Goal: Task Accomplishment & Management: Manage account settings

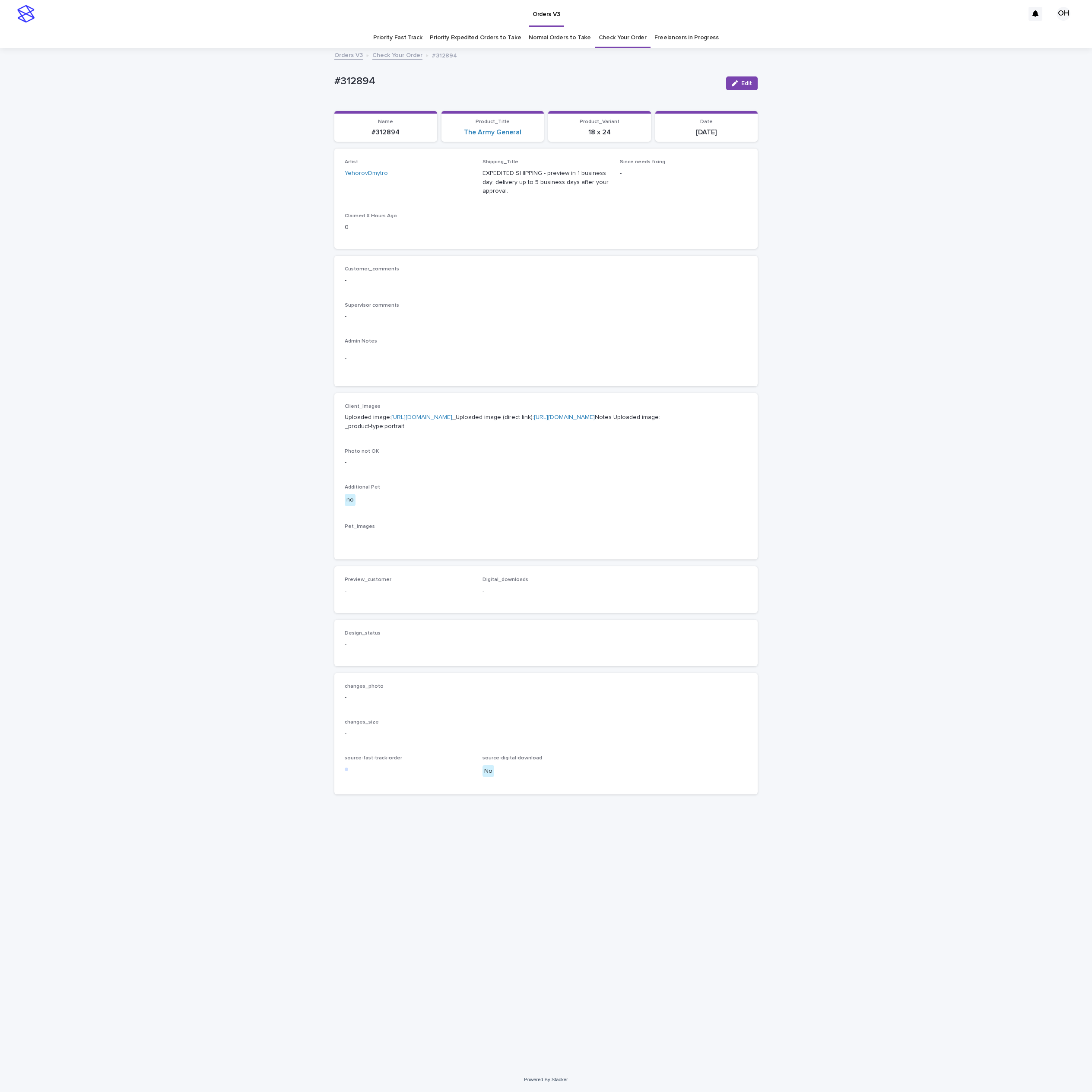
click at [620, 34] on link "Check Your Order" at bounding box center [623, 38] width 48 height 20
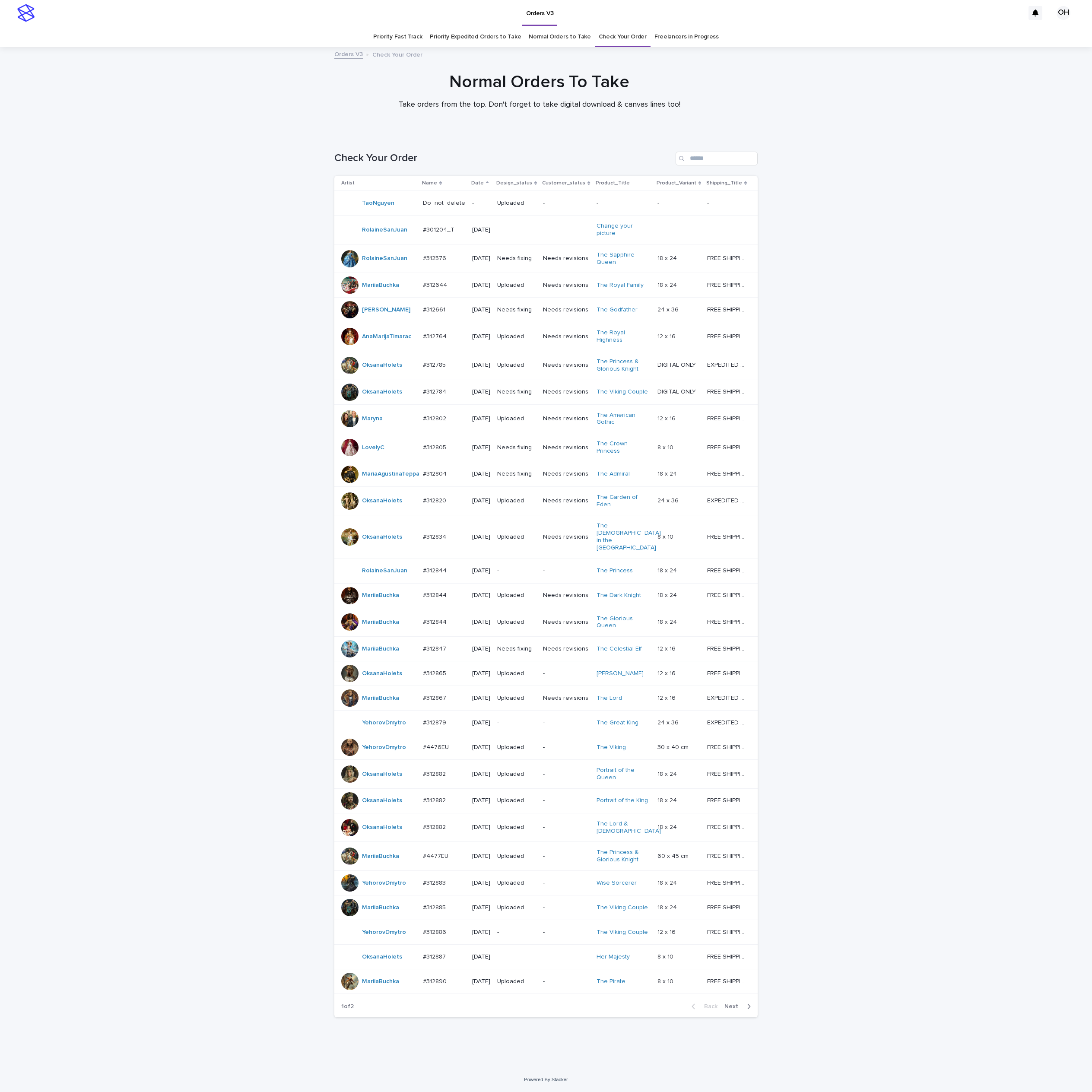
scroll to position [61, 0]
click at [724, 1005] on span "Next" at bounding box center [734, 1006] width 19 height 6
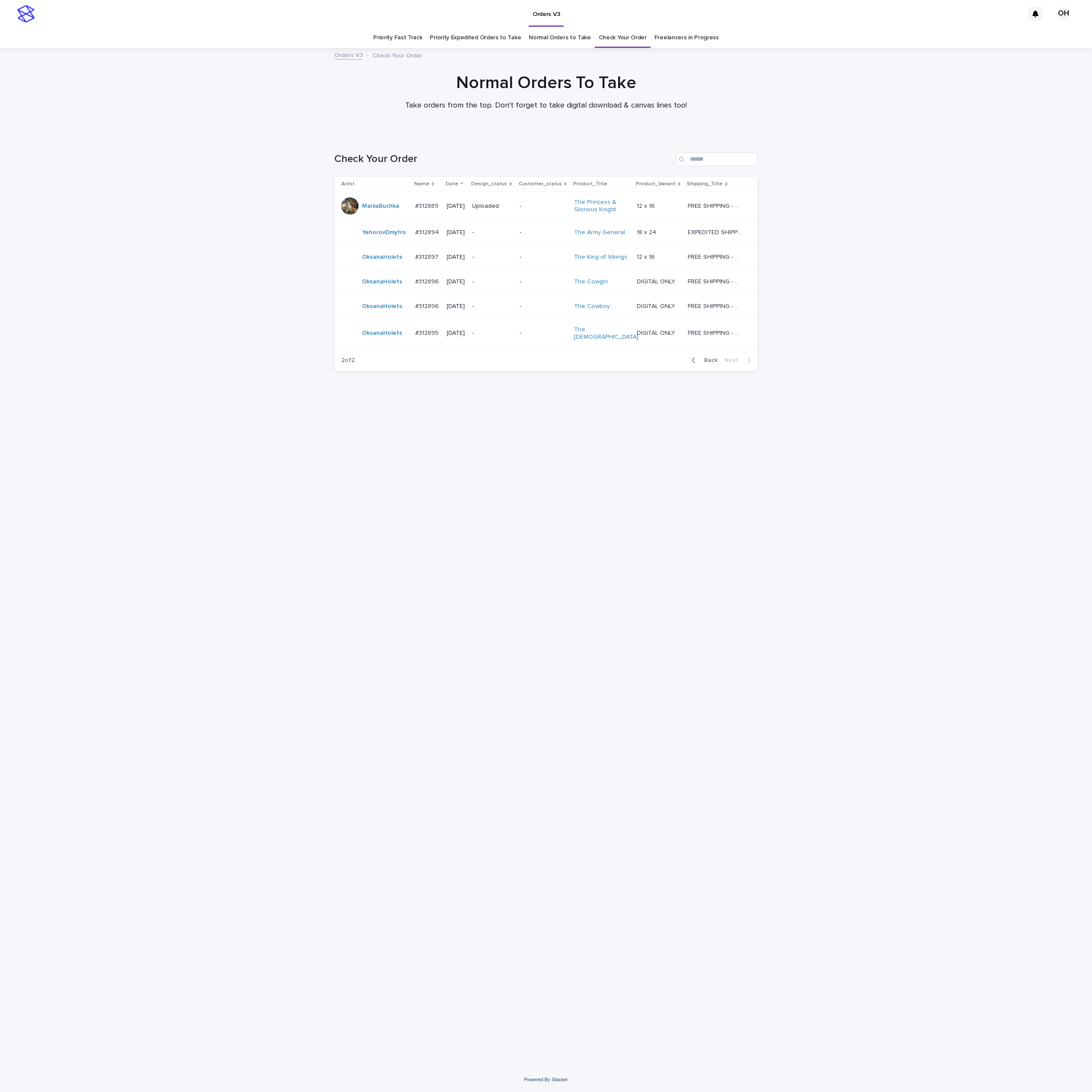
click at [716, 356] on button "Back" at bounding box center [703, 360] width 36 height 8
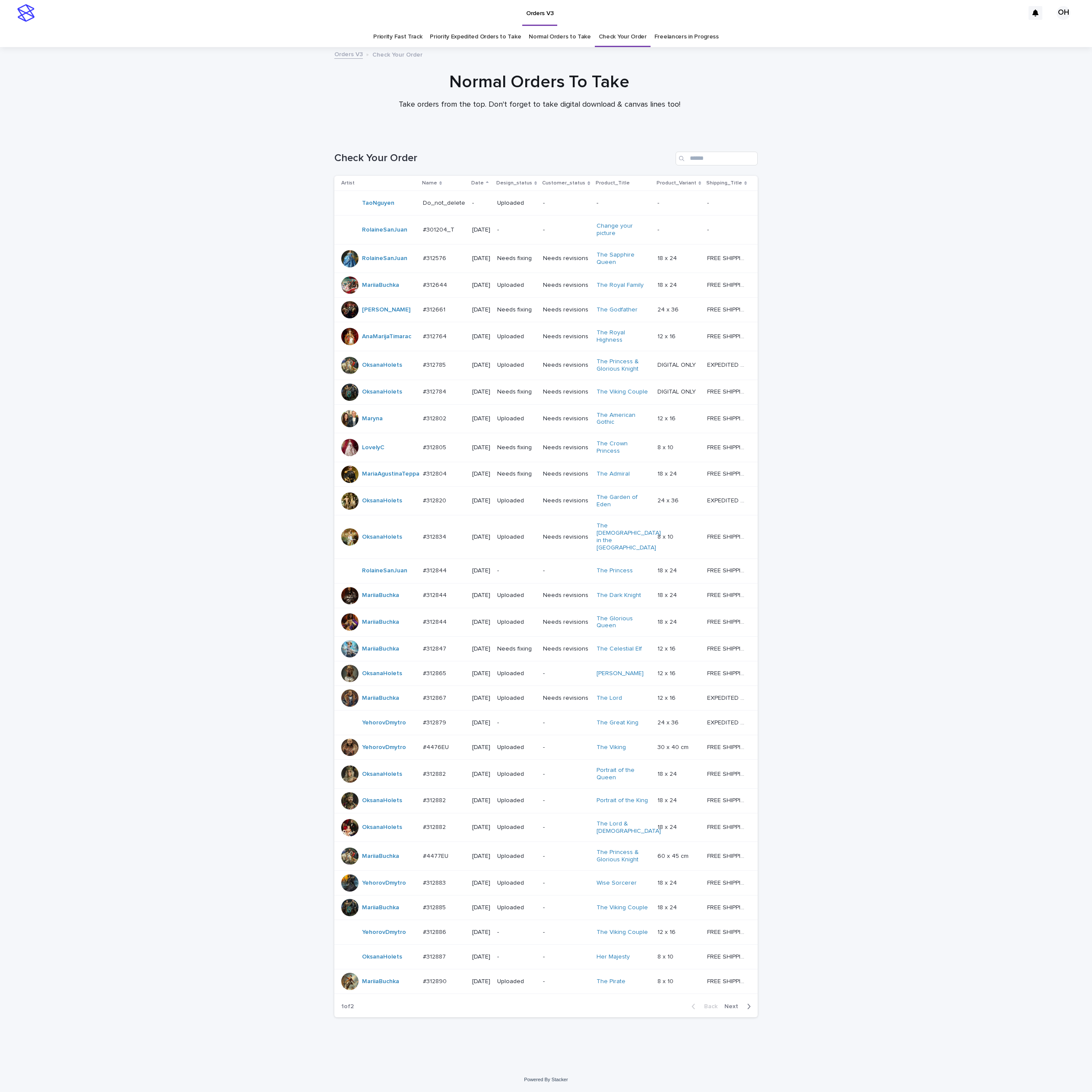
scroll to position [61, 0]
click at [723, 1010] on button "Next" at bounding box center [739, 1006] width 37 height 8
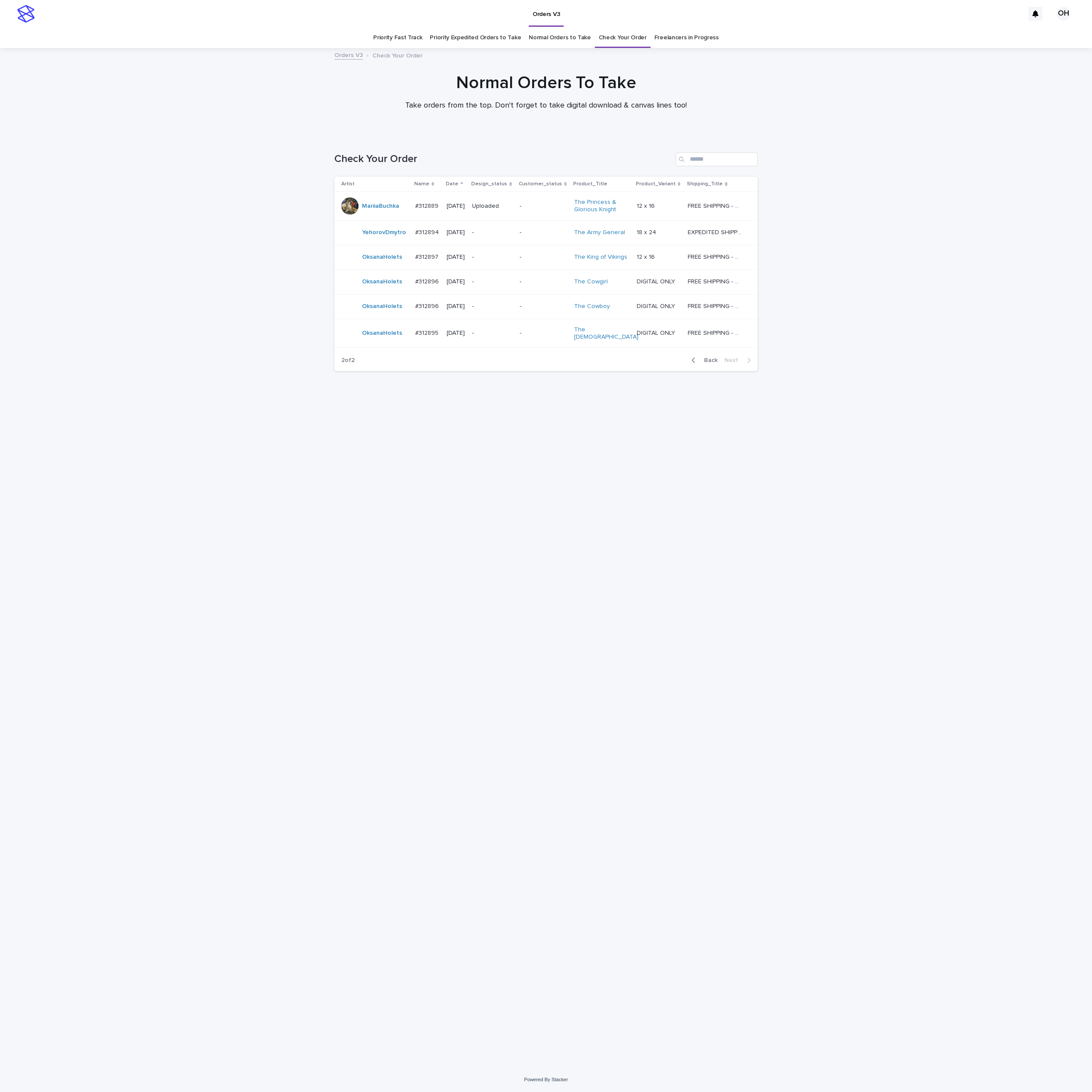
click at [428, 260] on p "#312897" at bounding box center [428, 256] width 25 height 9
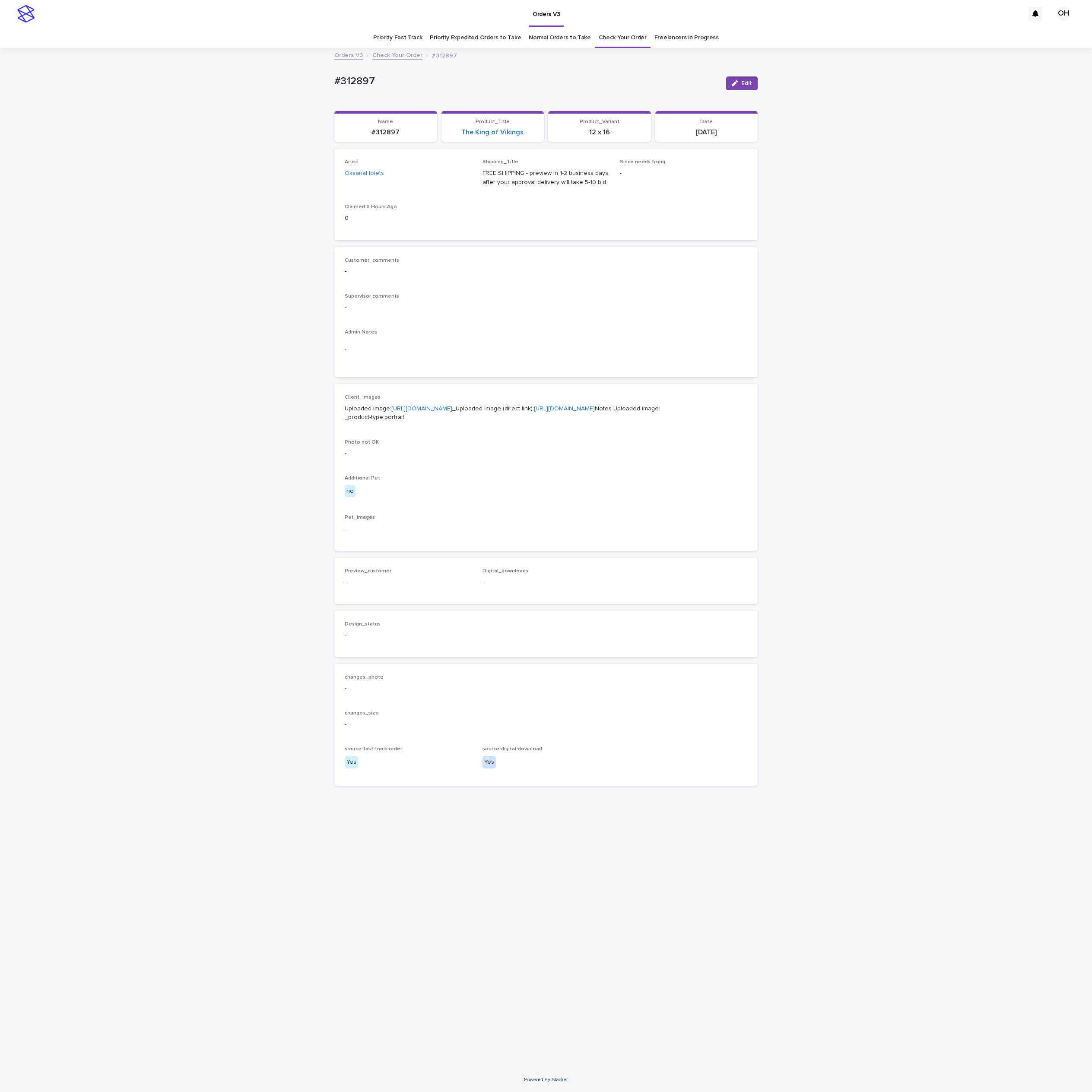
click at [448, 412] on link "[URL][DOMAIN_NAME]" at bounding box center [422, 409] width 61 height 6
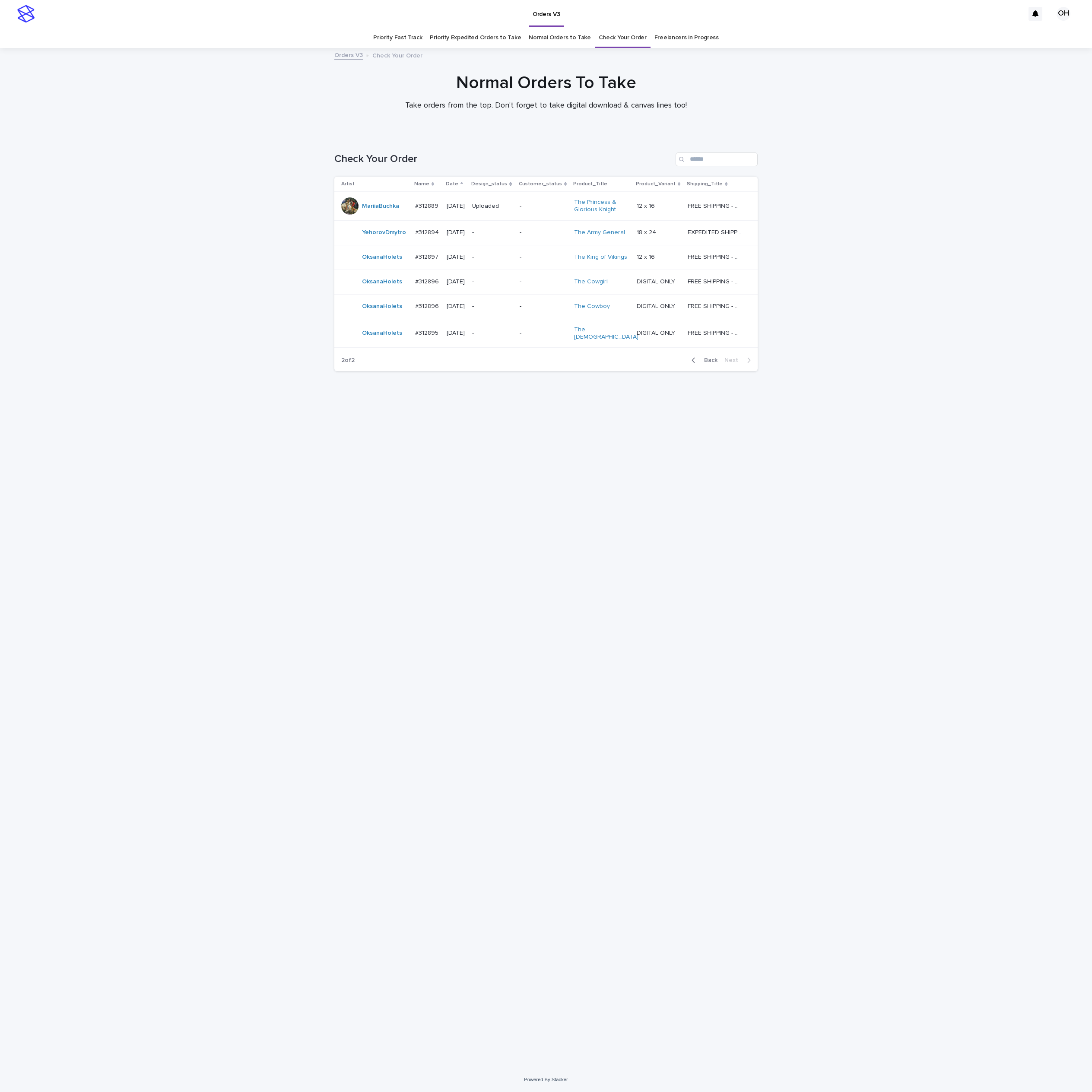
click at [425, 281] on p "#312896" at bounding box center [428, 281] width 25 height 9
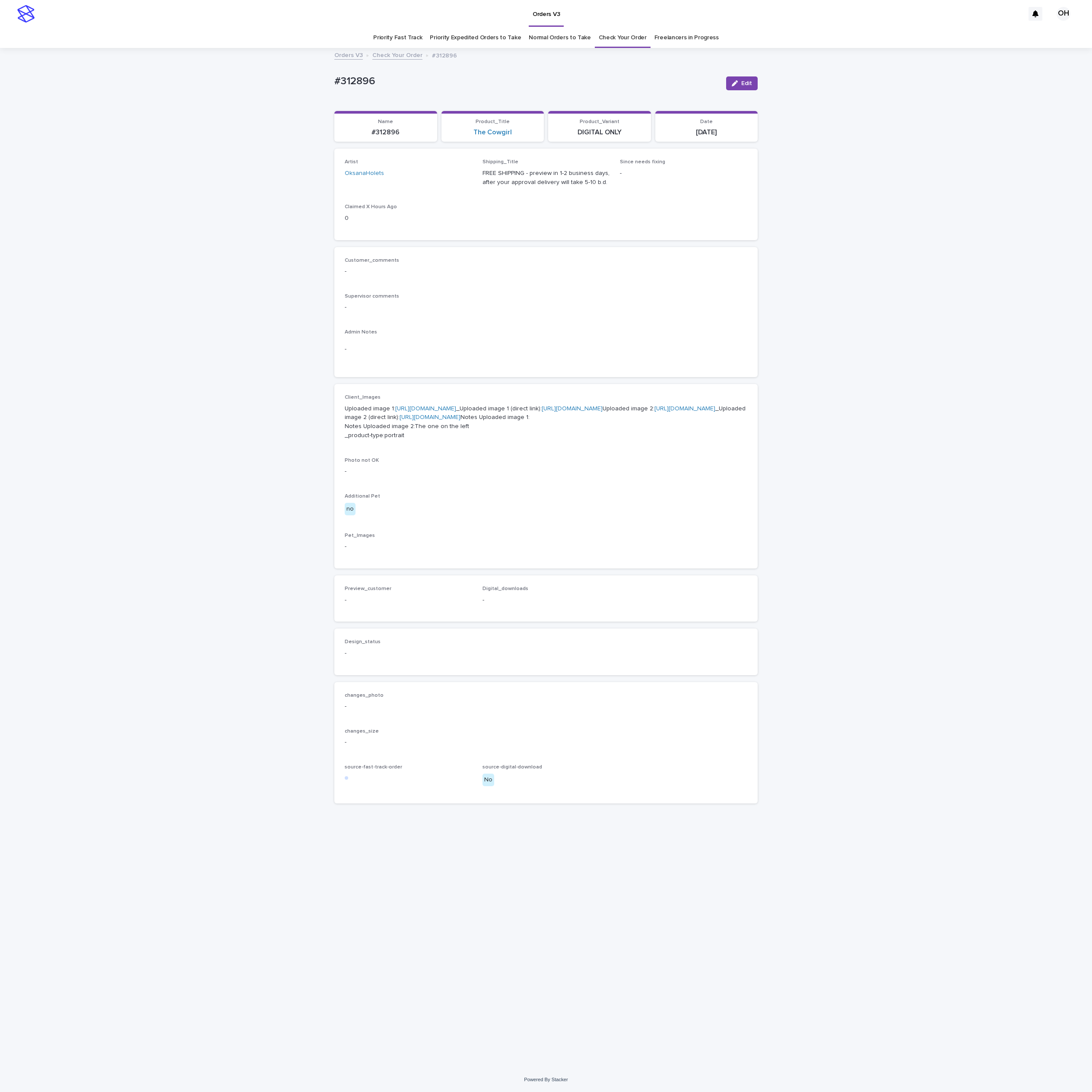
click at [409, 412] on link "[URL][DOMAIN_NAME]" at bounding box center [425, 409] width 61 height 6
click at [654, 412] on link "[URL][DOMAIN_NAME]" at bounding box center [685, 409] width 61 height 6
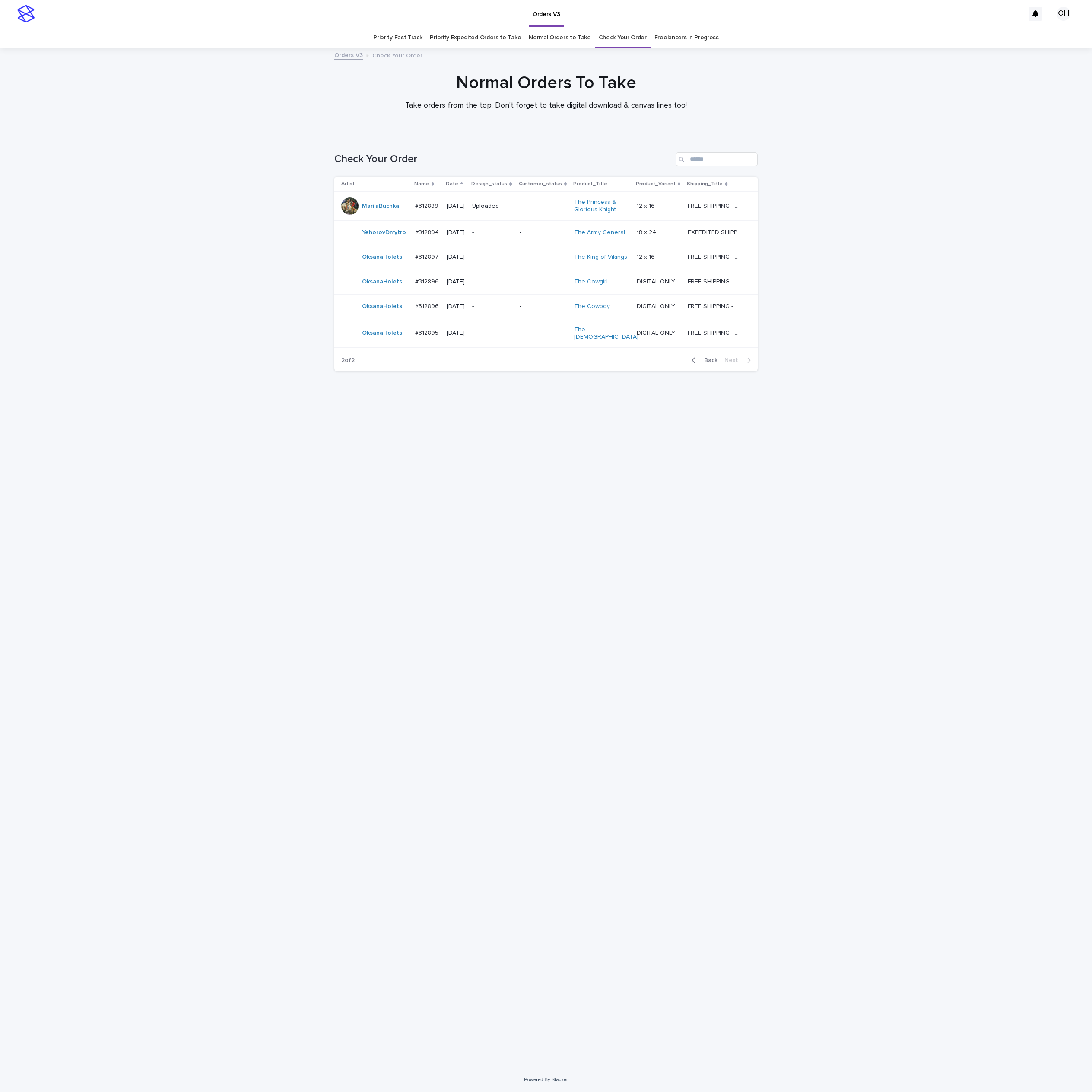
click at [432, 309] on p "#312896" at bounding box center [428, 306] width 25 height 9
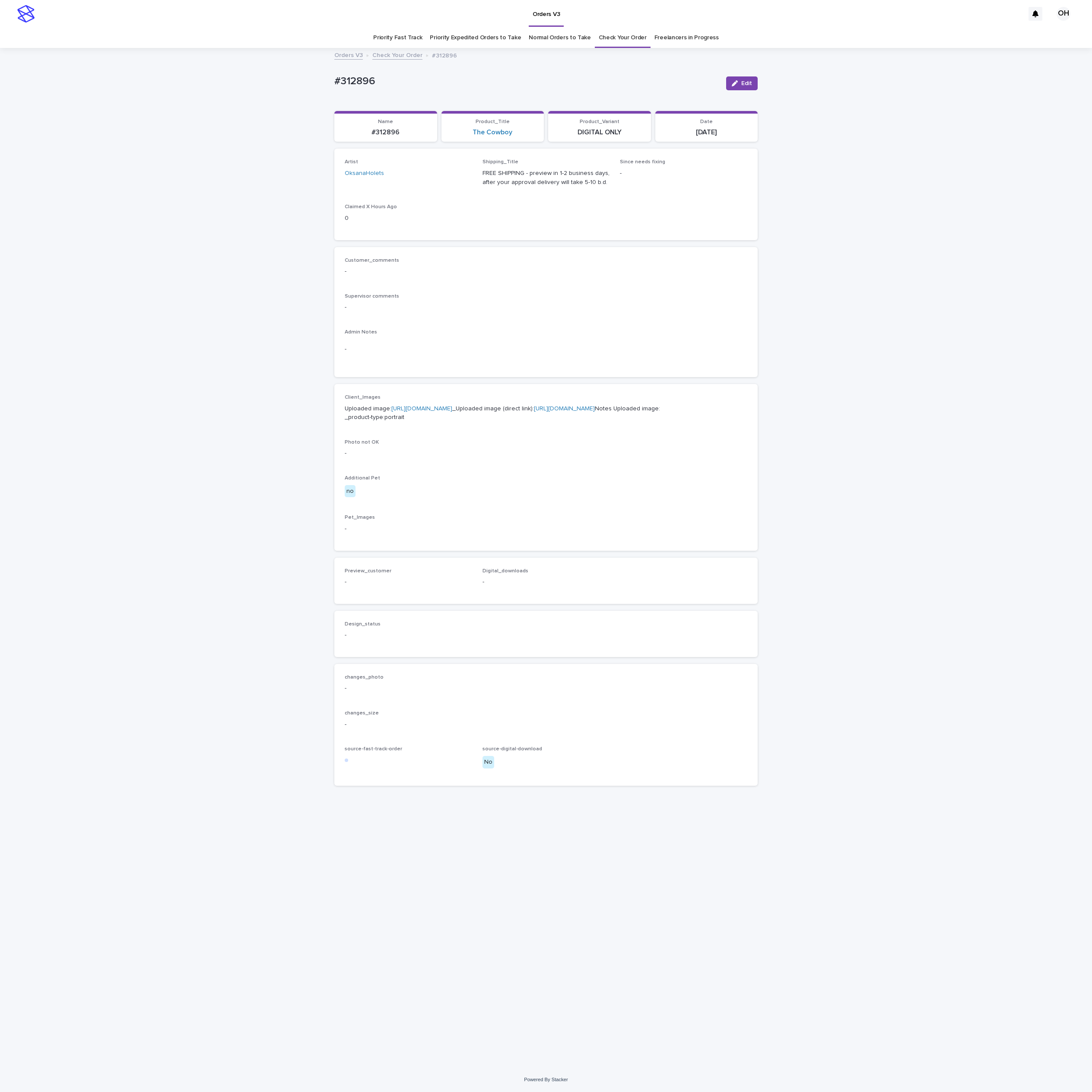
click at [439, 412] on p "Uploaded image: https://cdn.shopify.com-uploadkit.app/s/files/1/0033/4807/0511/…" at bounding box center [546, 413] width 403 height 18
click at [434, 420] on p "Uploaded image: https://cdn.shopify.com-uploadkit.app/s/files/1/0033/4807/0511/…" at bounding box center [546, 413] width 403 height 18
click at [440, 412] on link "[URL][DOMAIN_NAME]" at bounding box center [422, 409] width 61 height 6
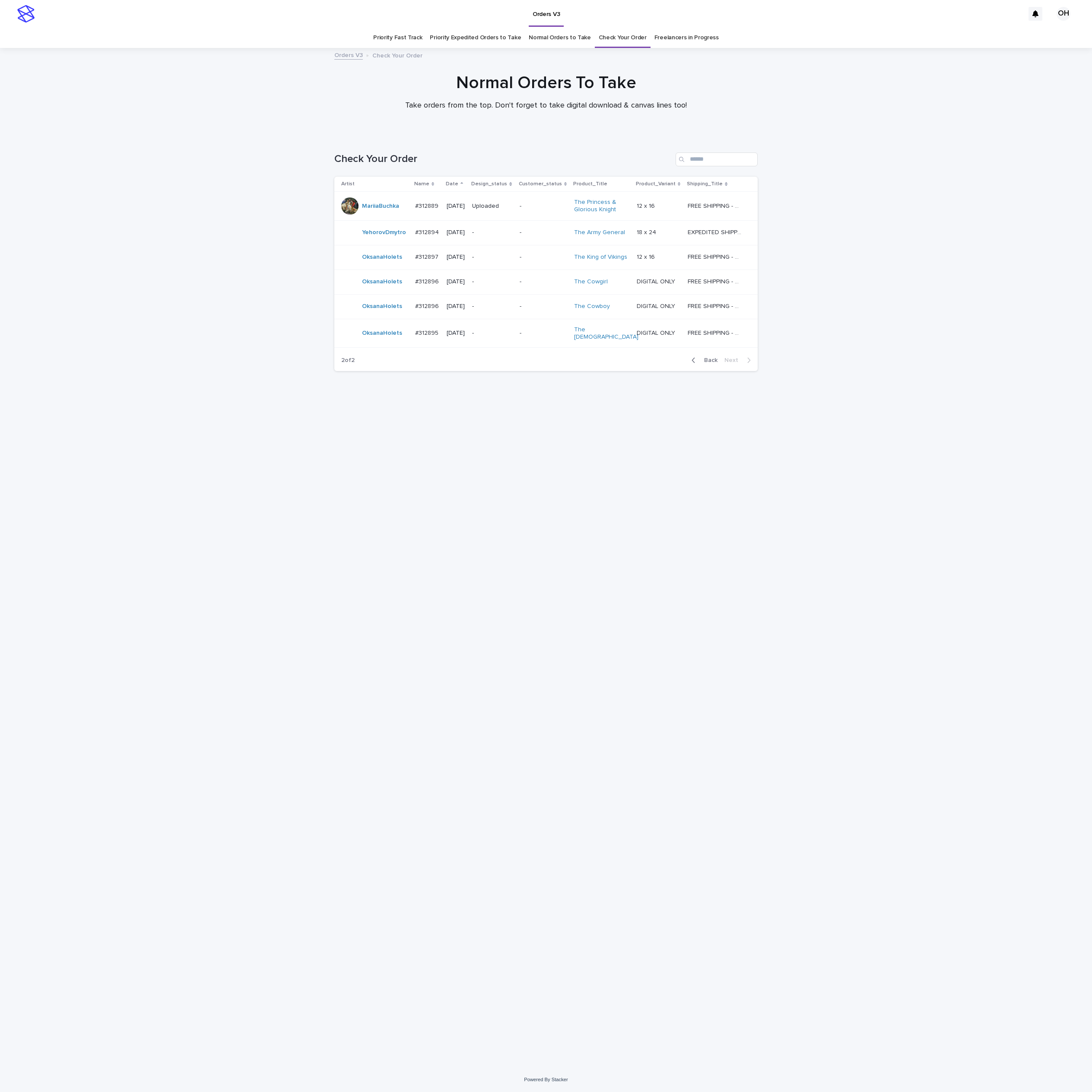
click at [433, 330] on p "#312895" at bounding box center [428, 332] width 25 height 9
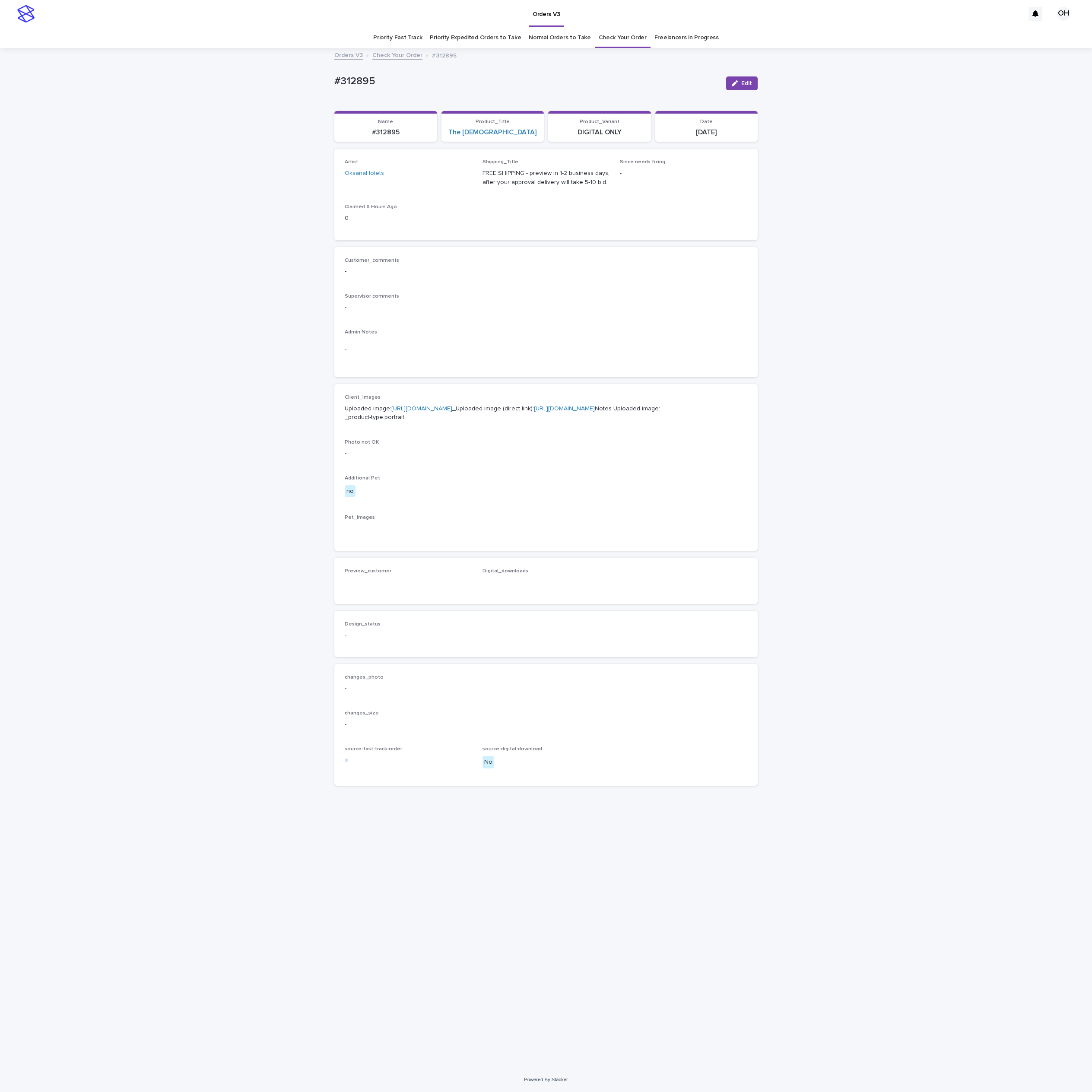
click at [397, 412] on link "https://cdn.shopify.com-uploadkit.app/s/files/1/0033/4807/0511/files/download.h…" at bounding box center [422, 409] width 61 height 6
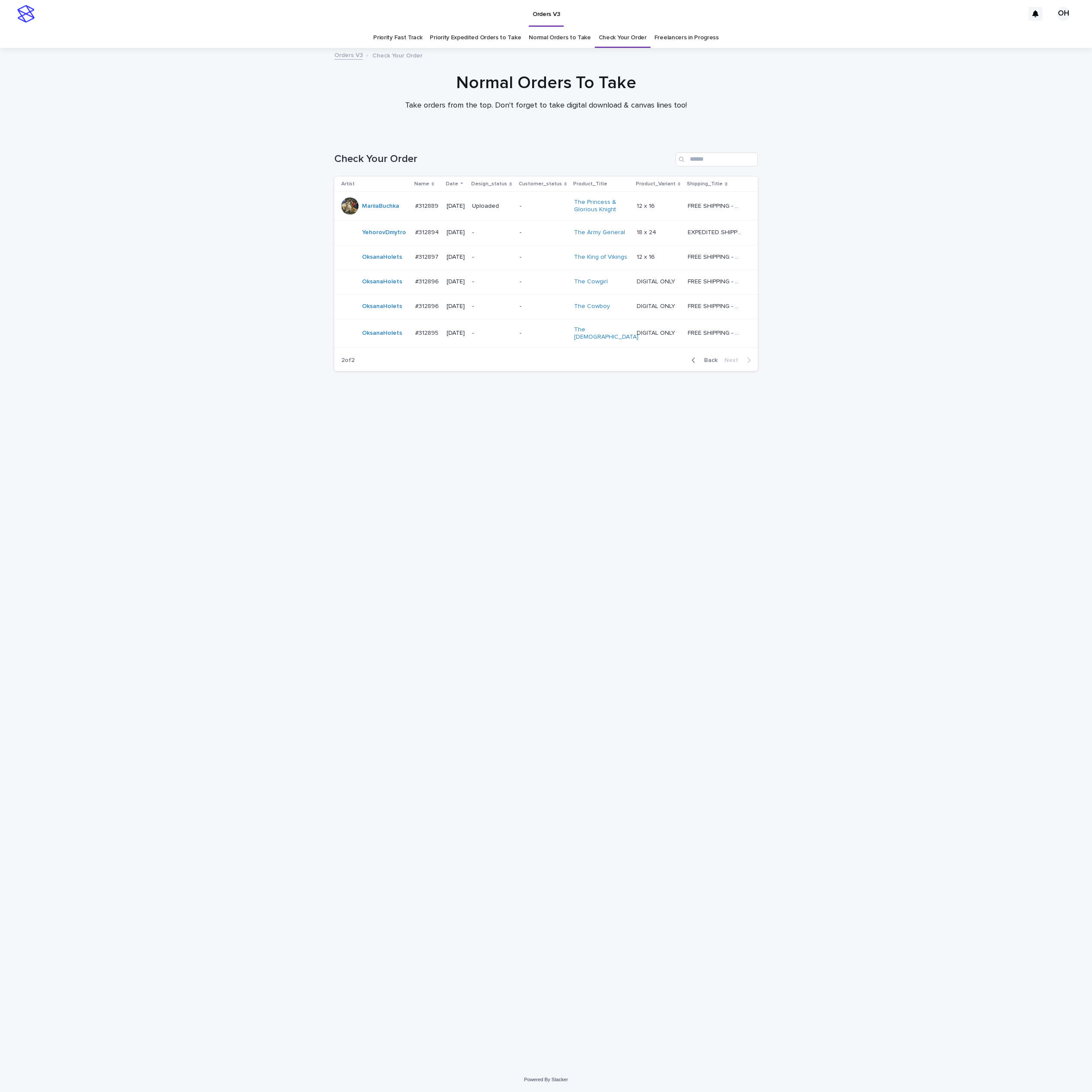
click at [425, 331] on p "#312895" at bounding box center [428, 332] width 25 height 9
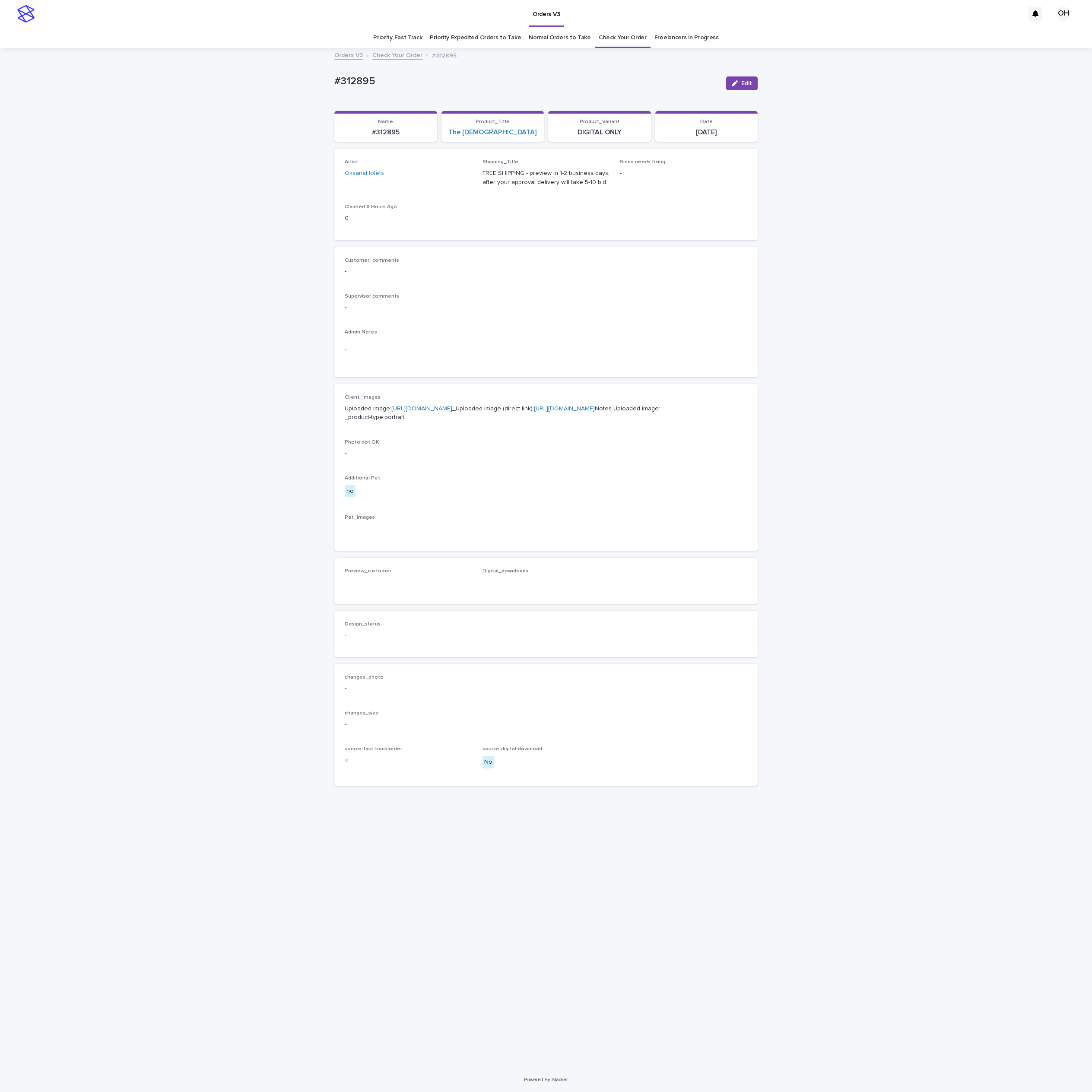
click at [413, 412] on link "https://cdn.shopify.com-uploadkit.app/s/files/1/0033/4807/0511/files/download.h…" at bounding box center [422, 409] width 61 height 6
click at [1012, 241] on div "Loading... Saving… Loading... Saving… #312895 Edit #312895 Edit Sorry, there wa…" at bounding box center [546, 558] width 1092 height 1018
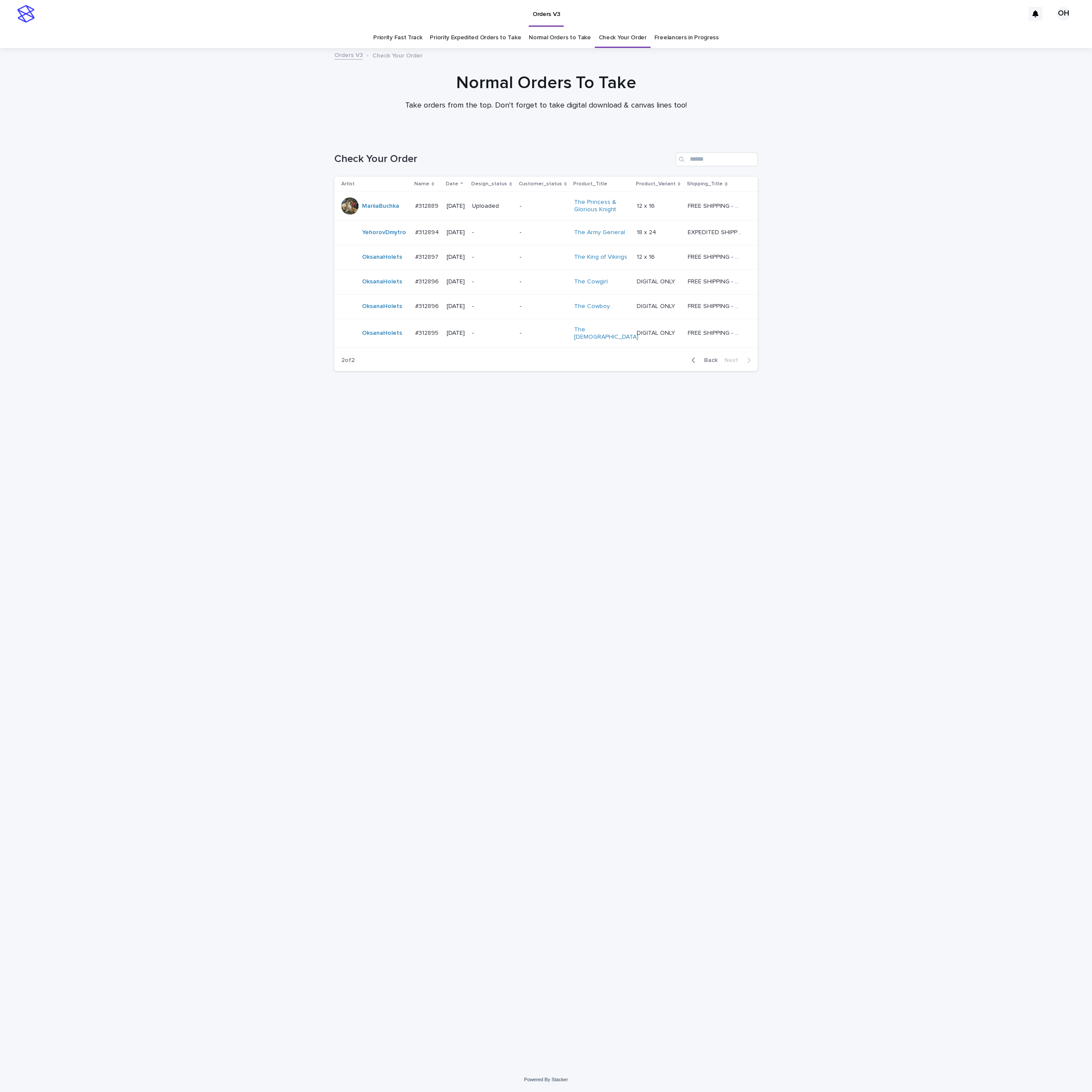
click at [428, 257] on p "#312897" at bounding box center [428, 256] width 25 height 9
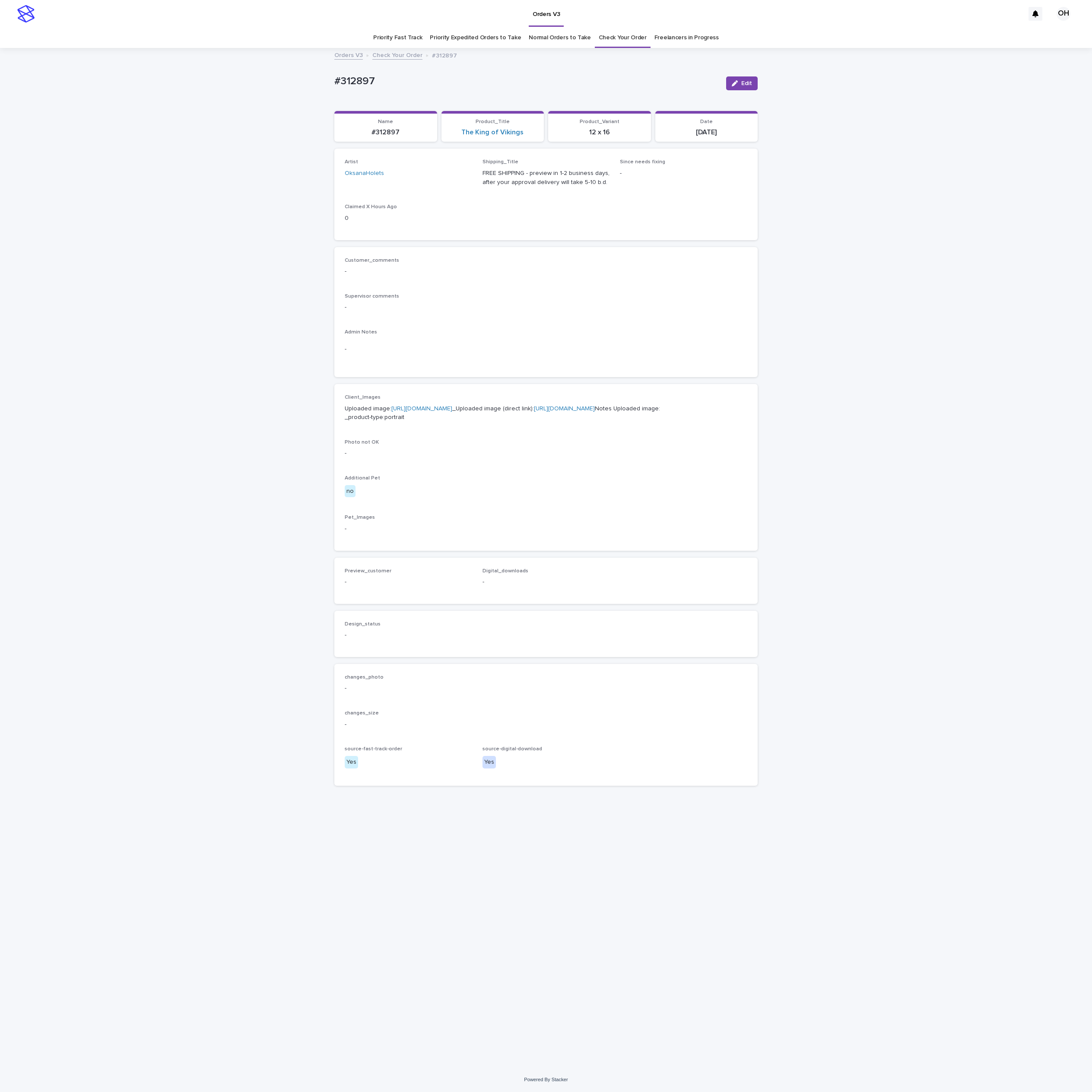
click at [439, 413] on p "Uploaded image: [URL][DOMAIN_NAME] _Uploaded image (direct link): [URL][DOMAIN_…" at bounding box center [546, 413] width 403 height 18
click at [450, 412] on link "[URL][DOMAIN_NAME]" at bounding box center [422, 409] width 61 height 6
click at [435, 420] on p "Uploaded image: [URL][DOMAIN_NAME] _Uploaded image (direct link): [URL][DOMAIN_…" at bounding box center [546, 413] width 403 height 18
click at [435, 412] on link "[URL][DOMAIN_NAME]" at bounding box center [422, 409] width 61 height 6
click at [458, 200] on div "Artist OksanaHolets Shipping_Title FREE SHIPPING - preview in 1-2 business days…" at bounding box center [546, 194] width 403 height 70
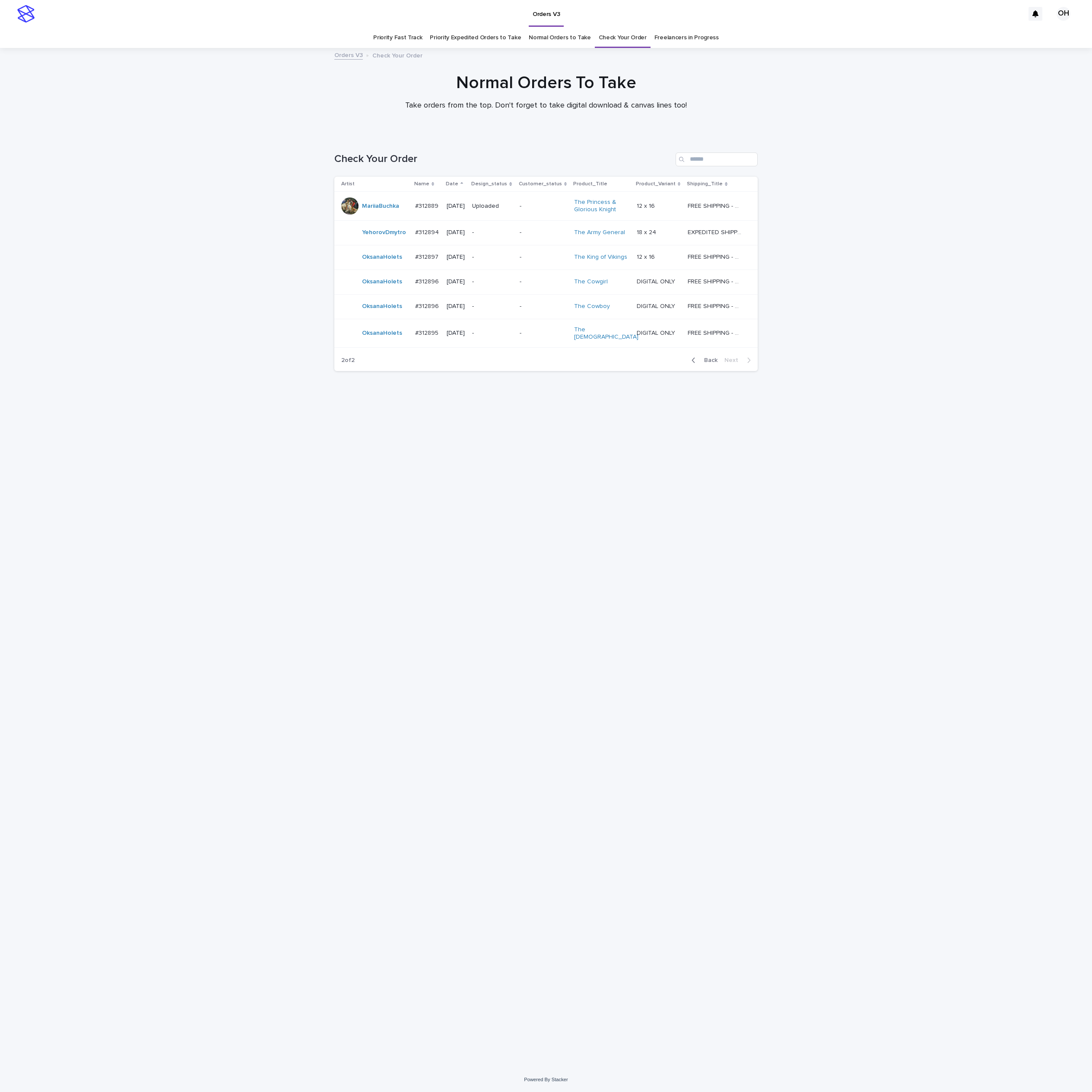
click at [429, 335] on p "#312895" at bounding box center [428, 332] width 25 height 9
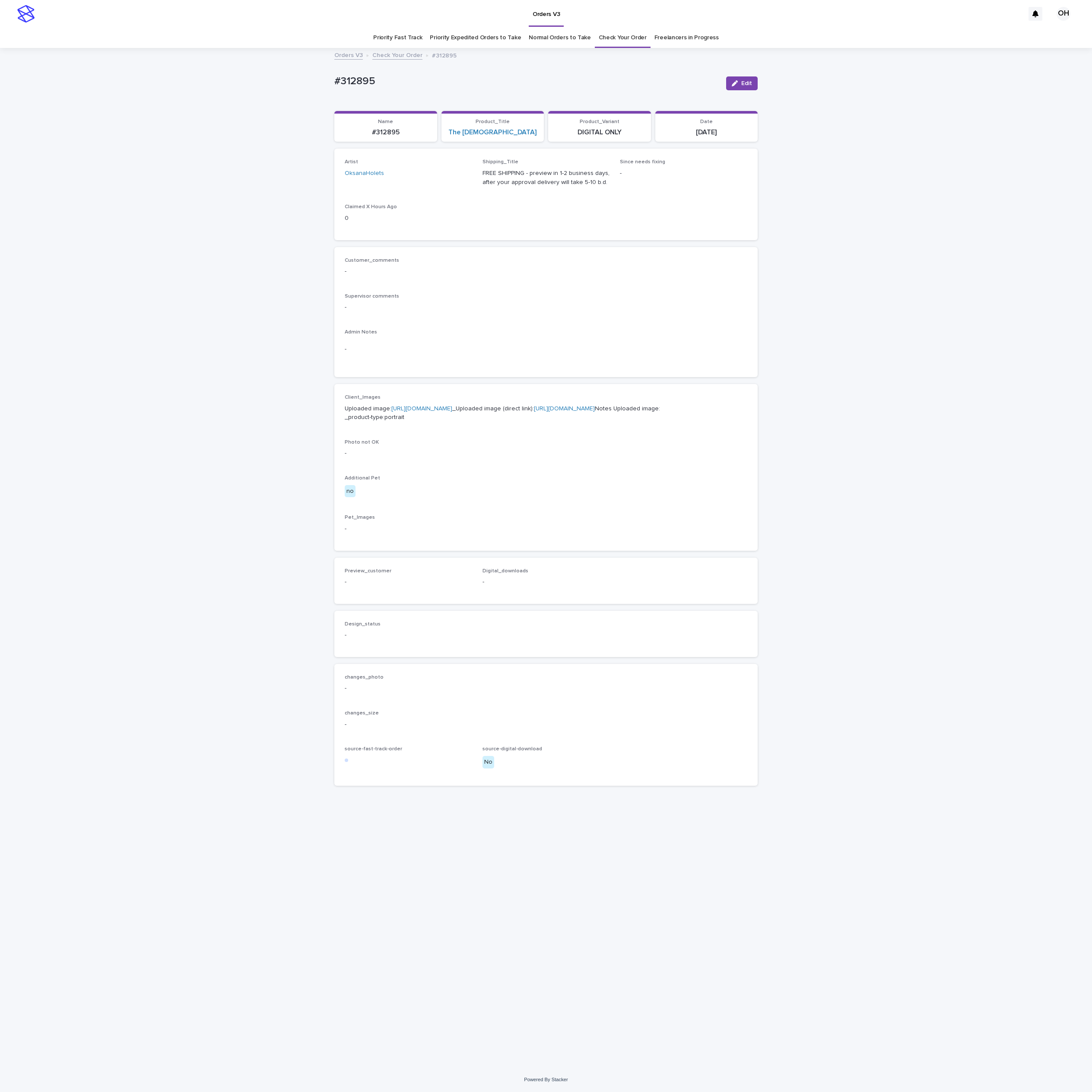
click at [433, 412] on link "https://cdn.shopify.com-uploadkit.app/s/files/1/0033/4807/0511/files/download.h…" at bounding box center [422, 409] width 61 height 6
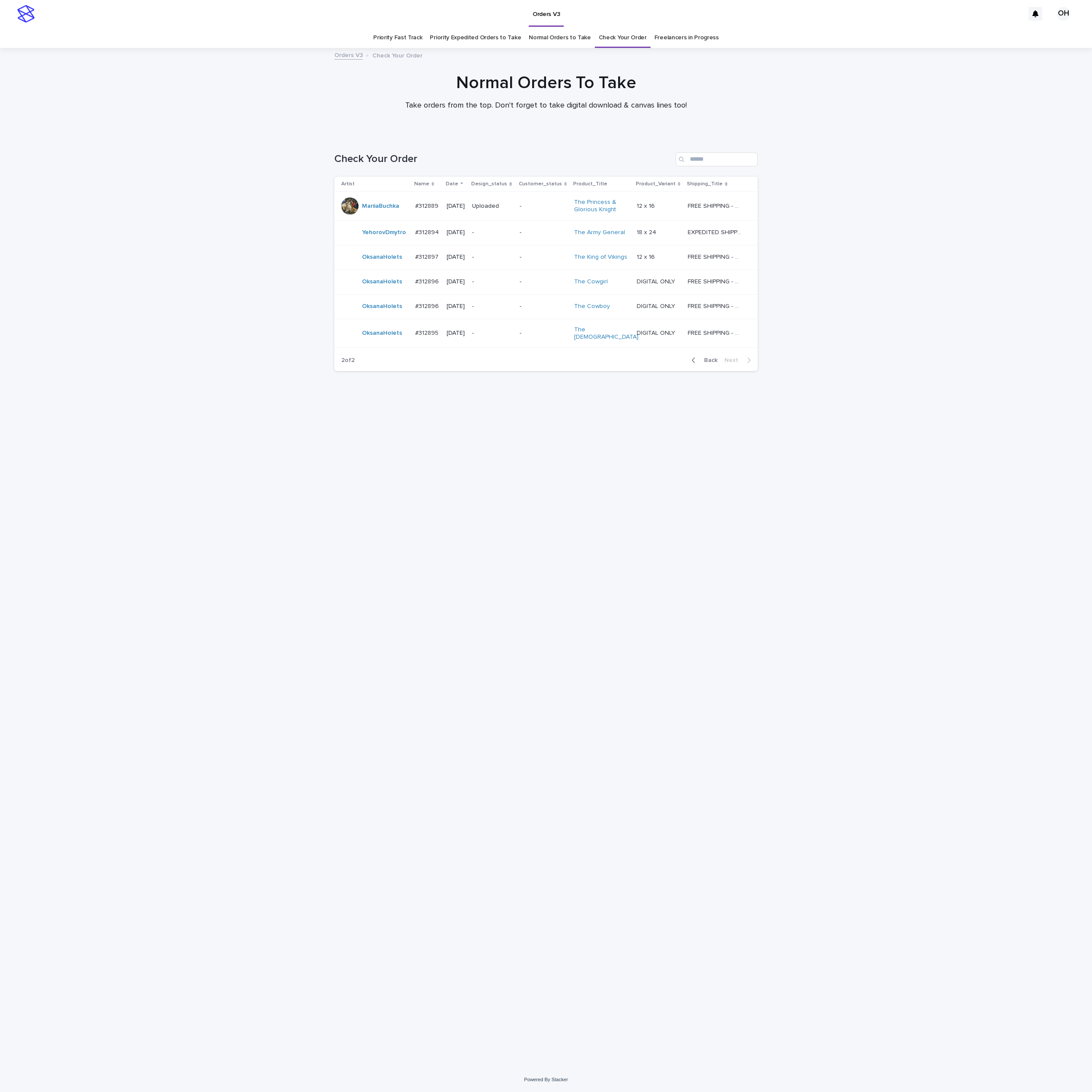
click at [423, 249] on td "#312897 #312897" at bounding box center [427, 257] width 32 height 25
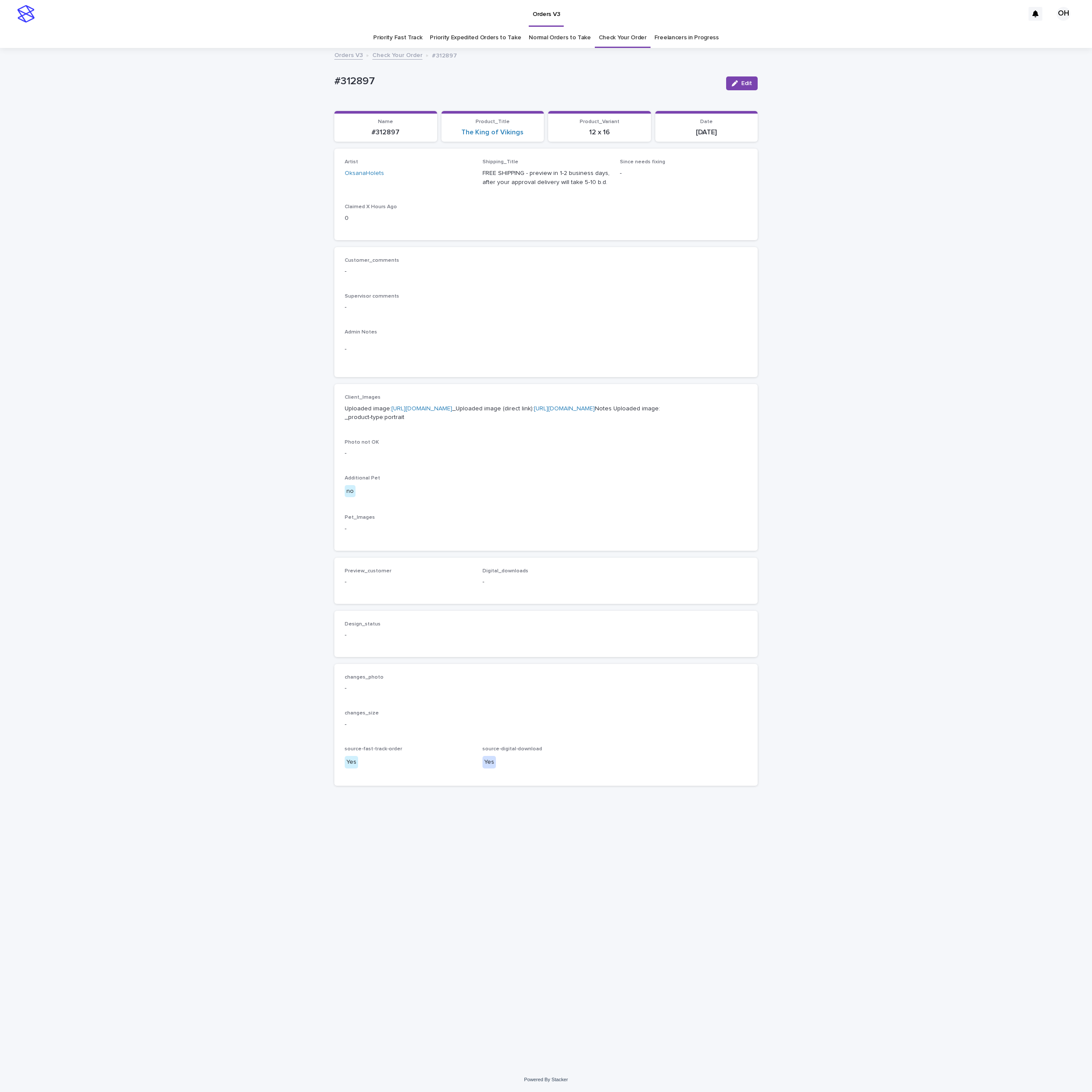
click at [435, 413] on p "Uploaded image: [URL][DOMAIN_NAME] _Uploaded image (direct link): [URL][DOMAIN_…" at bounding box center [546, 413] width 403 height 18
click at [415, 412] on link "[URL][DOMAIN_NAME]" at bounding box center [422, 409] width 61 height 6
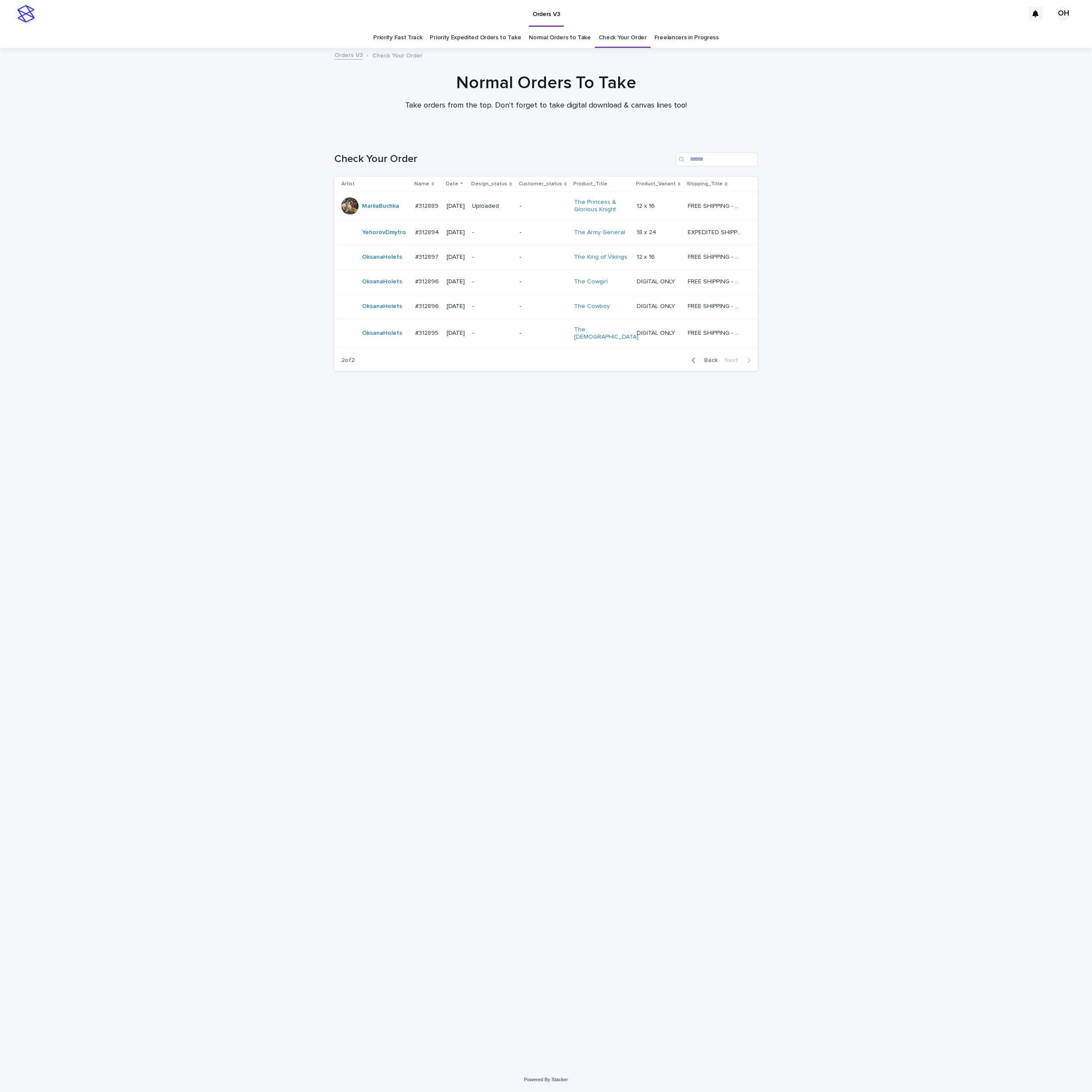
click at [420, 335] on p "#312895" at bounding box center [428, 332] width 25 height 9
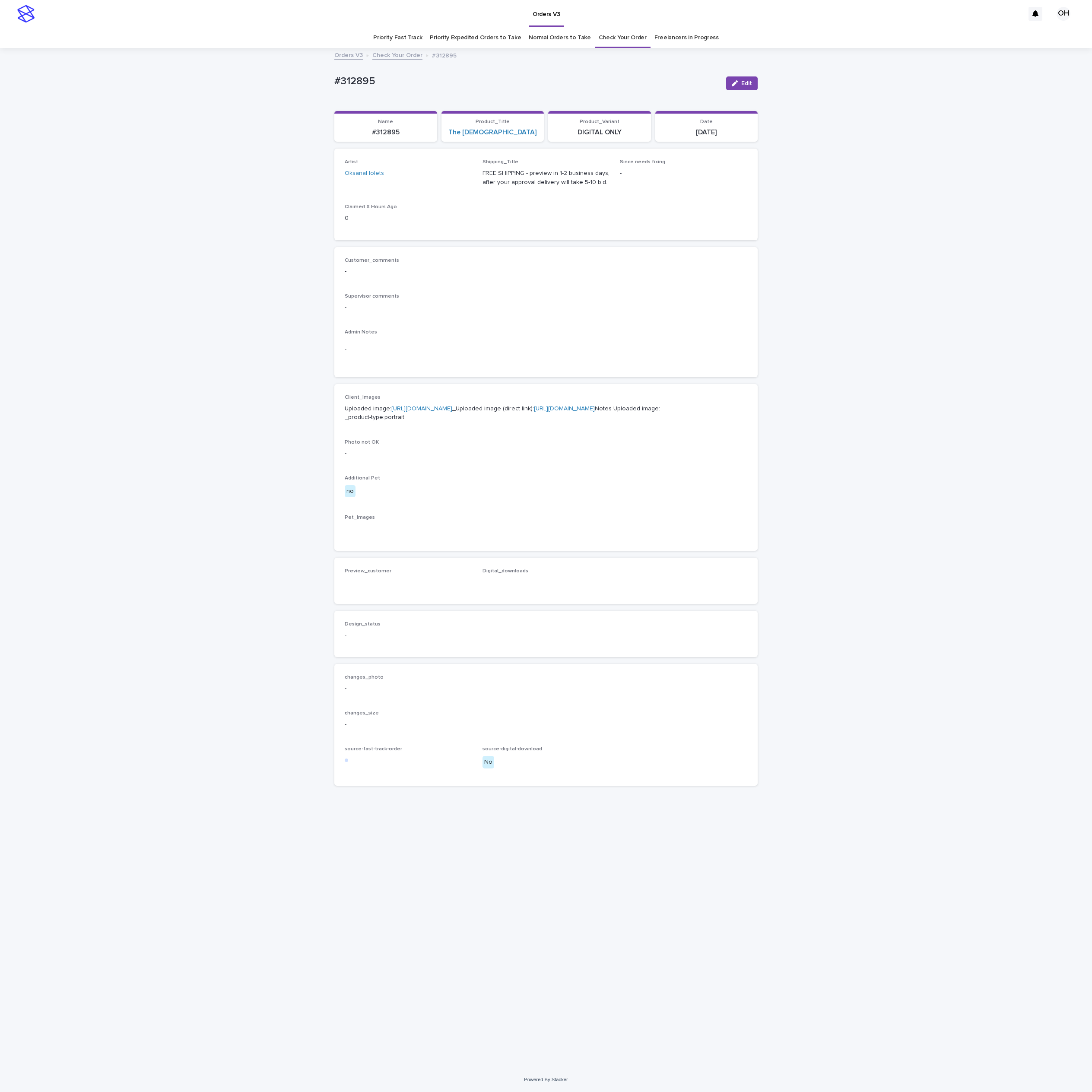
click at [426, 412] on link "https://cdn.shopify.com-uploadkit.app/s/files/1/0033/4807/0511/files/download.h…" at bounding box center [422, 409] width 61 height 6
click at [492, 293] on p "Supervisor comments" at bounding box center [546, 296] width 403 height 6
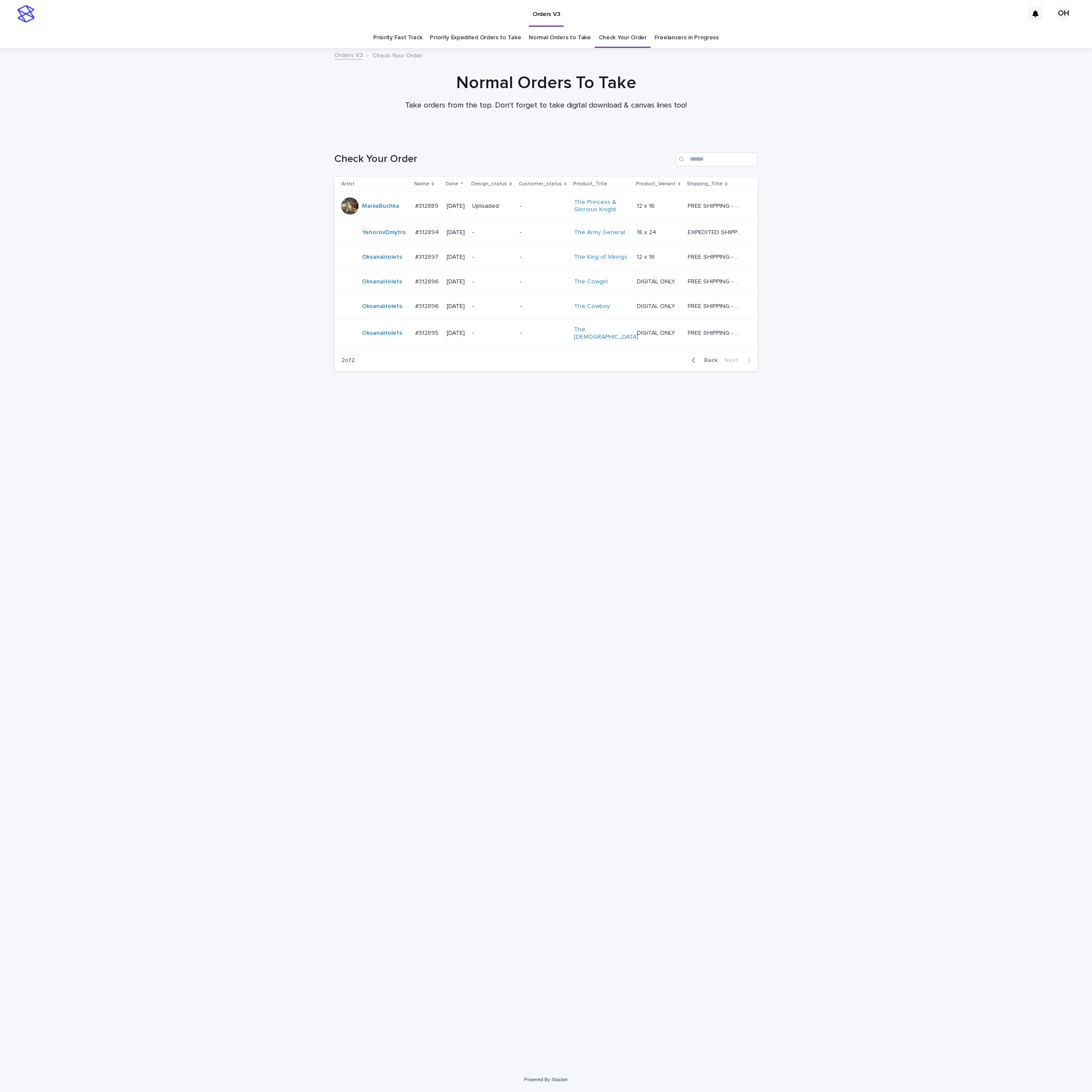
click at [429, 282] on p "#312896" at bounding box center [428, 281] width 25 height 9
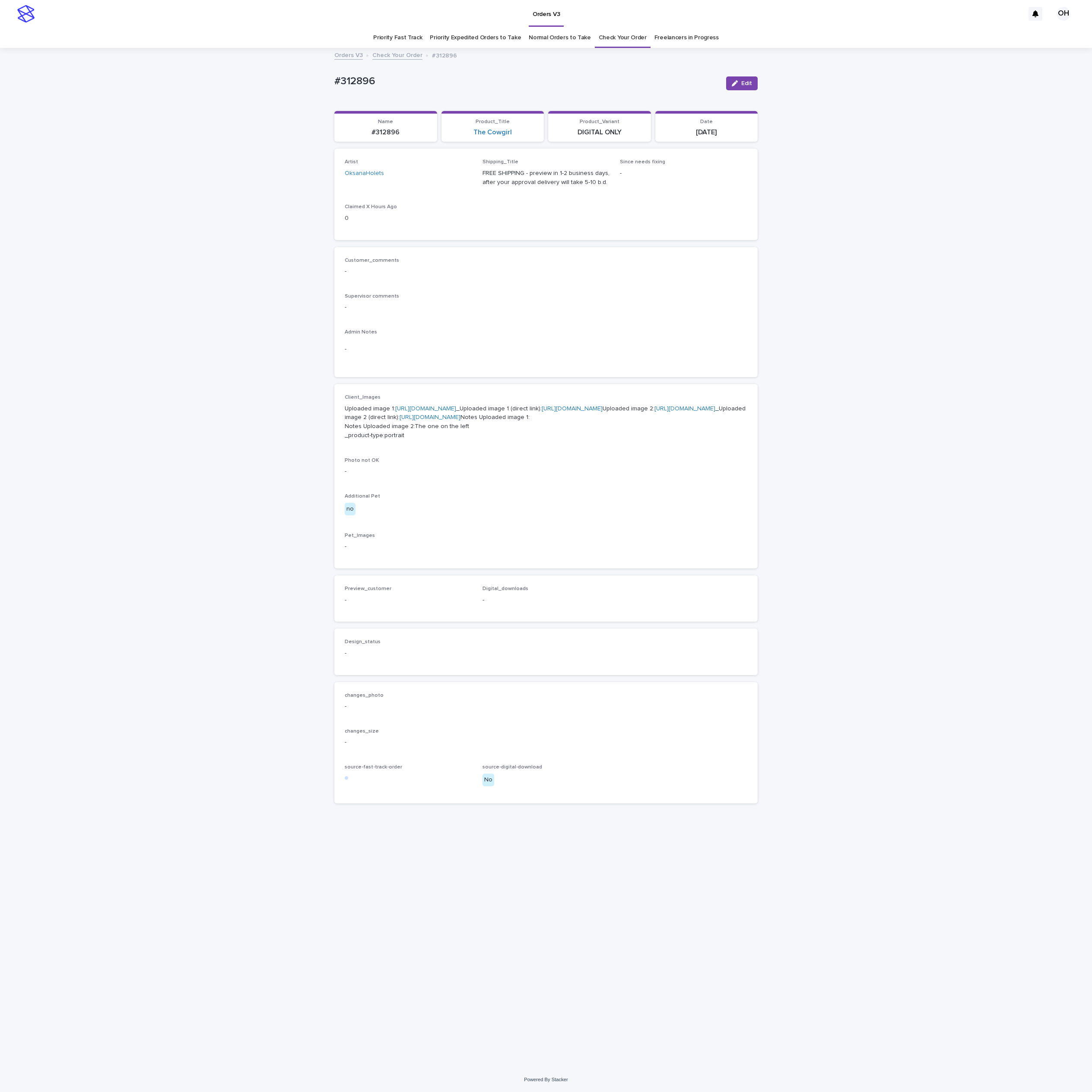
click at [654, 412] on link "[URL][DOMAIN_NAME]" at bounding box center [685, 409] width 61 height 6
click at [526, 345] on p "-" at bounding box center [546, 349] width 403 height 9
click at [577, 316] on div "Supervisor comments -" at bounding box center [546, 306] width 403 height 25
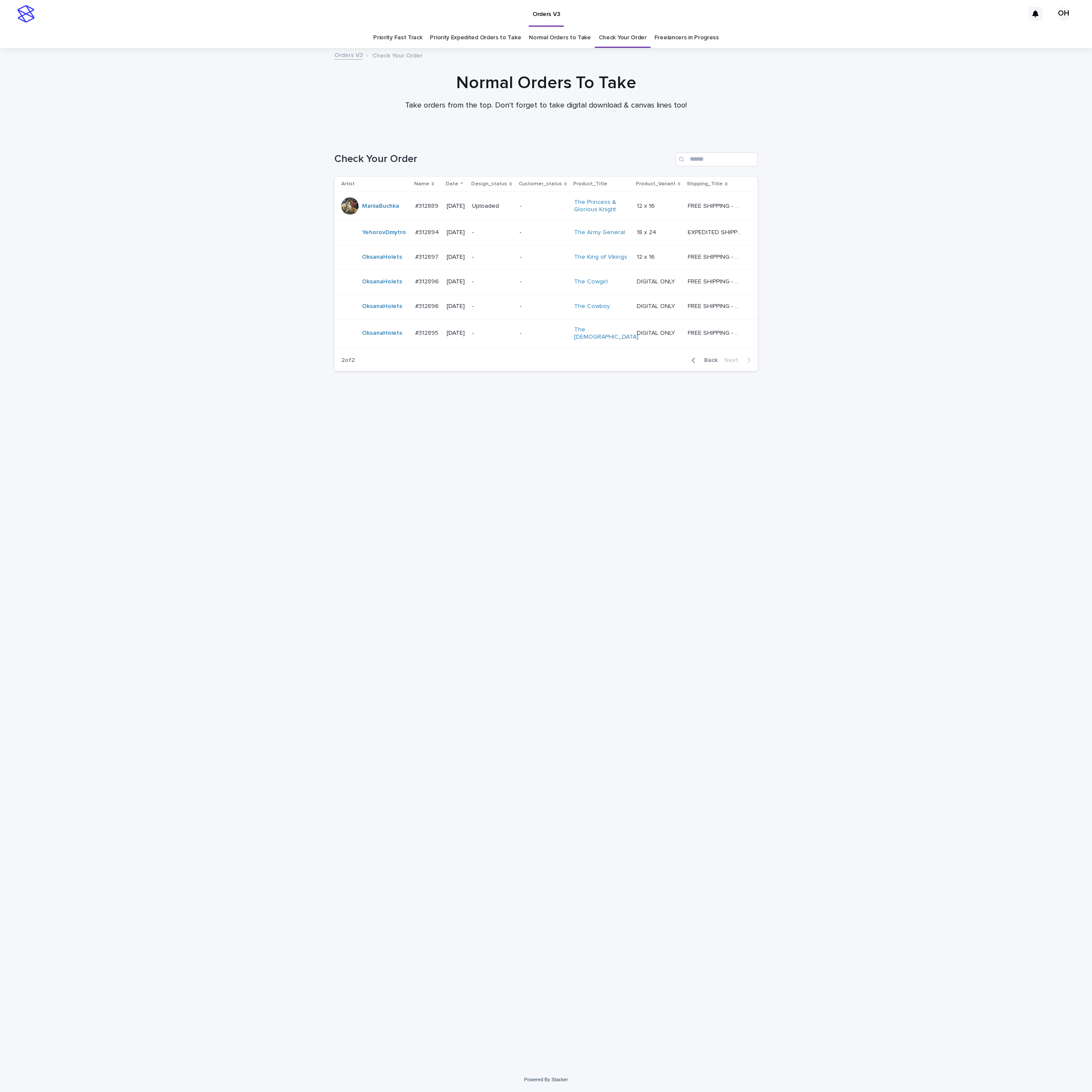
click at [431, 307] on p "#312896" at bounding box center [428, 306] width 25 height 9
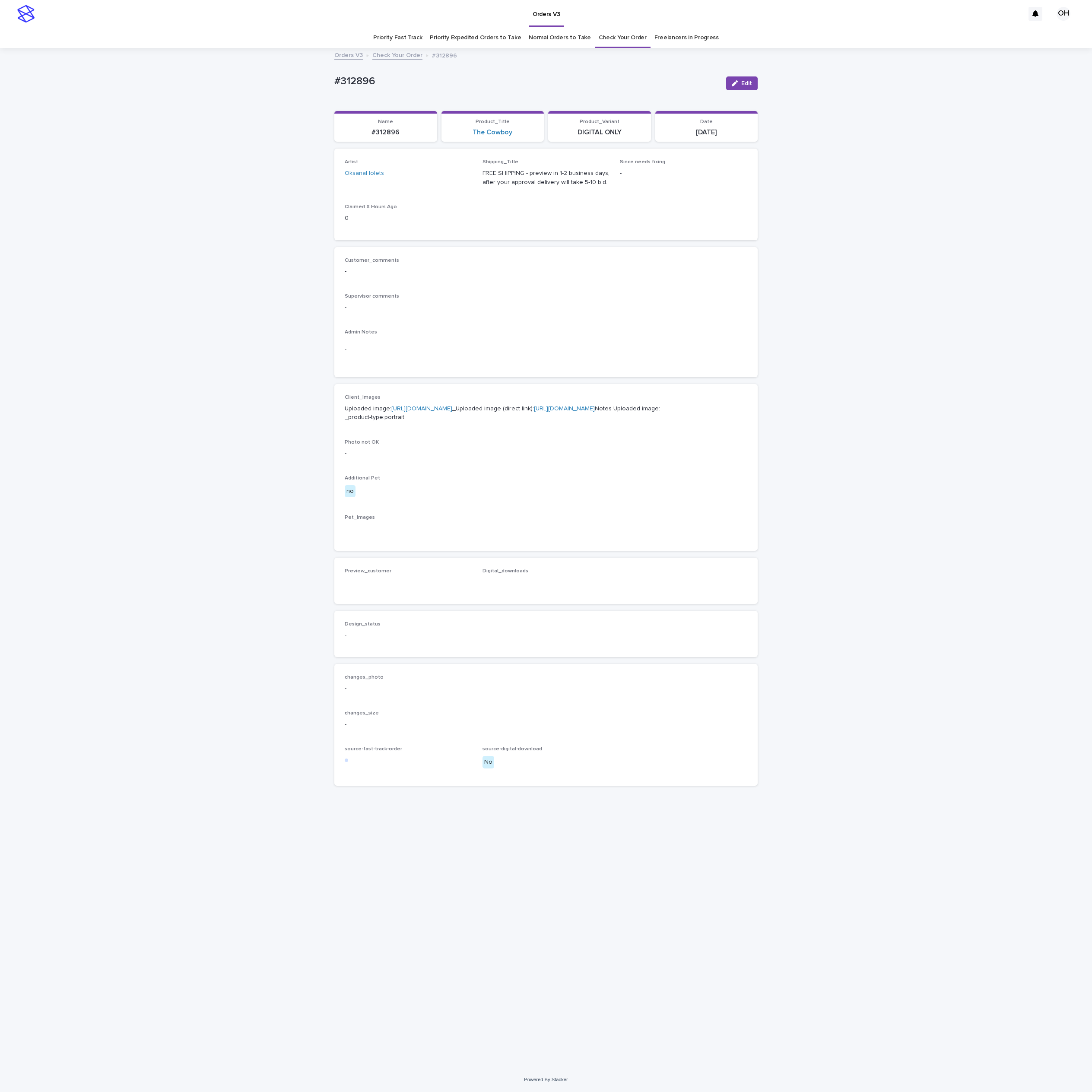
click at [415, 412] on link "[URL][DOMAIN_NAME]" at bounding box center [422, 409] width 61 height 6
click at [549, 300] on div "Supervisor comments -" at bounding box center [546, 306] width 403 height 25
click at [498, 330] on p "Admin Notes" at bounding box center [546, 332] width 403 height 6
drag, startPoint x: 552, startPoint y: 282, endPoint x: 540, endPoint y: 169, distance: 113.6
click at [560, 277] on div "Customer_comments - Supervisor comments - Admin Notes -" at bounding box center [546, 312] width 403 height 110
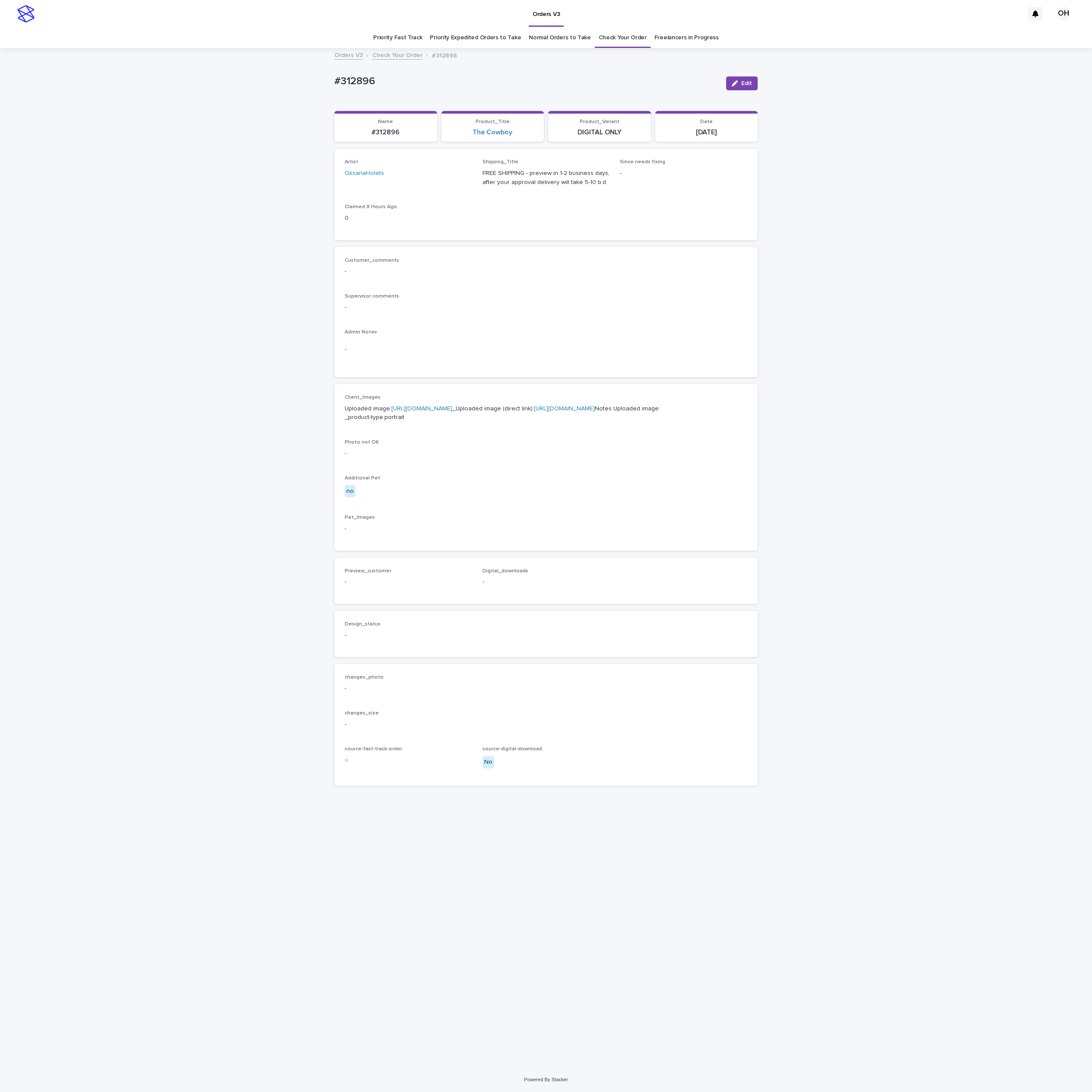
click at [555, 353] on p "-" at bounding box center [546, 349] width 403 height 9
click at [707, 282] on div "Customer_comments - Supervisor comments - Admin Notes -" at bounding box center [546, 312] width 403 height 110
click at [640, 296] on p "Supervisor comments" at bounding box center [546, 296] width 403 height 6
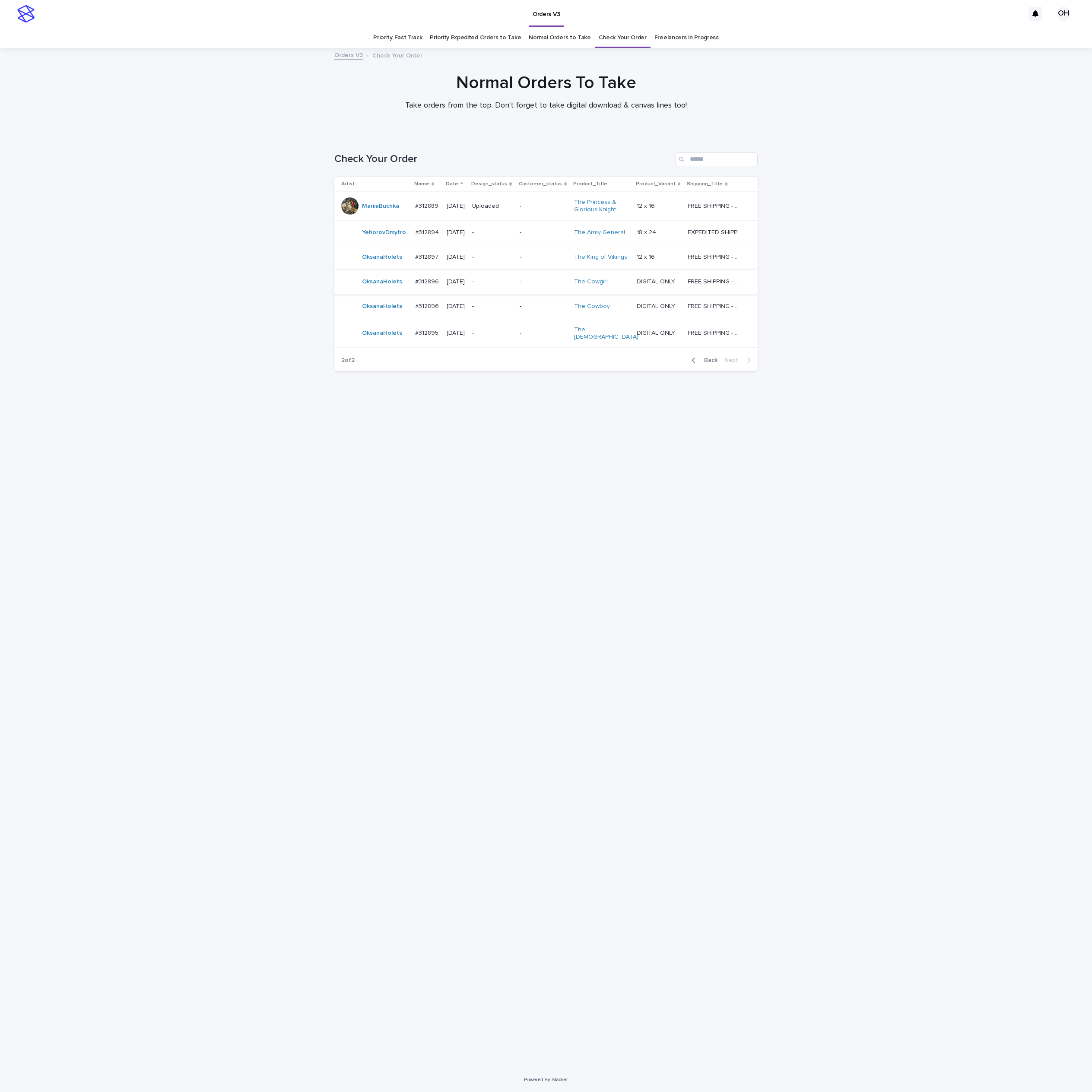
click at [427, 281] on p "#312896" at bounding box center [428, 281] width 25 height 9
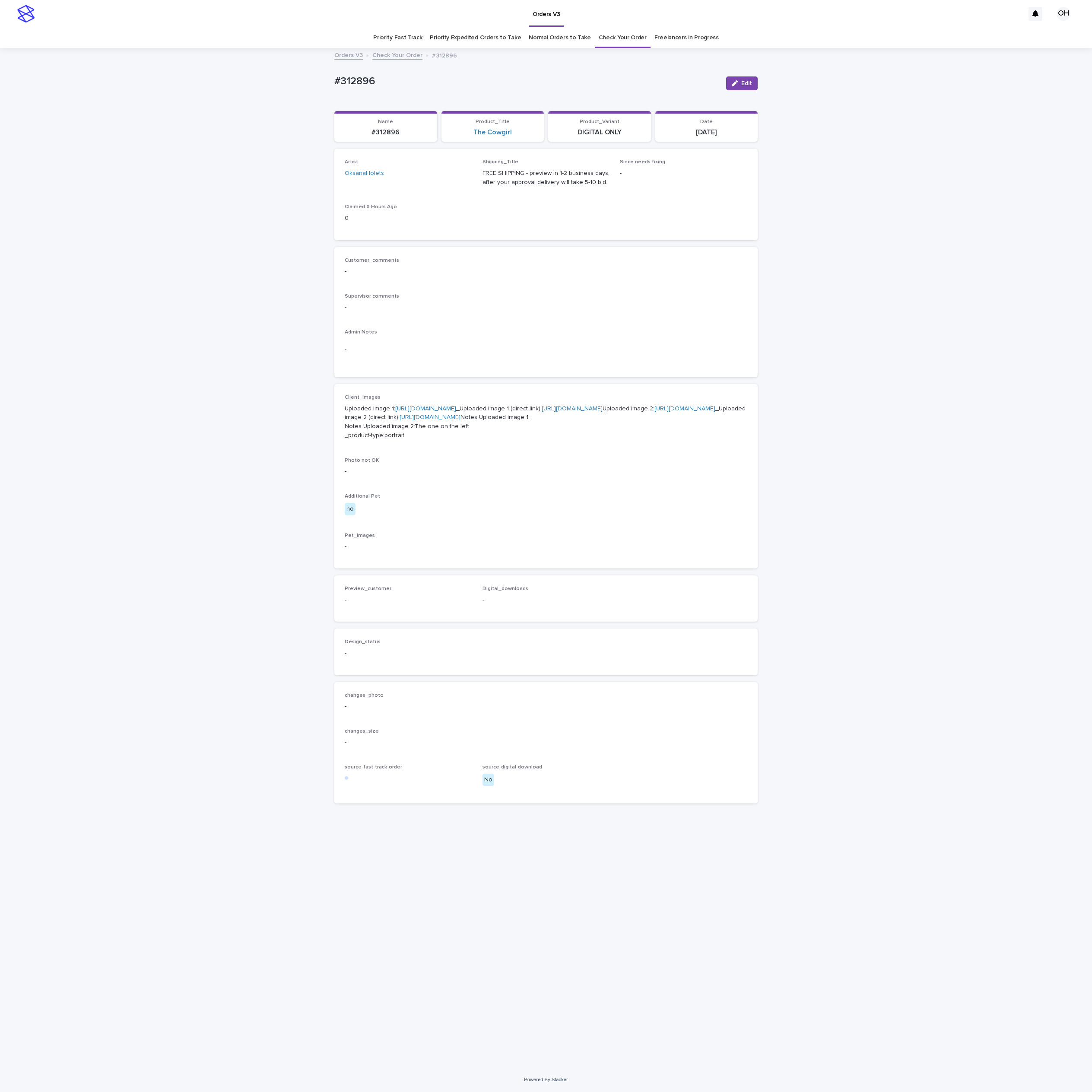
click at [417, 412] on link "[URL][DOMAIN_NAME]" at bounding box center [425, 409] width 61 height 6
click at [618, 41] on link "Check Your Order" at bounding box center [623, 38] width 48 height 20
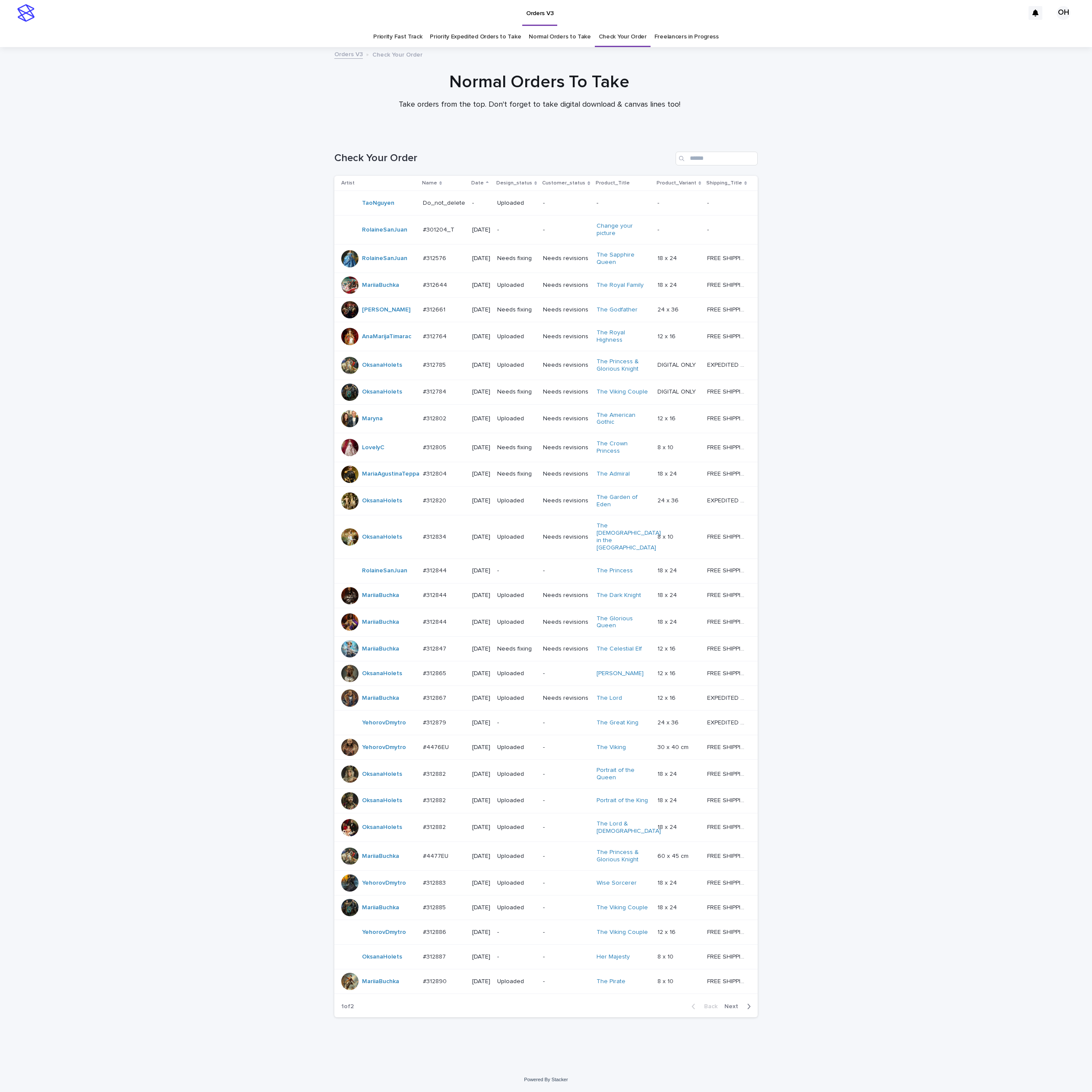
scroll to position [61, 0]
click at [731, 1002] on div "Back Next" at bounding box center [721, 1006] width 73 height 21
click at [724, 1007] on span "Next" at bounding box center [734, 1006] width 19 height 6
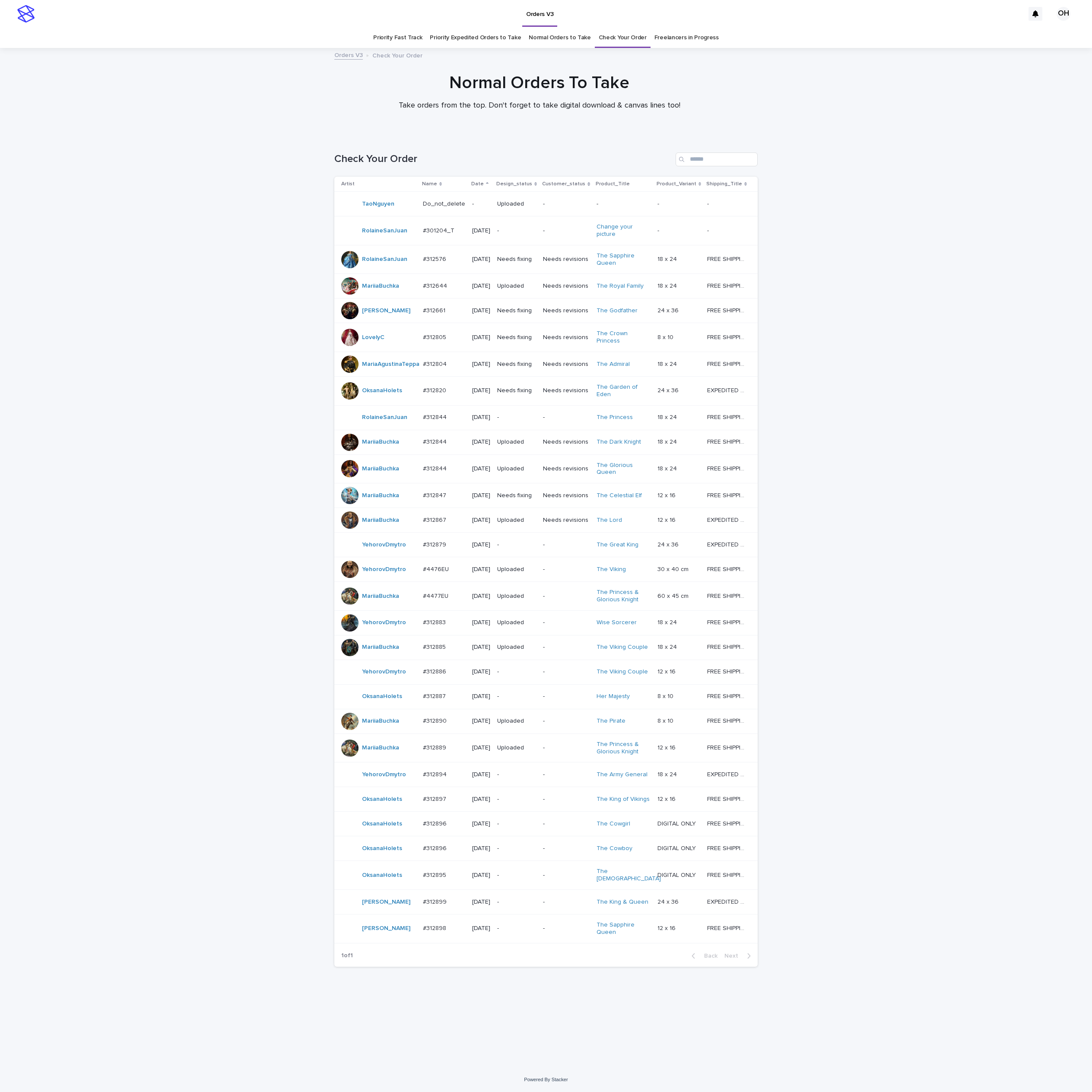
click at [671, 35] on link "Freelancers in Progress" at bounding box center [687, 38] width 64 height 20
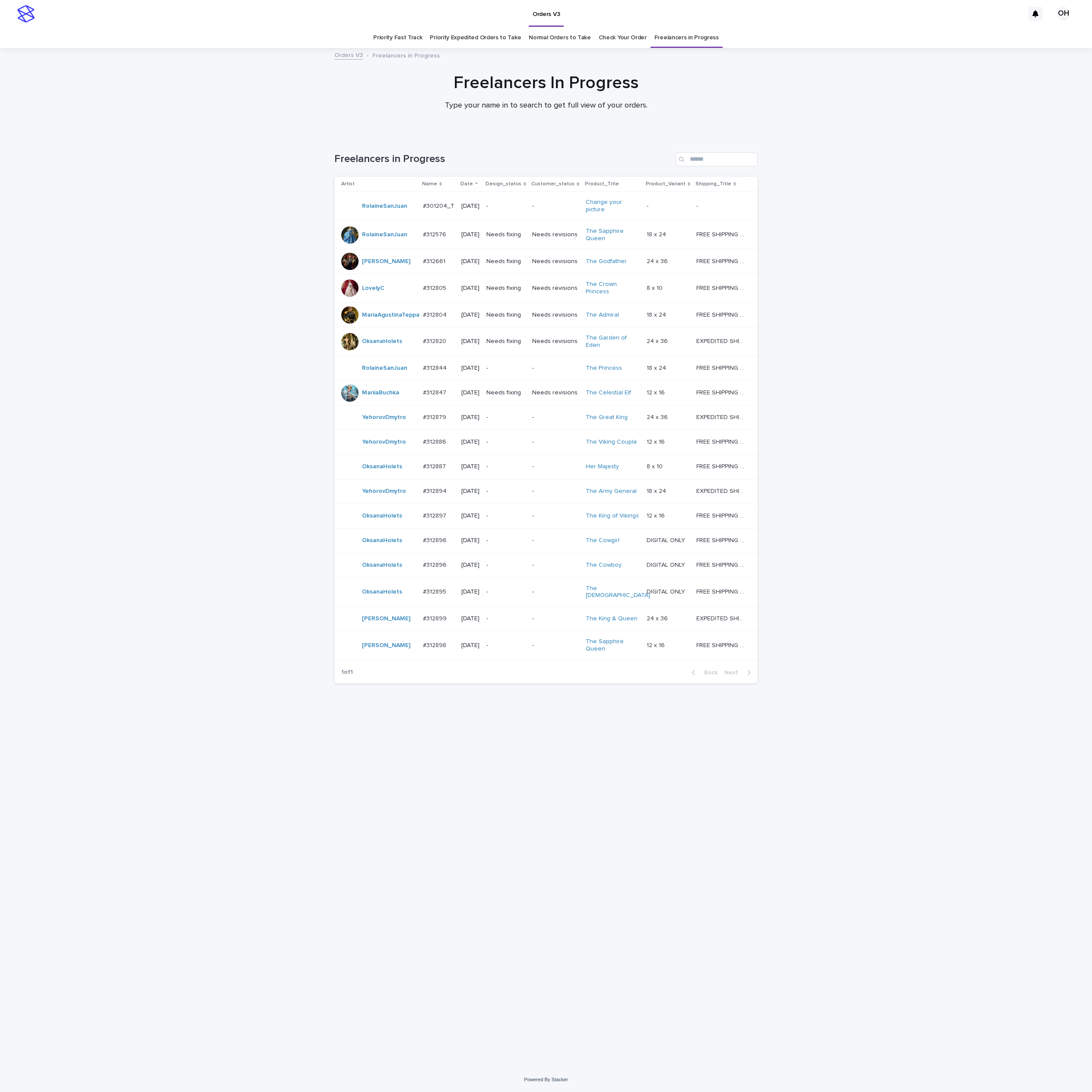
click at [446, 519] on p "#312897" at bounding box center [435, 515] width 25 height 9
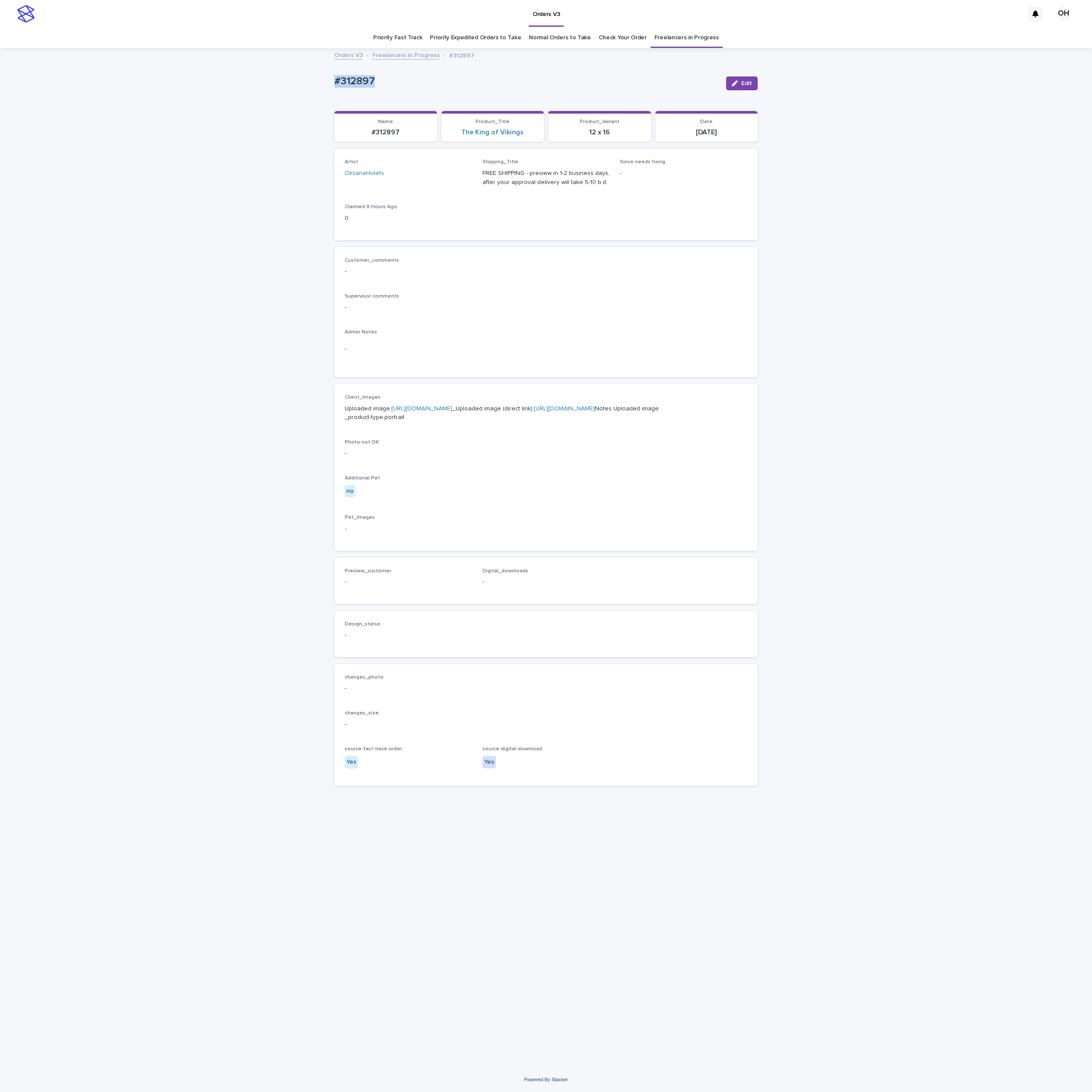
drag, startPoint x: 391, startPoint y: 78, endPoint x: 302, endPoint y: 68, distance: 89.6
click at [295, 69] on div "Loading... Saving… Loading... Saving… #312897 Edit #312897 Edit Sorry, there wa…" at bounding box center [546, 558] width 1092 height 1018
drag, startPoint x: 355, startPoint y: 67, endPoint x: 360, endPoint y: 70, distance: 5.8
drag, startPoint x: 360, startPoint y: 70, endPoint x: 168, endPoint y: 123, distance: 199.2
click at [168, 123] on div "Loading... Saving… Loading... Saving… #312897 Edit #312897 Edit Sorry, there wa…" at bounding box center [546, 558] width 1092 height 1018
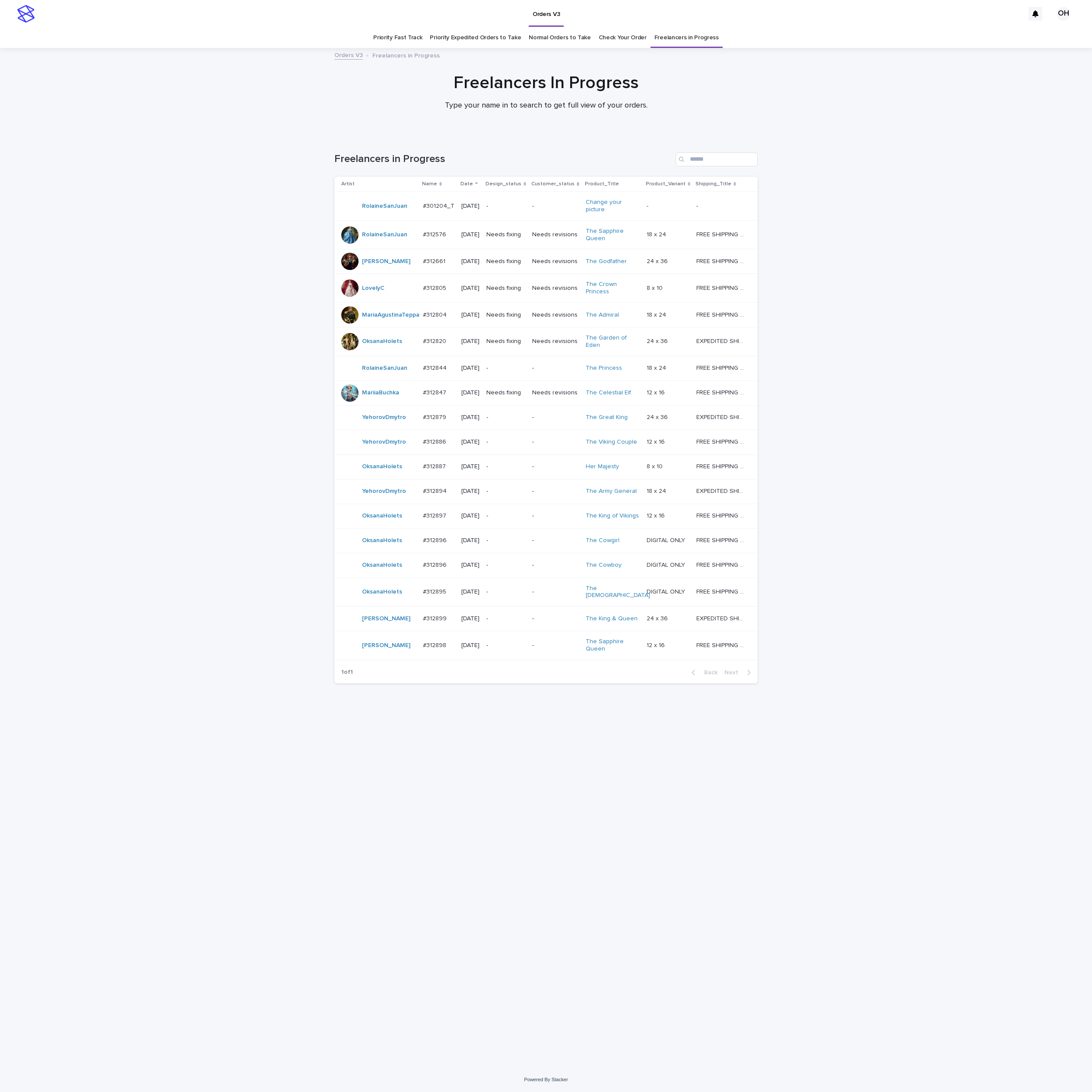
click at [429, 544] on p "#312896" at bounding box center [435, 540] width 25 height 9
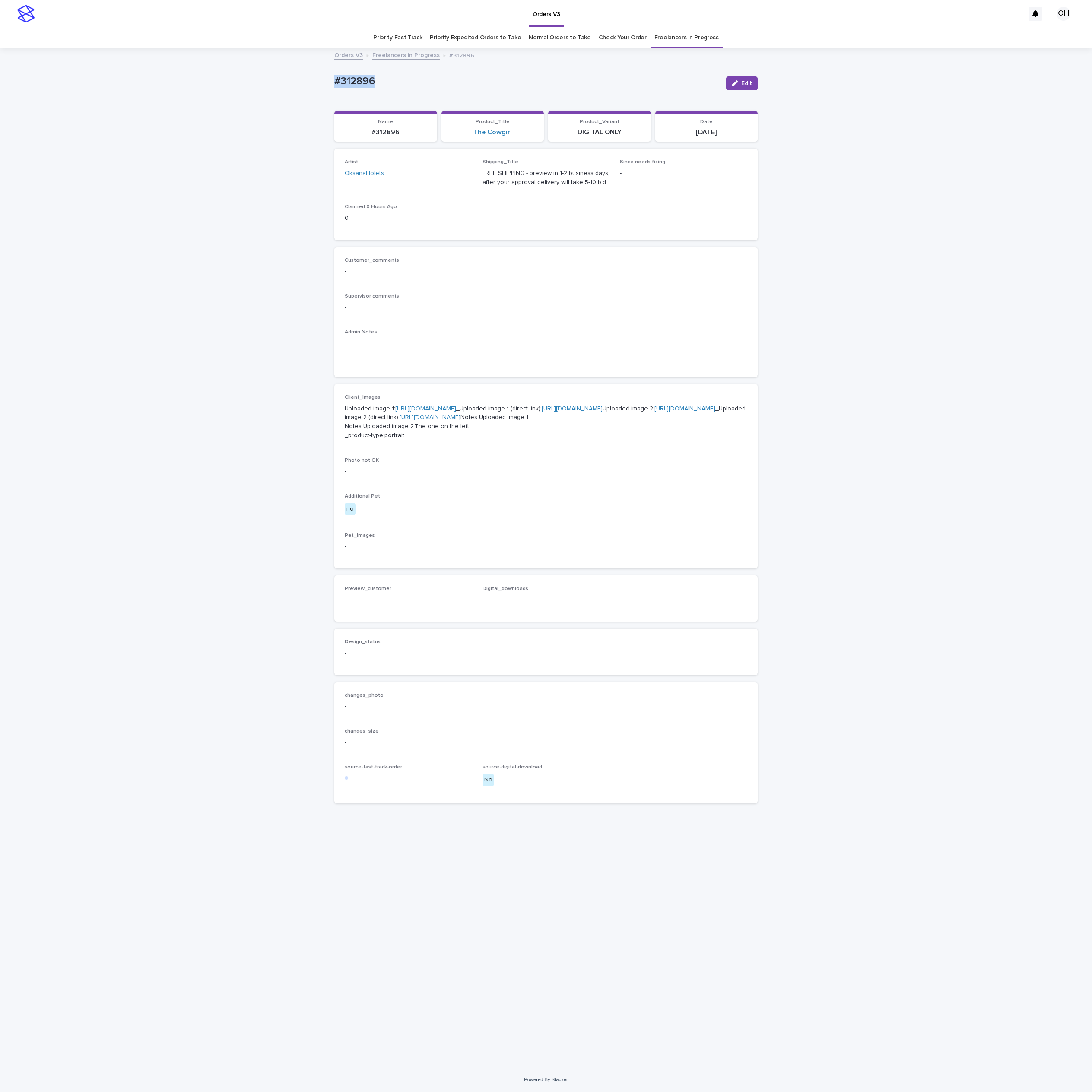
drag, startPoint x: 362, startPoint y: 75, endPoint x: 341, endPoint y: 69, distance: 21.8
click at [315, 76] on div "Loading... Saving… Loading... Saving… #312896 Edit #312896 Edit Sorry, there wa…" at bounding box center [546, 558] width 1092 height 1018
drag, startPoint x: 350, startPoint y: 68, endPoint x: 355, endPoint y: 69, distance: 5.1
copy p "#312896"
click at [654, 412] on link "[URL][DOMAIN_NAME]" at bounding box center [685, 409] width 61 height 6
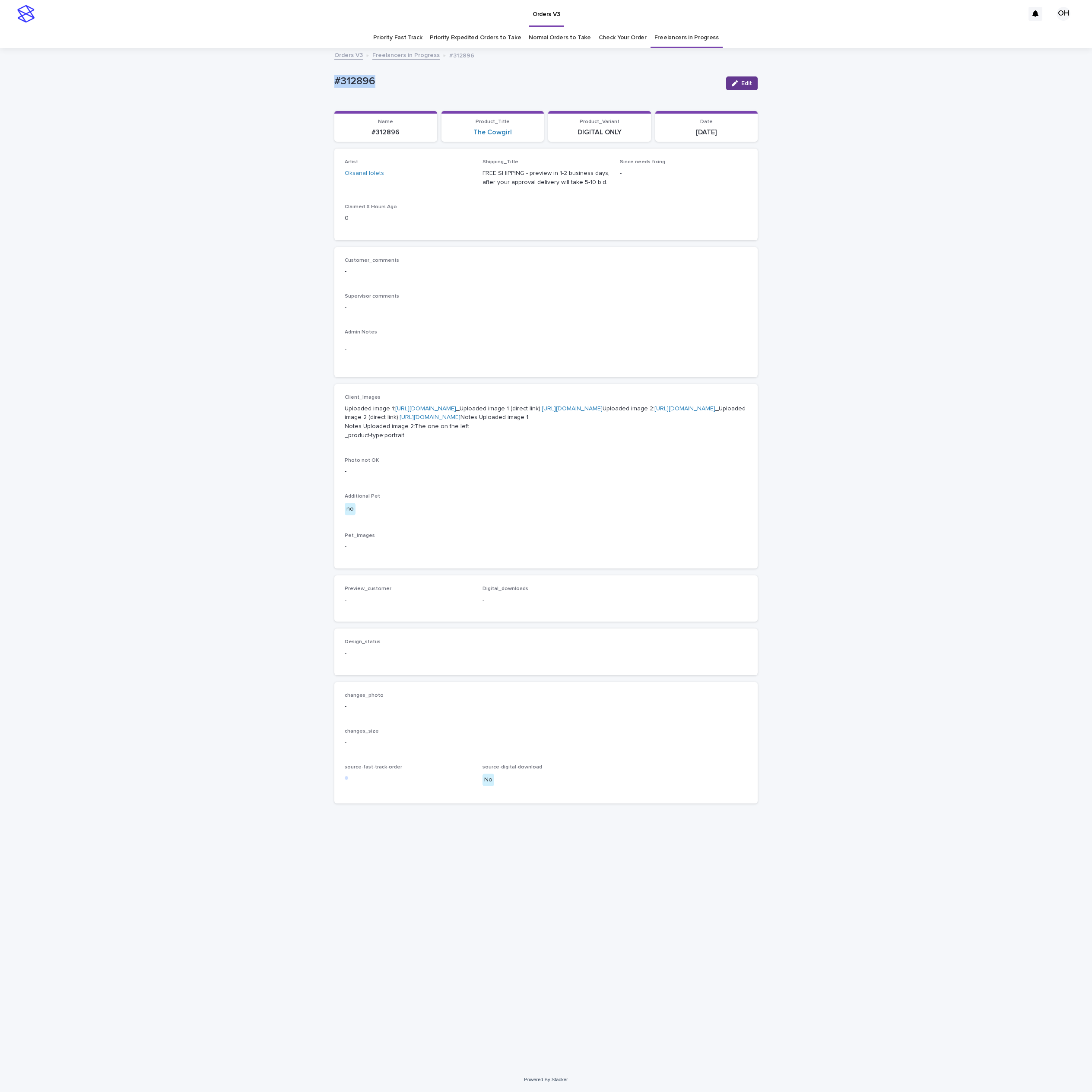
click at [739, 78] on button "Edit" at bounding box center [742, 83] width 32 height 14
click at [362, 618] on button "Add" at bounding box center [365, 611] width 41 height 14
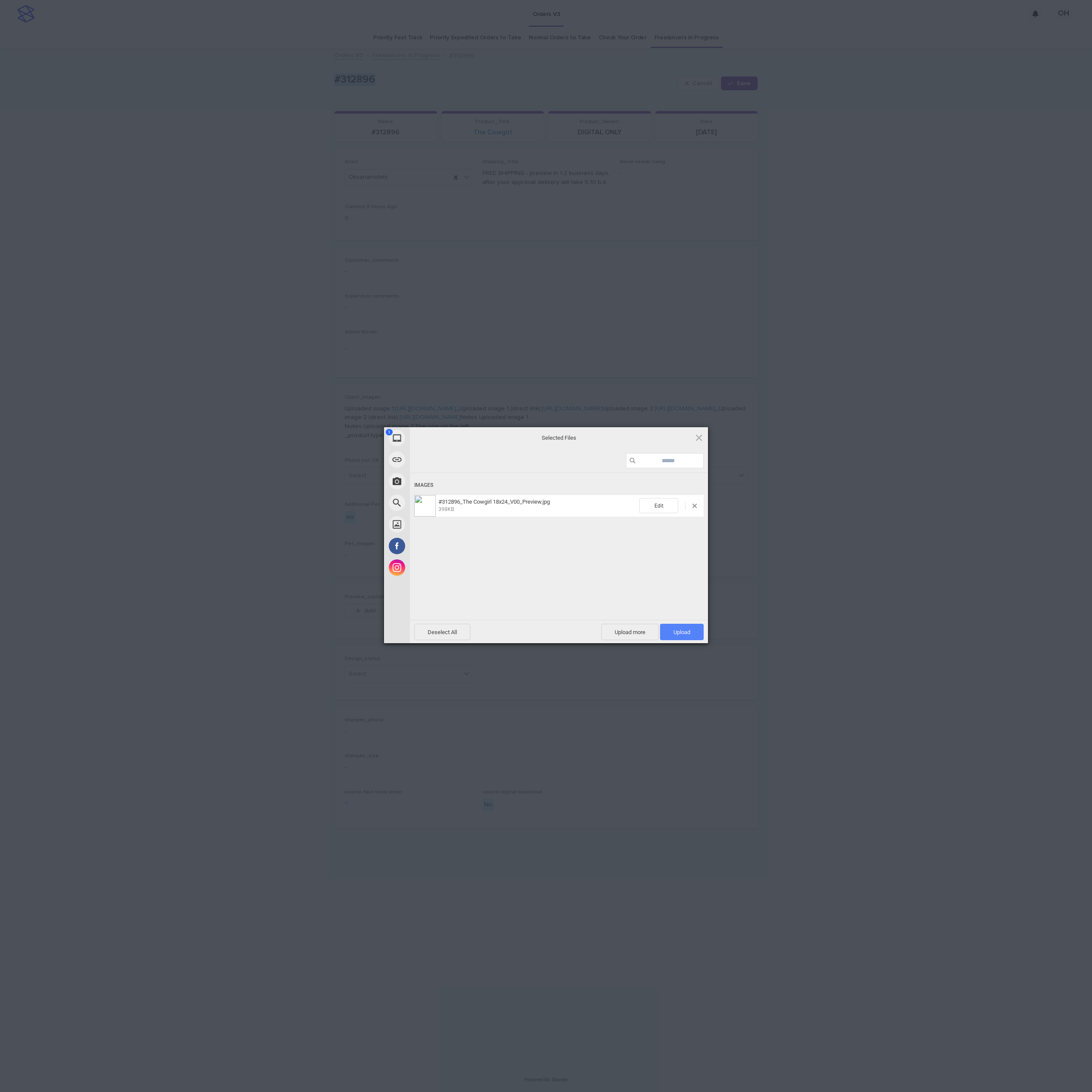
click at [679, 635] on span "Upload 1" at bounding box center [682, 632] width 44 height 16
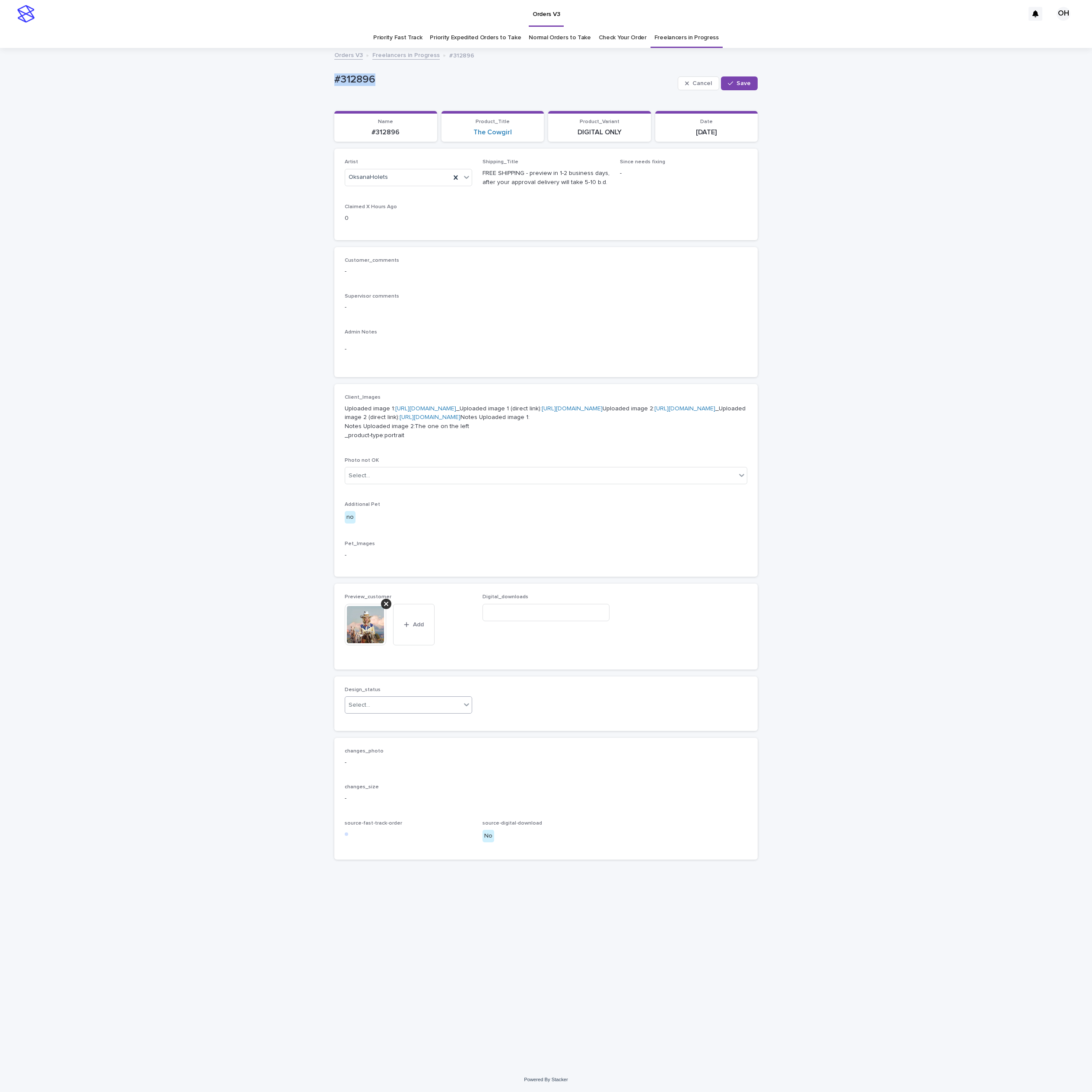
drag, startPoint x: 393, startPoint y: 776, endPoint x: 391, endPoint y: 785, distance: 9.2
click at [393, 720] on div "Design_status Select..." at bounding box center [409, 704] width 127 height 34
drag, startPoint x: 392, startPoint y: 787, endPoint x: 386, endPoint y: 788, distance: 6.1
click at [392, 712] on div "Select..." at bounding box center [403, 705] width 116 height 14
click at [361, 806] on div "Uploaded" at bounding box center [409, 803] width 127 height 15
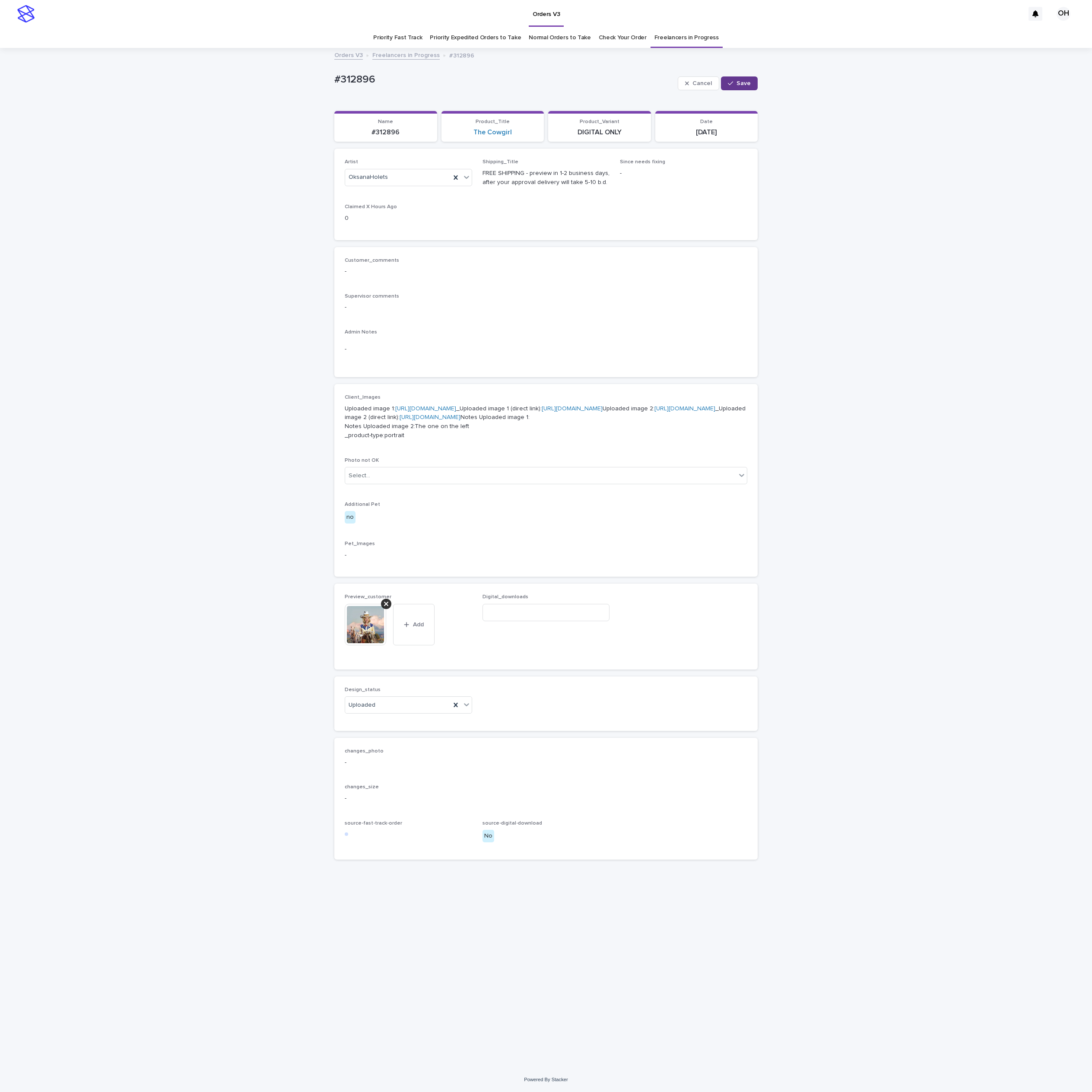
click at [748, 88] on button "Save" at bounding box center [739, 83] width 37 height 14
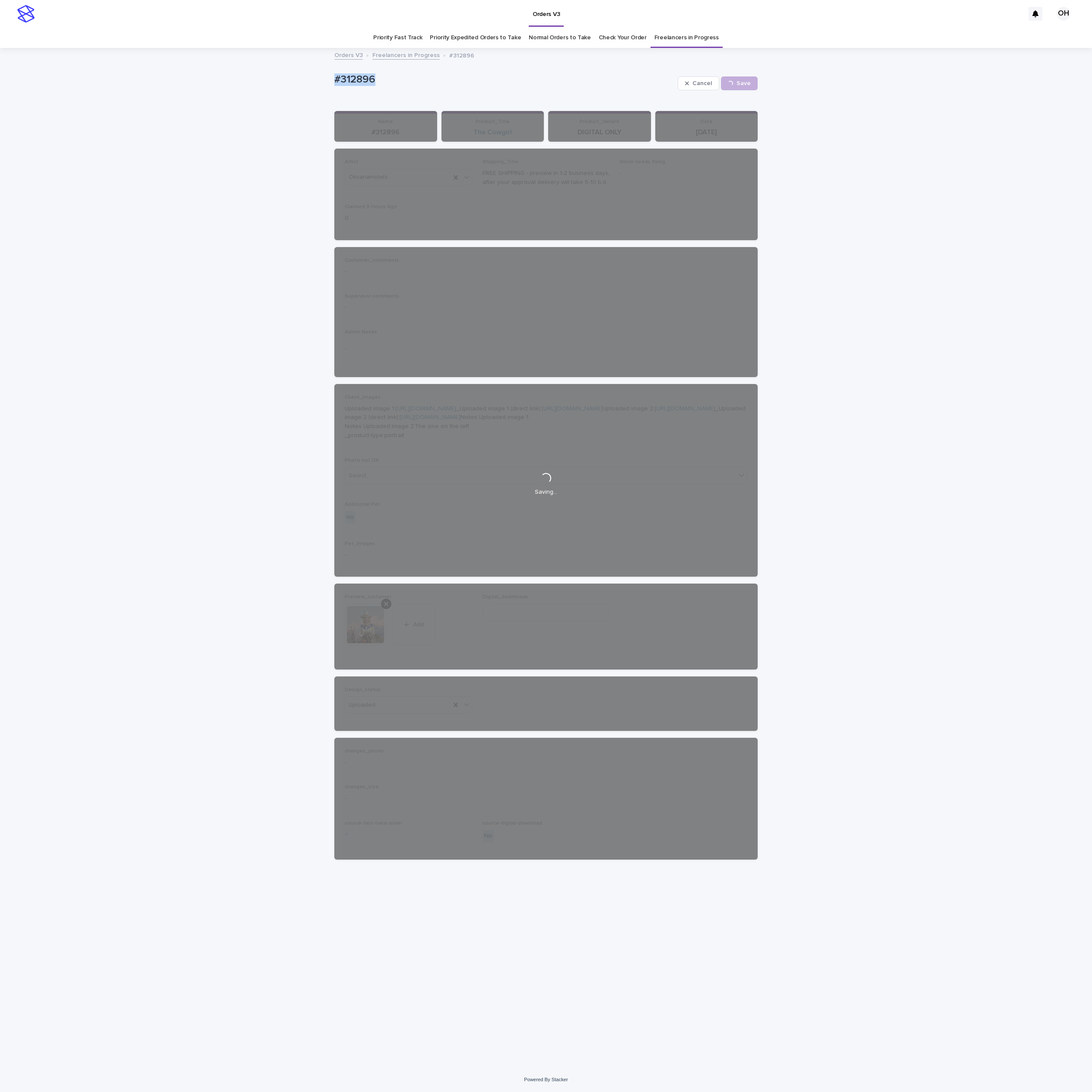
drag, startPoint x: 395, startPoint y: 74, endPoint x: 322, endPoint y: 73, distance: 73.0
click at [313, 71] on div "Loading... Saving… Loading... Saving… #312896 Cancel Save #312896 Cancel Loadin…" at bounding box center [546, 558] width 1092 height 1018
drag, startPoint x: 354, startPoint y: 81, endPoint x: 362, endPoint y: 83, distance: 8.2
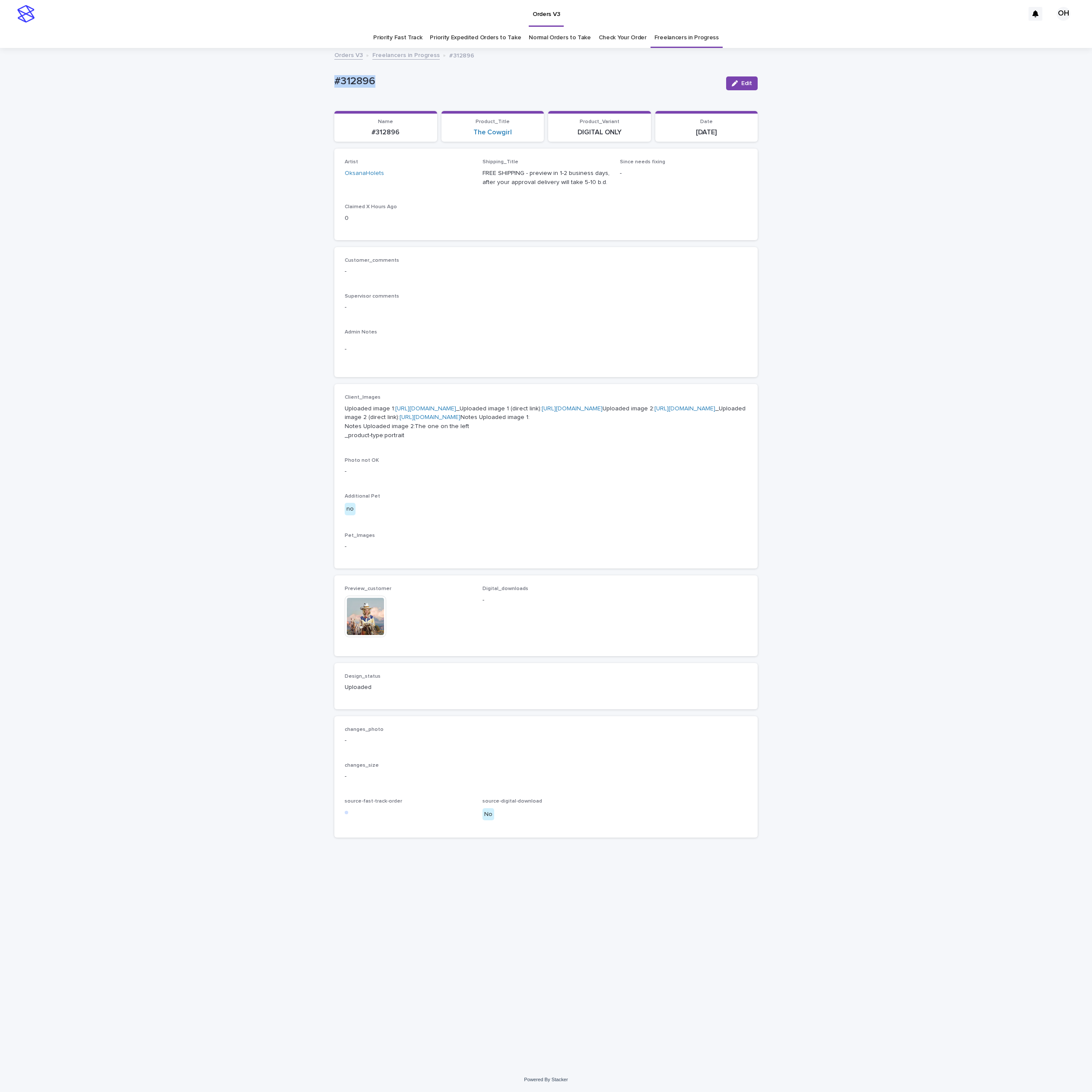
copy p "#312896"
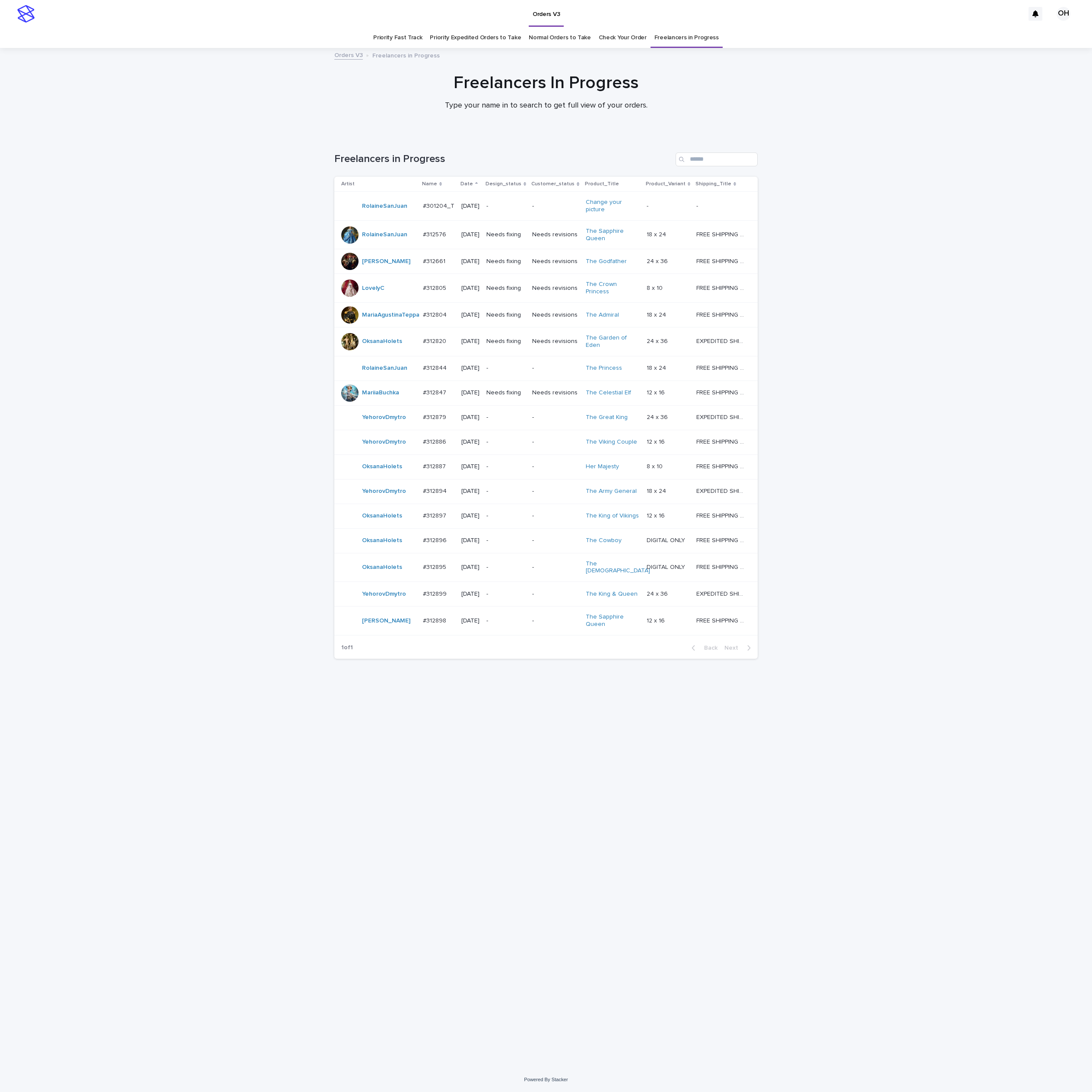
click at [628, 38] on link "Check Your Order" at bounding box center [623, 38] width 48 height 20
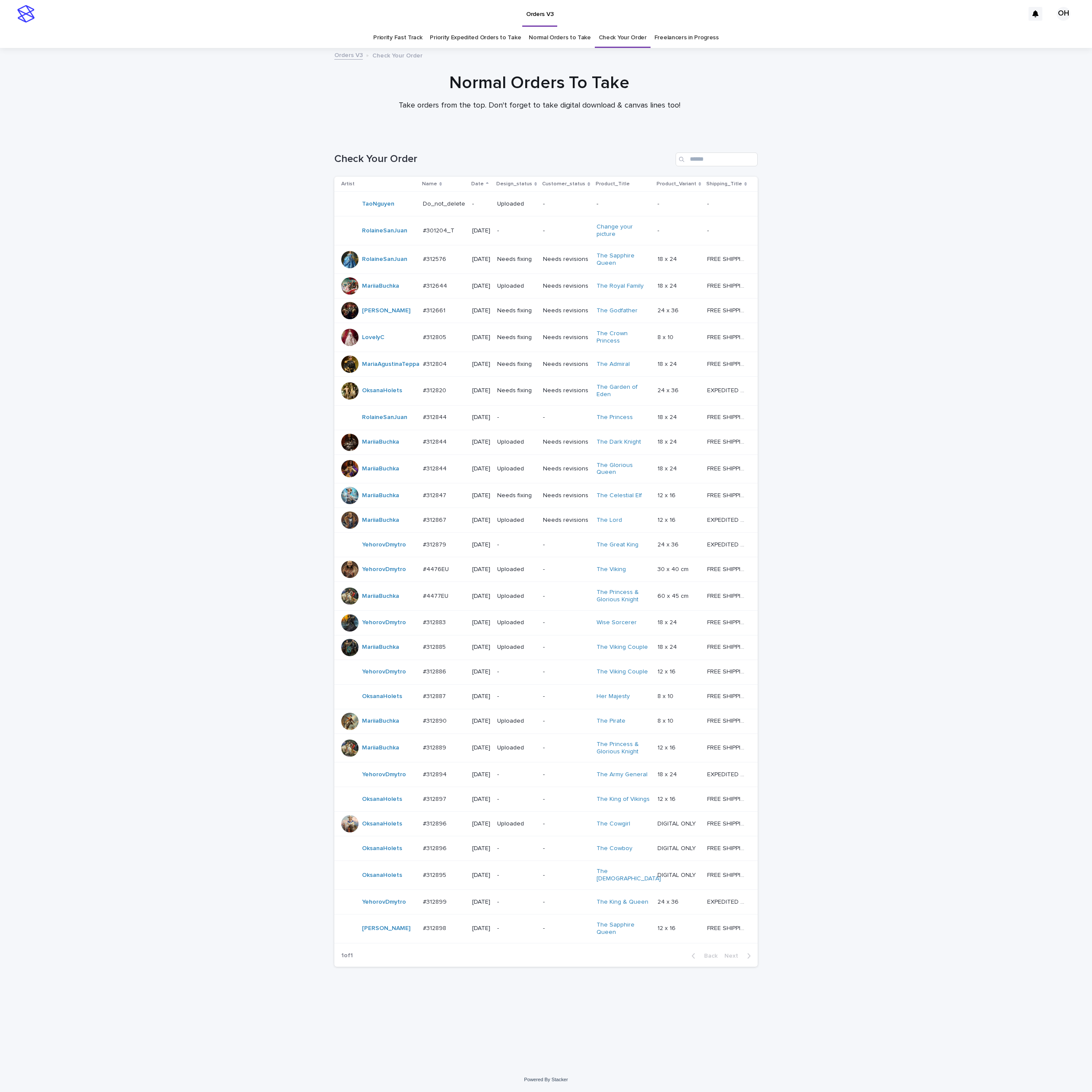
scroll to position [32, 0]
click at [427, 828] on p "#312896" at bounding box center [435, 823] width 25 height 9
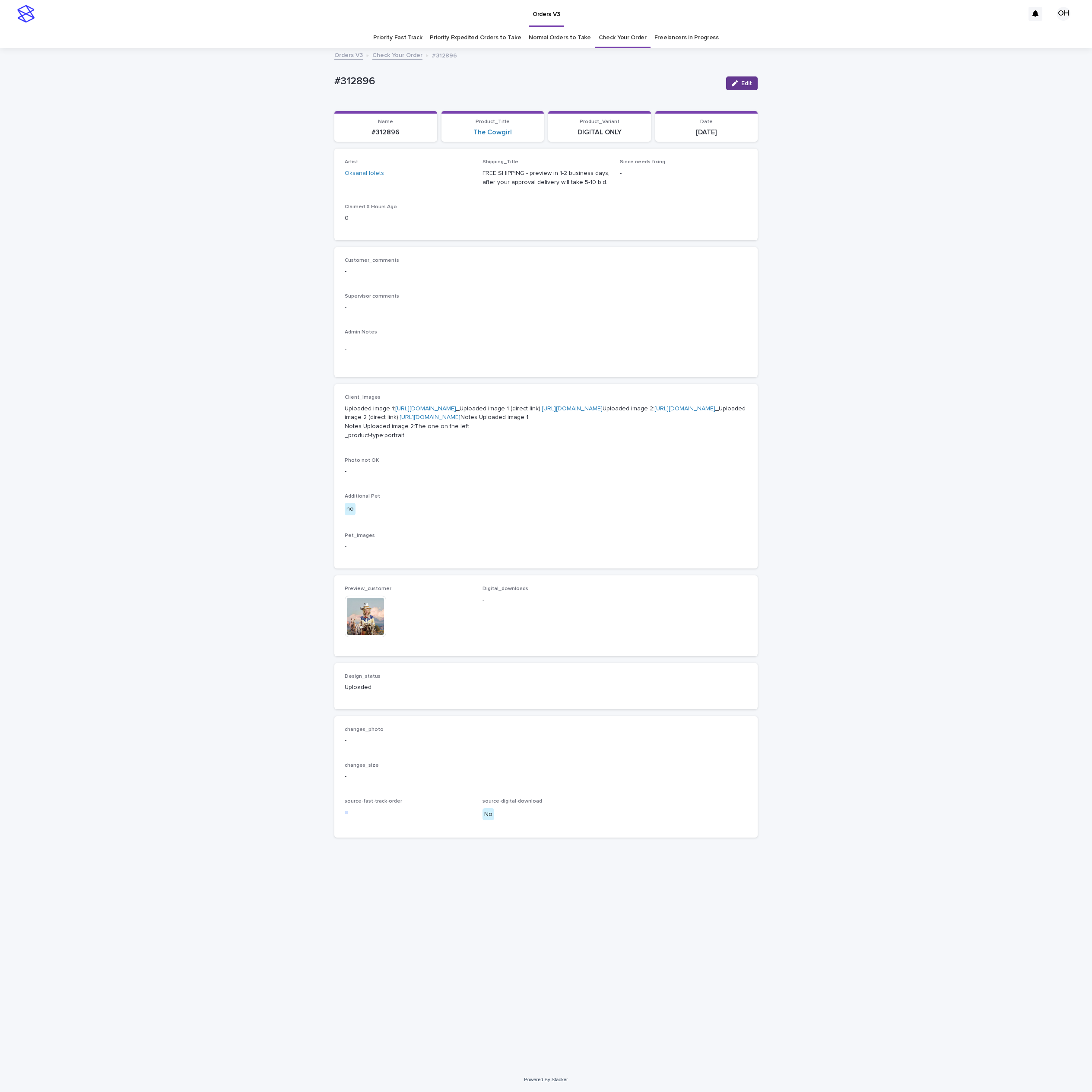
click at [756, 82] on button "Edit" at bounding box center [742, 83] width 32 height 14
click at [549, 621] on input at bounding box center [546, 613] width 127 height 17
paste input "**********"
type input "**********"
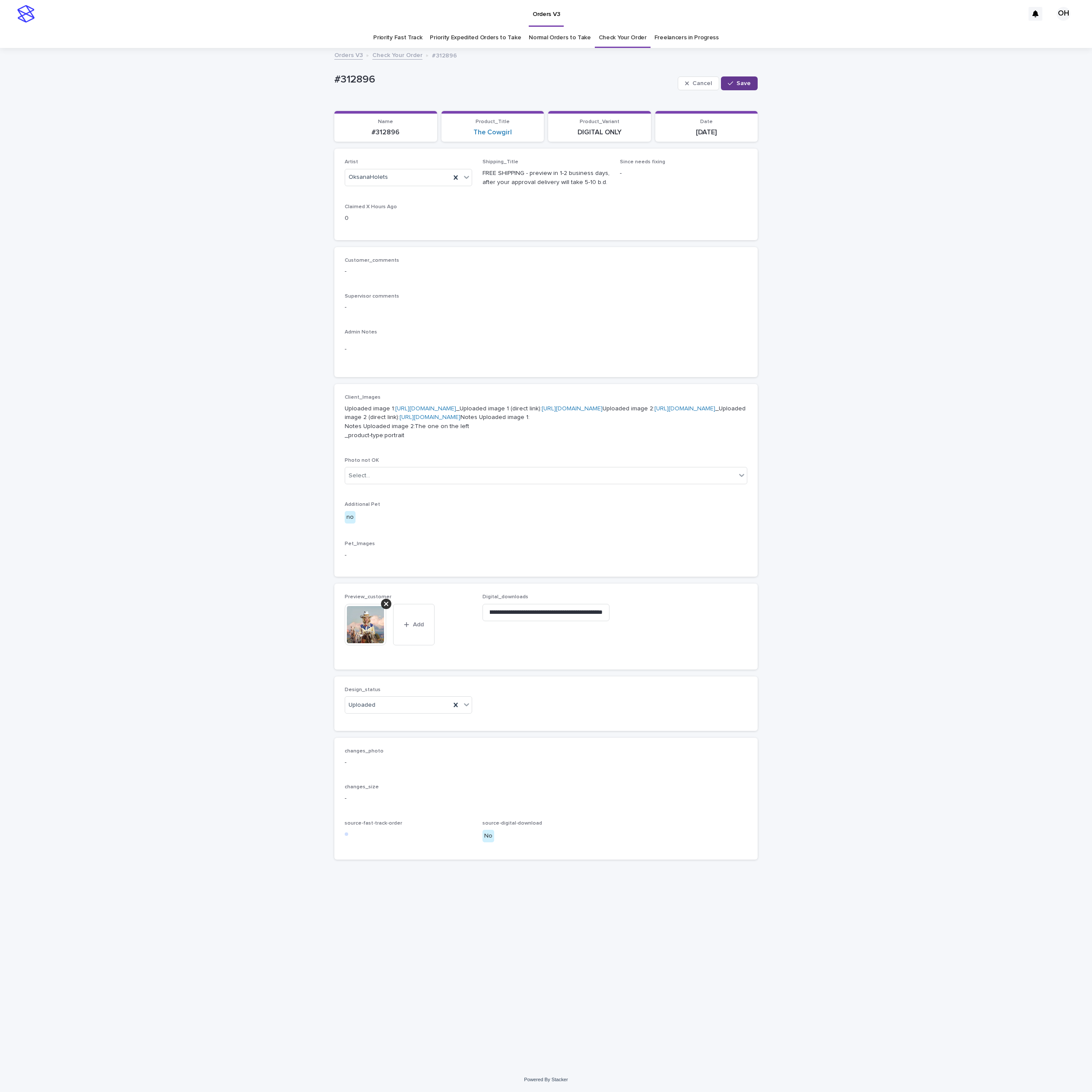
scroll to position [0, 0]
click at [746, 81] on span "Save" at bounding box center [744, 83] width 14 height 6
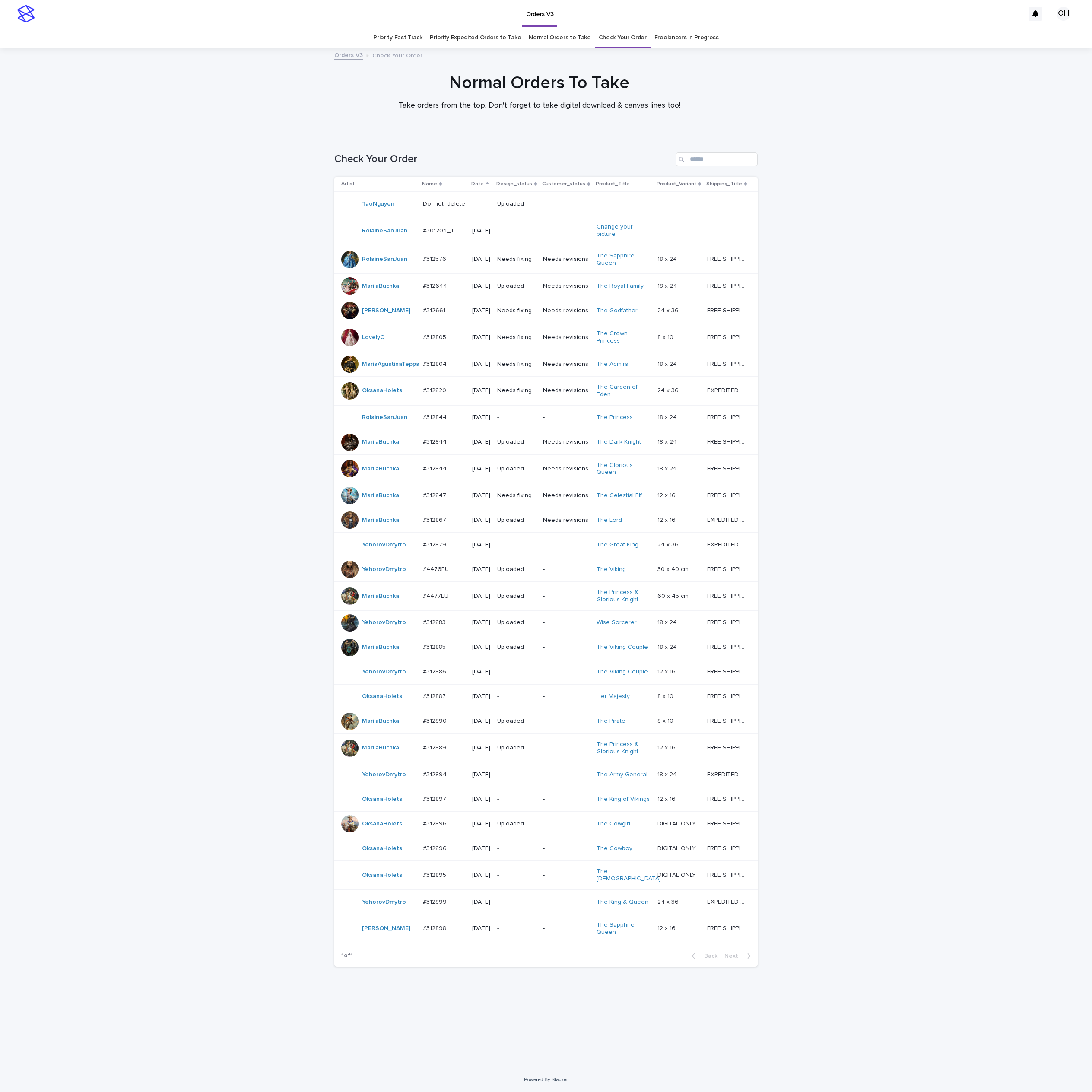
scroll to position [28, 0]
click at [436, 852] on p "#312896" at bounding box center [435, 848] width 25 height 9
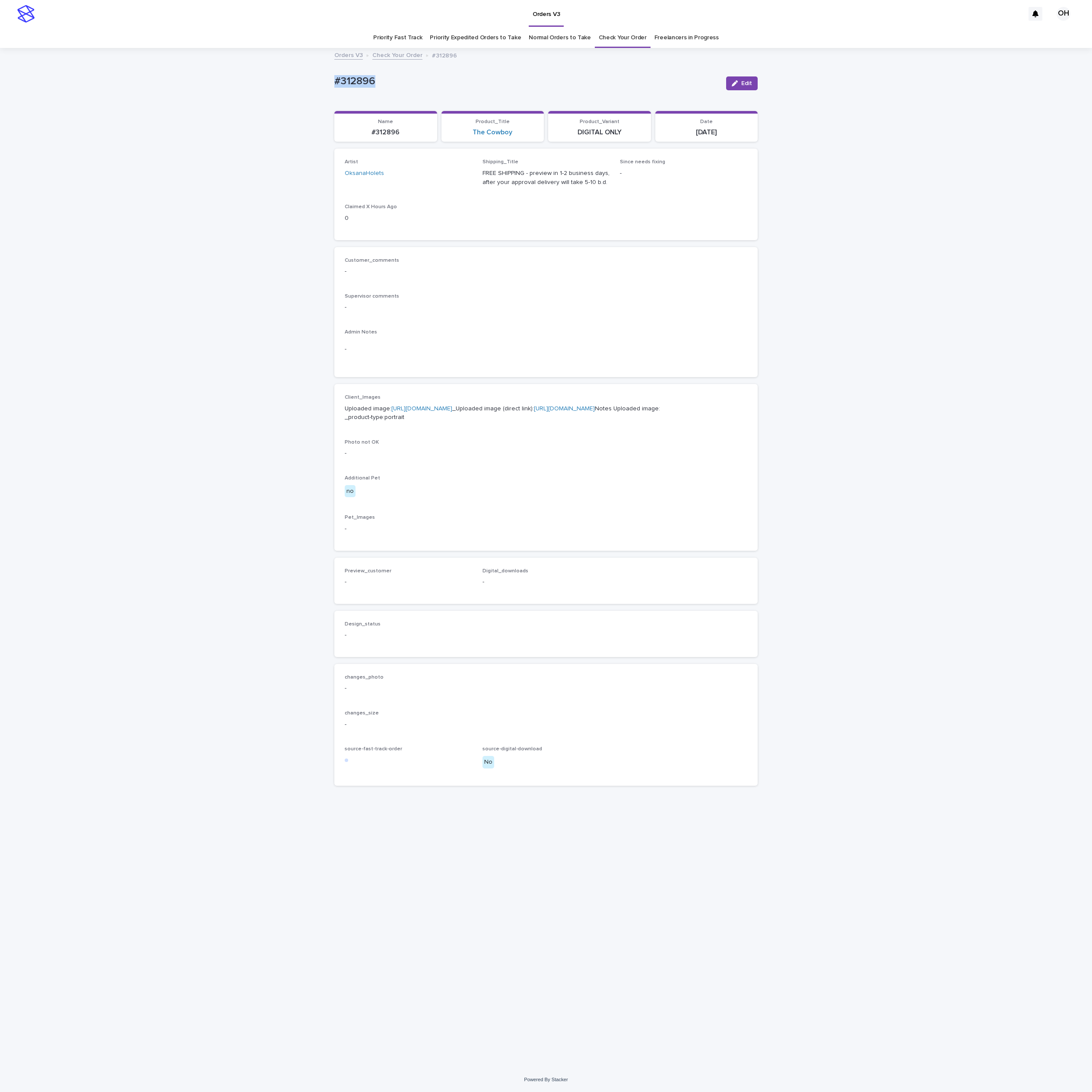
drag, startPoint x: 396, startPoint y: 82, endPoint x: 354, endPoint y: 82, distance: 42.0
click at [305, 76] on div "Loading... Saving… Loading... Saving… #312896 Edit #312896 Edit Sorry, there wa…" at bounding box center [546, 558] width 1092 height 1018
copy p "#312896"
click at [450, 412] on link "[URL][DOMAIN_NAME]" at bounding box center [422, 409] width 61 height 6
click at [543, 325] on div "Customer_comments - Supervisor comments - Admin Notes -" at bounding box center [546, 312] width 403 height 110
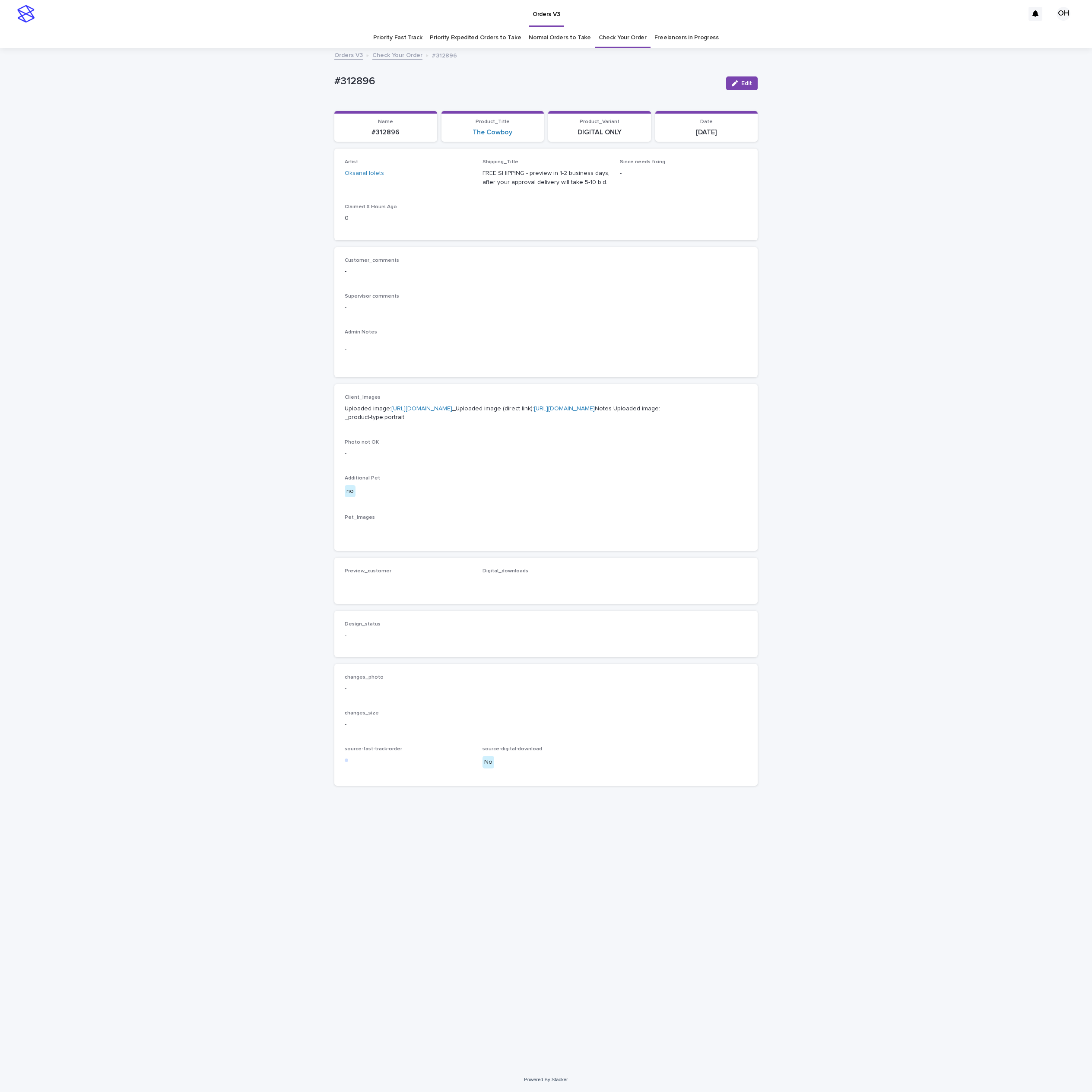
click at [525, 328] on div "Customer_comments - Supervisor comments - Admin Notes -" at bounding box center [546, 312] width 403 height 110
click at [623, 40] on link "Check Your Order" at bounding box center [623, 38] width 48 height 20
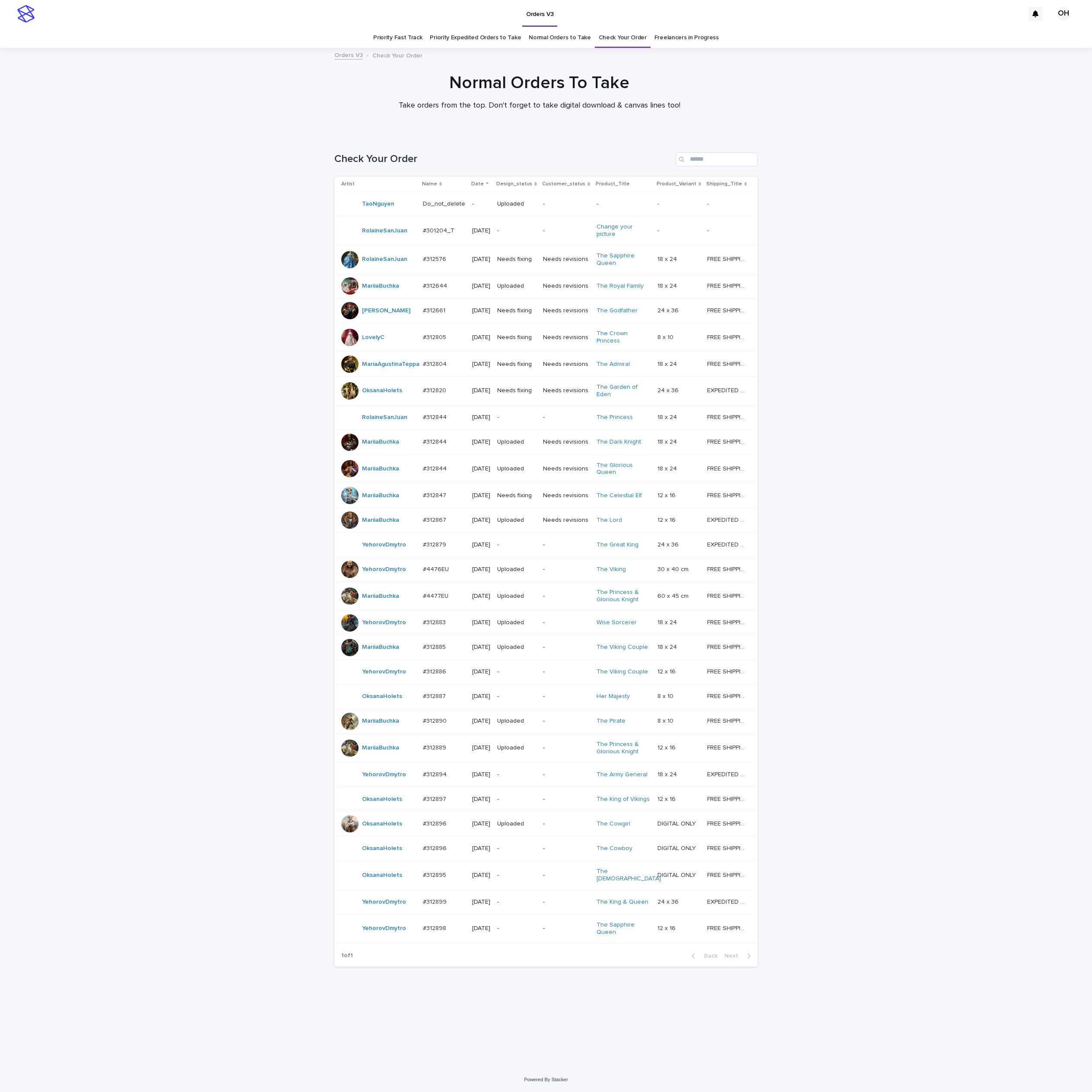
click at [974, 468] on div "Loading... Saving… Loading... Saving… Check Your Order Artist Name Date Design_…" at bounding box center [546, 601] width 1092 height 932
click at [438, 852] on p "#312896" at bounding box center [435, 848] width 25 height 9
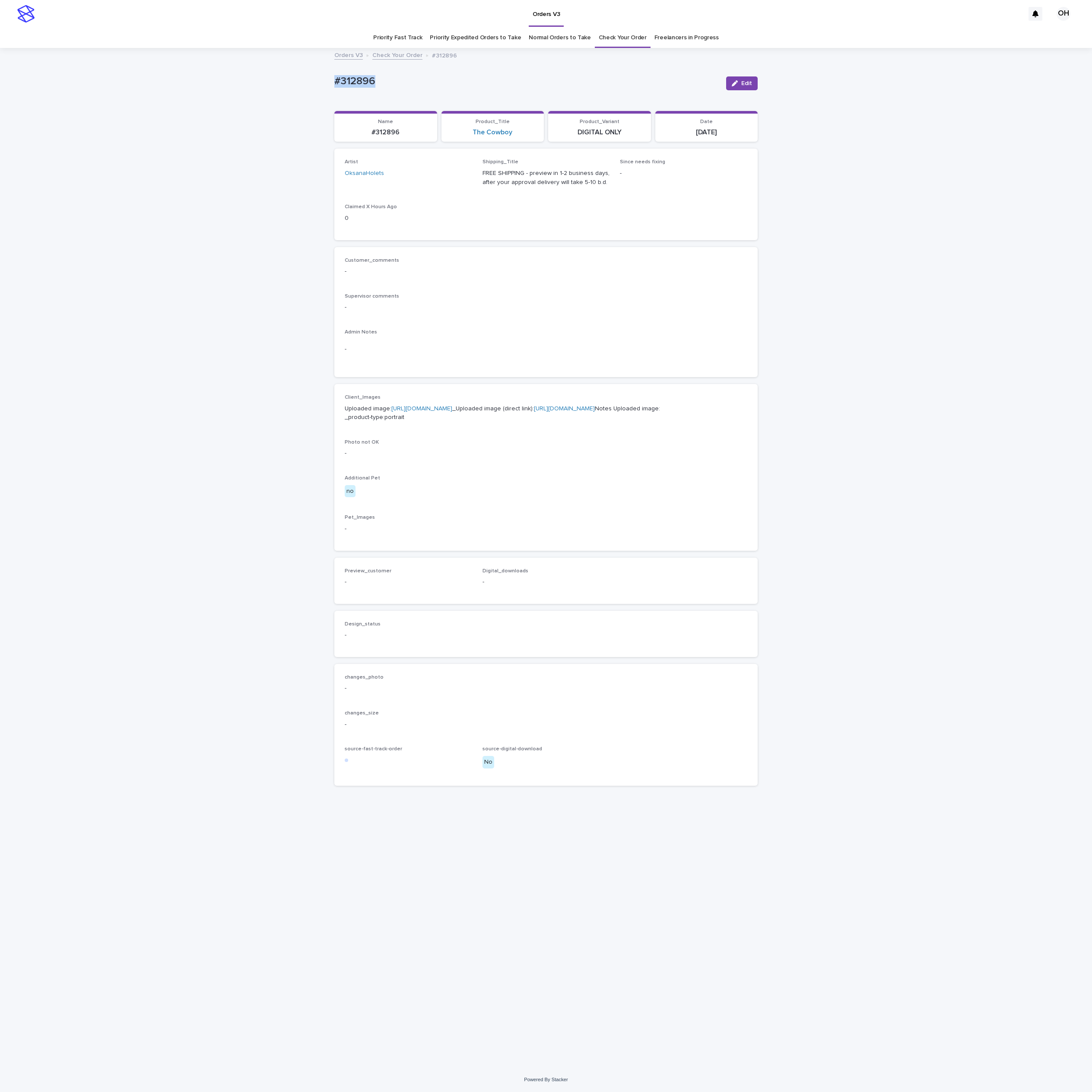
drag, startPoint x: 384, startPoint y: 81, endPoint x: 325, endPoint y: 78, distance: 59.1
click at [318, 77] on div "Loading... Saving… Loading... Saving… #312896 Edit #312896 Edit Sorry, there wa…" at bounding box center [546, 558] width 1092 height 1018
copy p "#312896"
drag, startPoint x: 753, startPoint y: 79, endPoint x: 731, endPoint y: 168, distance: 91.7
click at [753, 79] on button "Edit" at bounding box center [742, 83] width 32 height 14
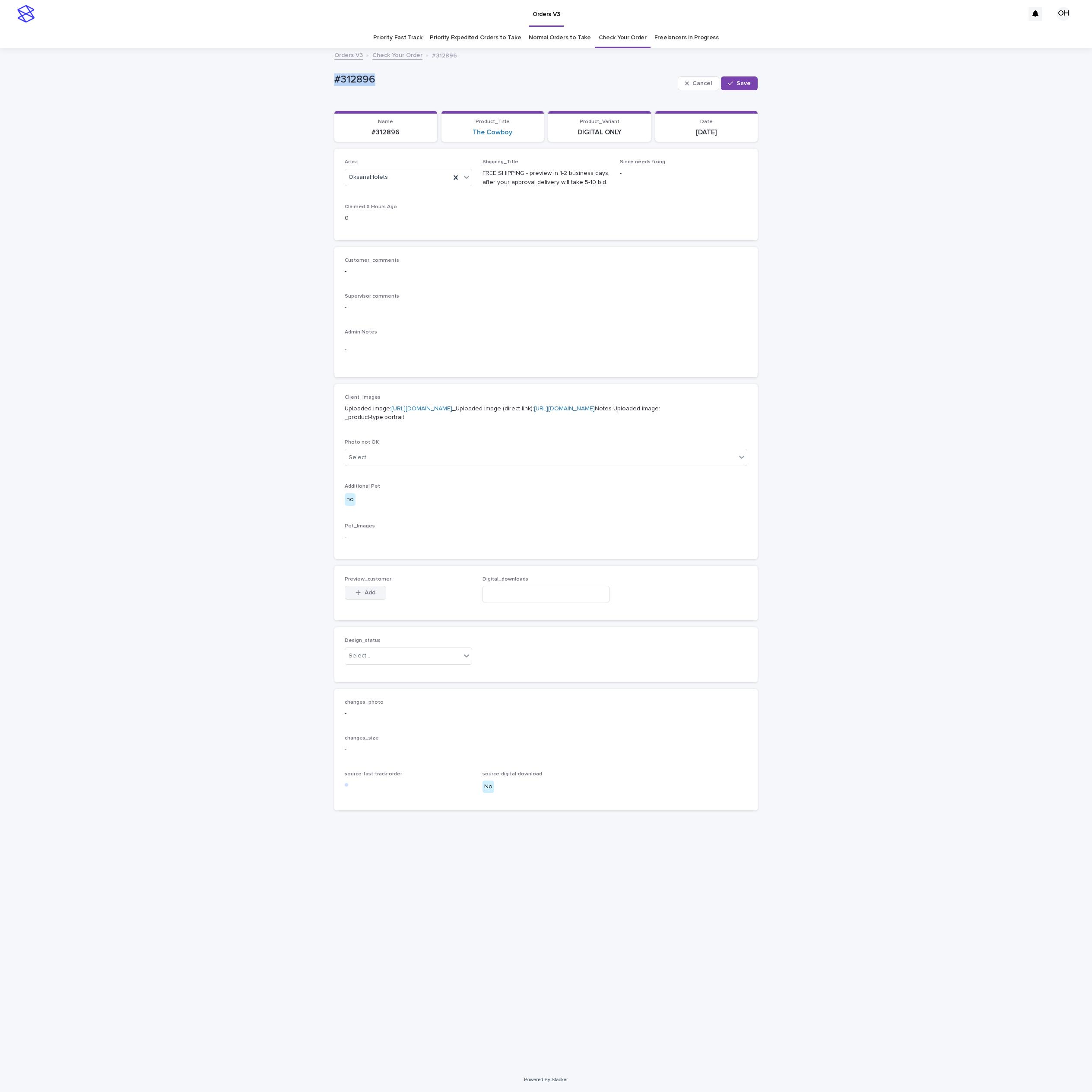
click at [372, 600] on button "Add" at bounding box center [365, 593] width 41 height 14
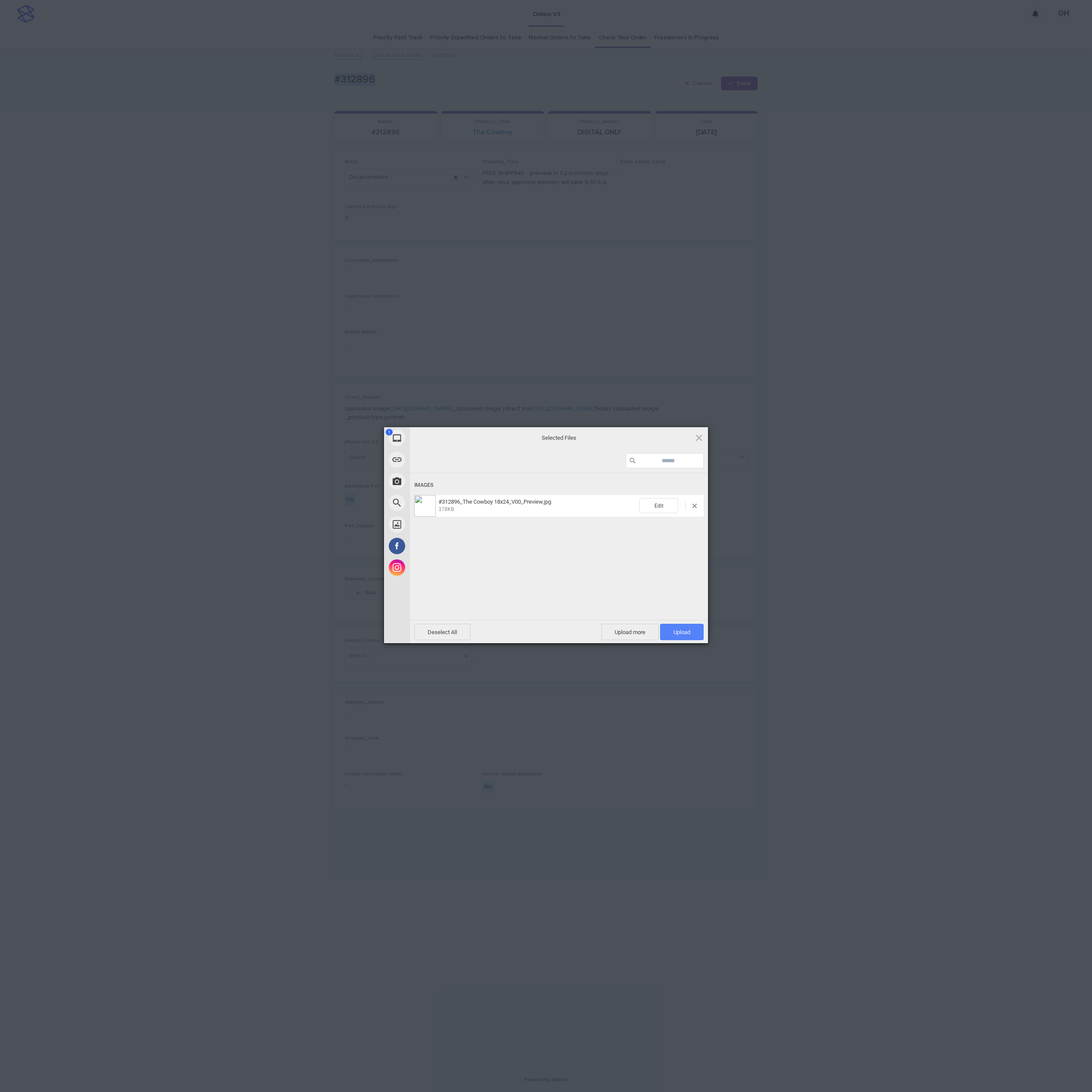
click at [685, 630] on span "Upload 1" at bounding box center [682, 632] width 17 height 7
click at [823, 558] on div "My Device Link (URL) Take Photo Web Search Unsplash Facebook Instagram Uploaded…" at bounding box center [546, 546] width 1092 height 1092
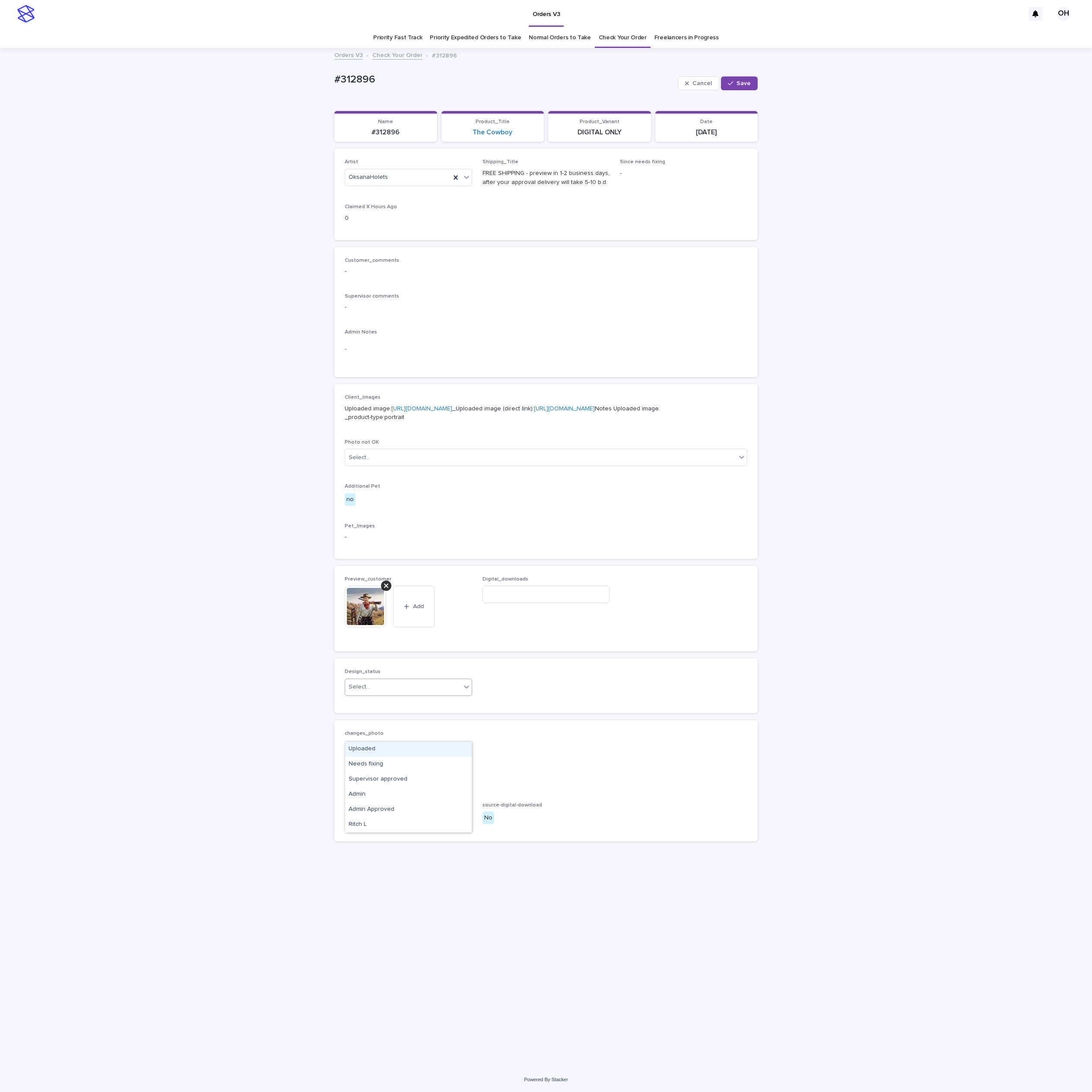
click at [392, 694] on div "Select..." at bounding box center [403, 687] width 116 height 14
click at [391, 750] on div "Uploaded" at bounding box center [409, 749] width 127 height 15
click at [745, 84] on span "Save" at bounding box center [744, 83] width 14 height 6
click at [752, 84] on button "Edit" at bounding box center [742, 83] width 32 height 14
drag, startPoint x: 392, startPoint y: 73, endPoint x: 332, endPoint y: 76, distance: 60.1
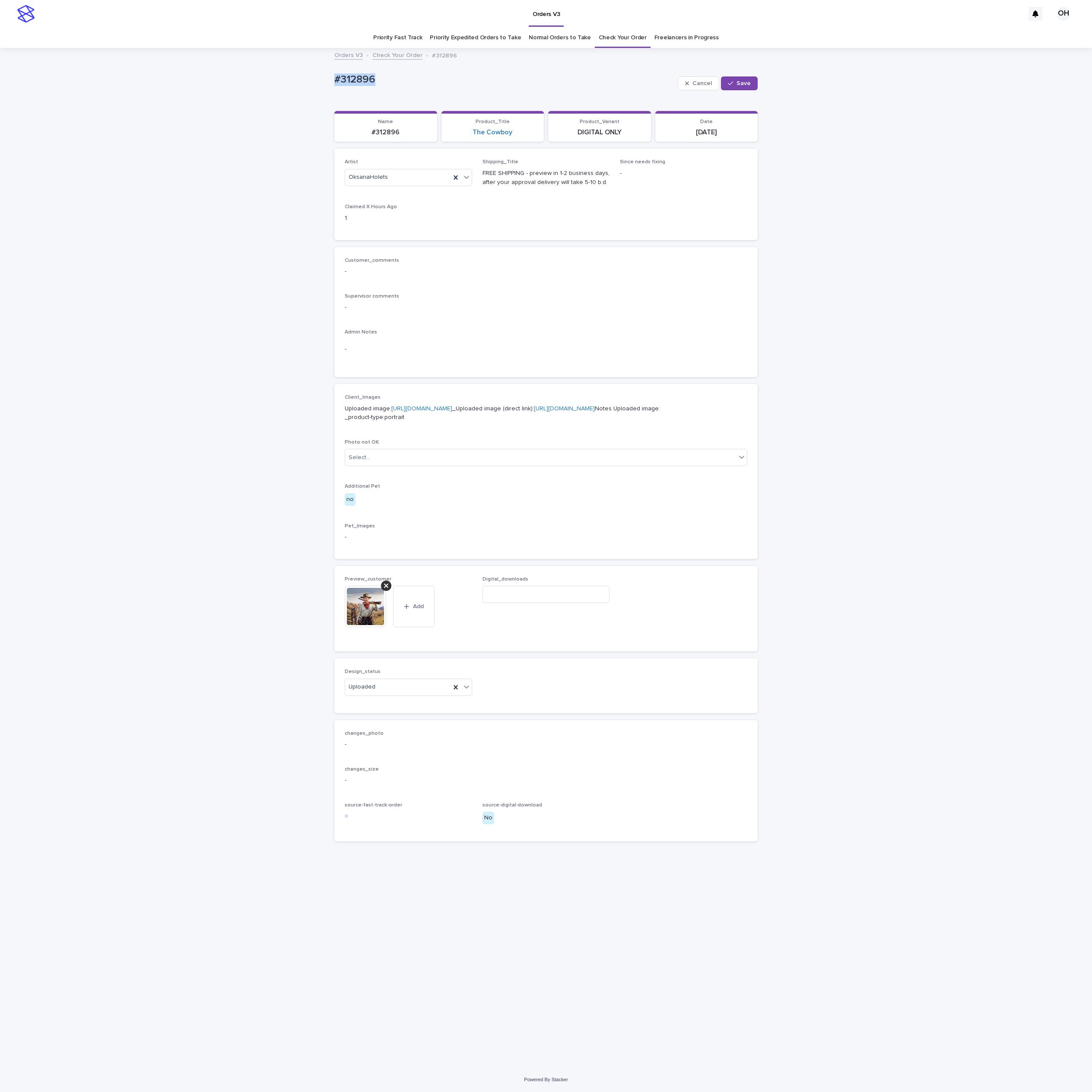
click at [331, 76] on div "Loading... Saving… Loading... Saving… #312896 Cancel Save #312896 Cancel Save S…" at bounding box center [546, 548] width 432 height 997
copy p "#312896"
click at [741, 80] on span "Edit" at bounding box center [747, 83] width 11 height 6
drag, startPoint x: 525, startPoint y: 629, endPoint x: 517, endPoint y: 651, distance: 23.4
click at [525, 610] on div "Digital_downloads" at bounding box center [546, 593] width 127 height 34
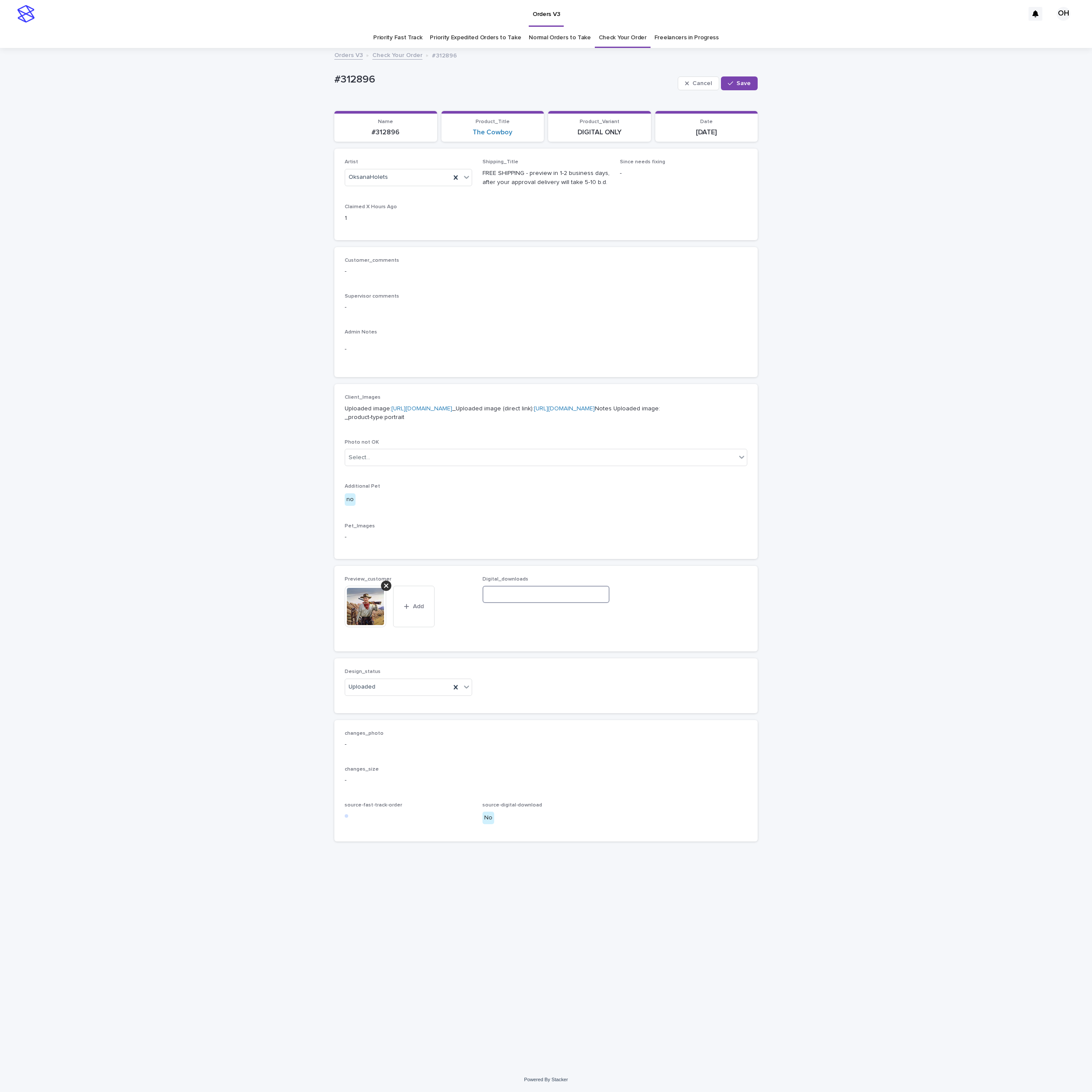
click at [520, 603] on input at bounding box center [546, 594] width 127 height 17
paste input "**********"
type input "**********"
click at [740, 81] on span "Save" at bounding box center [744, 83] width 14 height 6
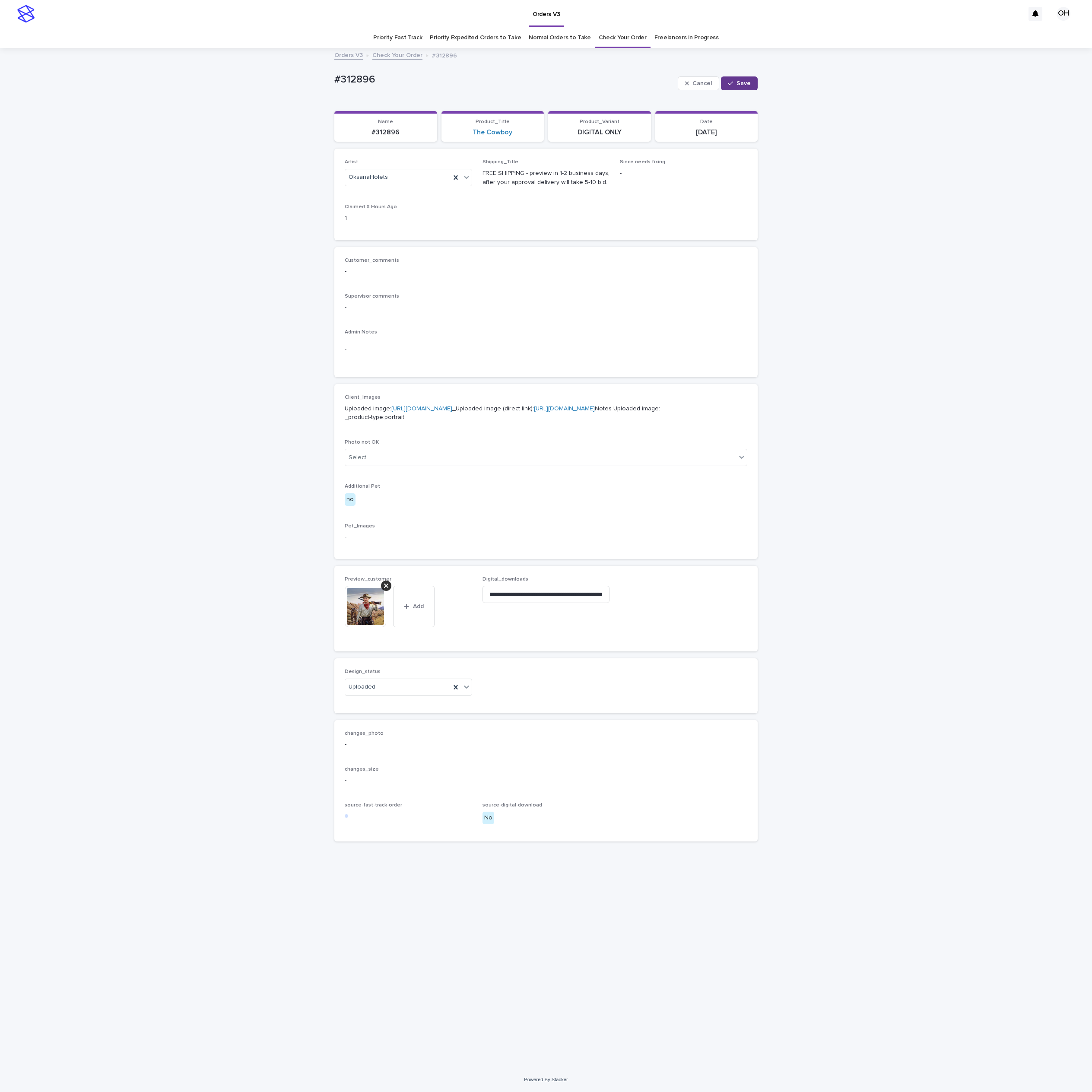
scroll to position [0, 0]
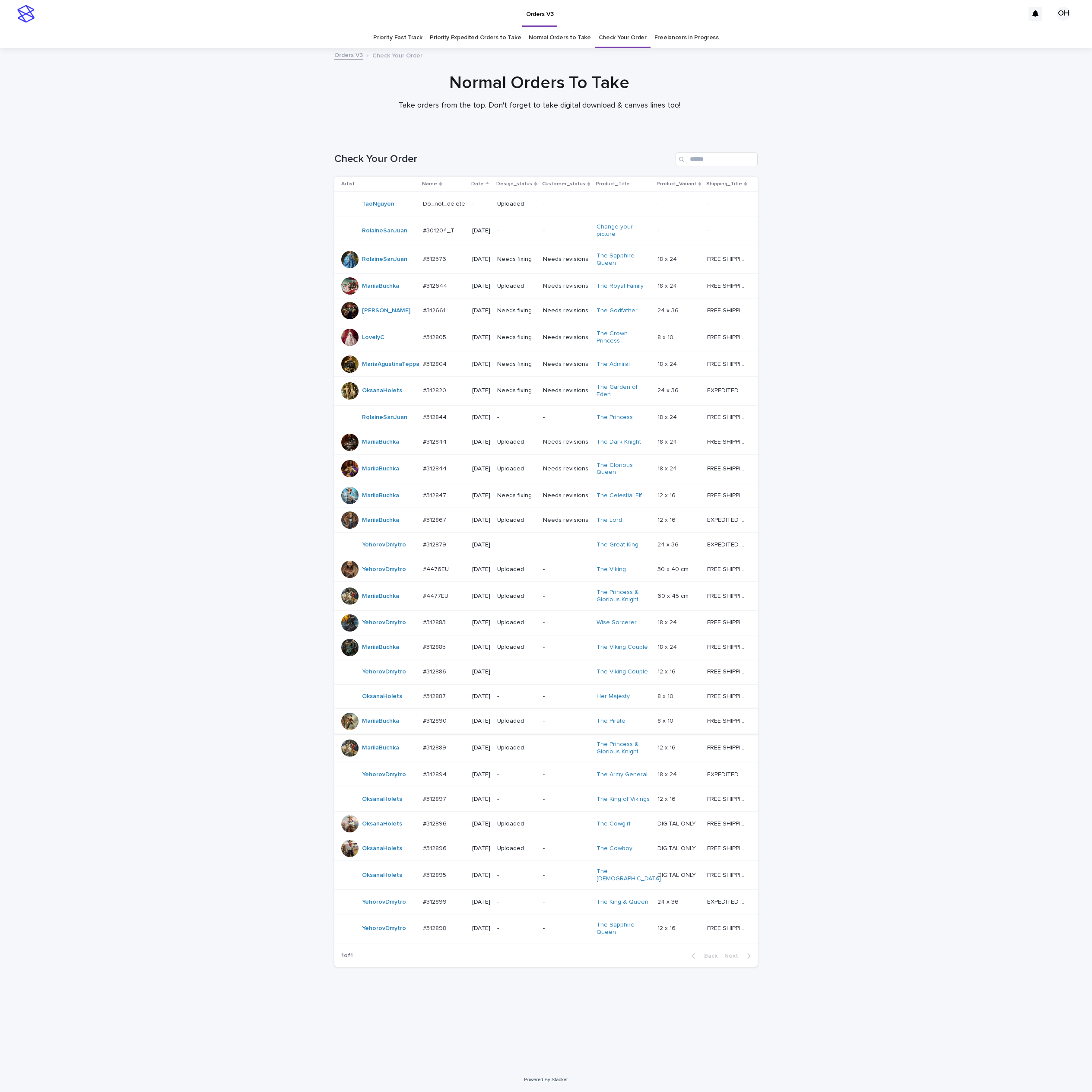
scroll to position [32, 0]
click at [424, 803] on p "#312897" at bounding box center [435, 798] width 25 height 9
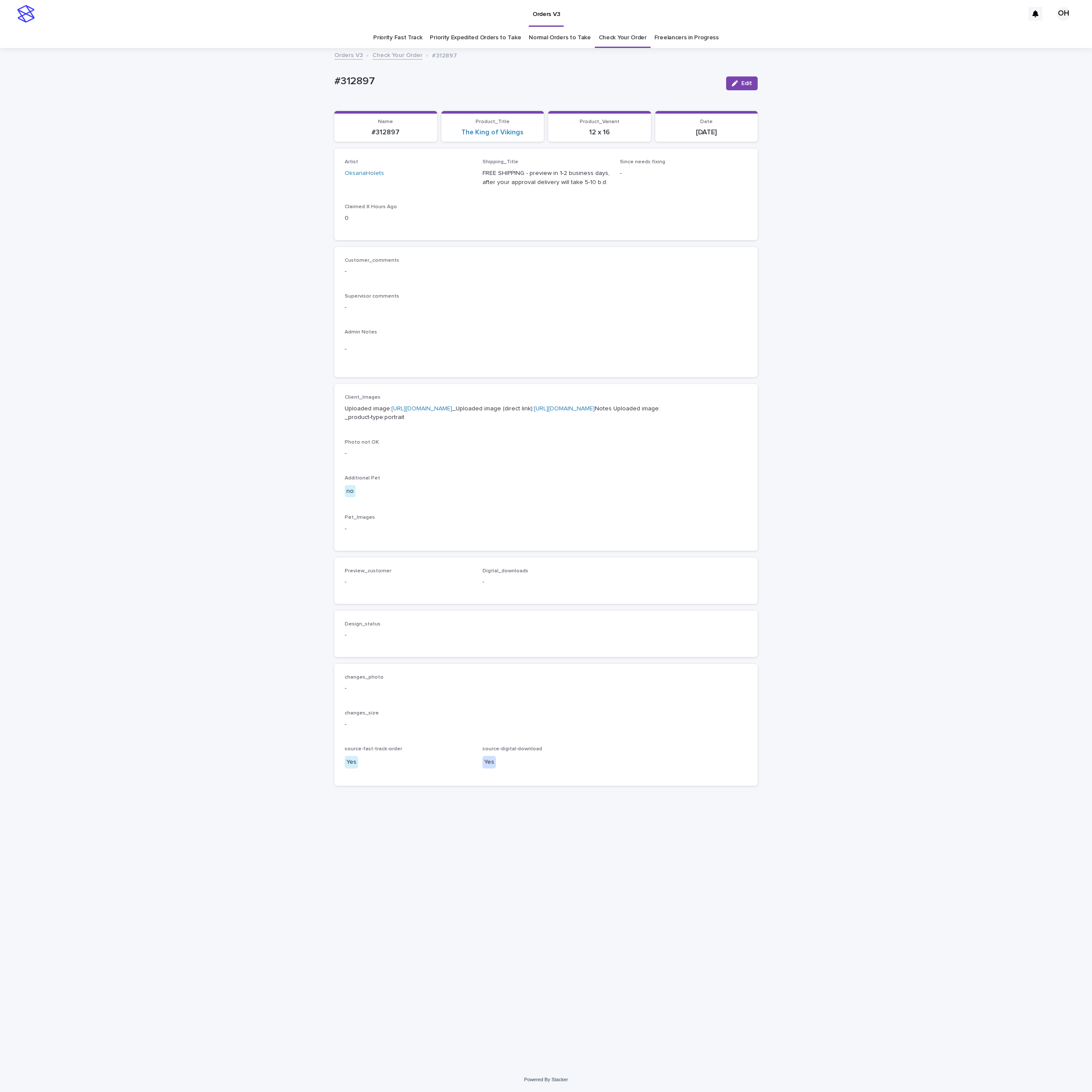
click at [455, 413] on p "Uploaded image: [URL][DOMAIN_NAME] _Uploaded image (direct link): [URL][DOMAIN_…" at bounding box center [546, 413] width 403 height 18
click at [449, 412] on link "[URL][DOMAIN_NAME]" at bounding box center [422, 409] width 61 height 6
click at [773, 414] on div "Loading... Saving… Loading... Saving… #312897 Edit #312897 Edit Sorry, there wa…" at bounding box center [546, 558] width 1092 height 1018
click at [634, 41] on link "Check Your Order" at bounding box center [623, 38] width 48 height 20
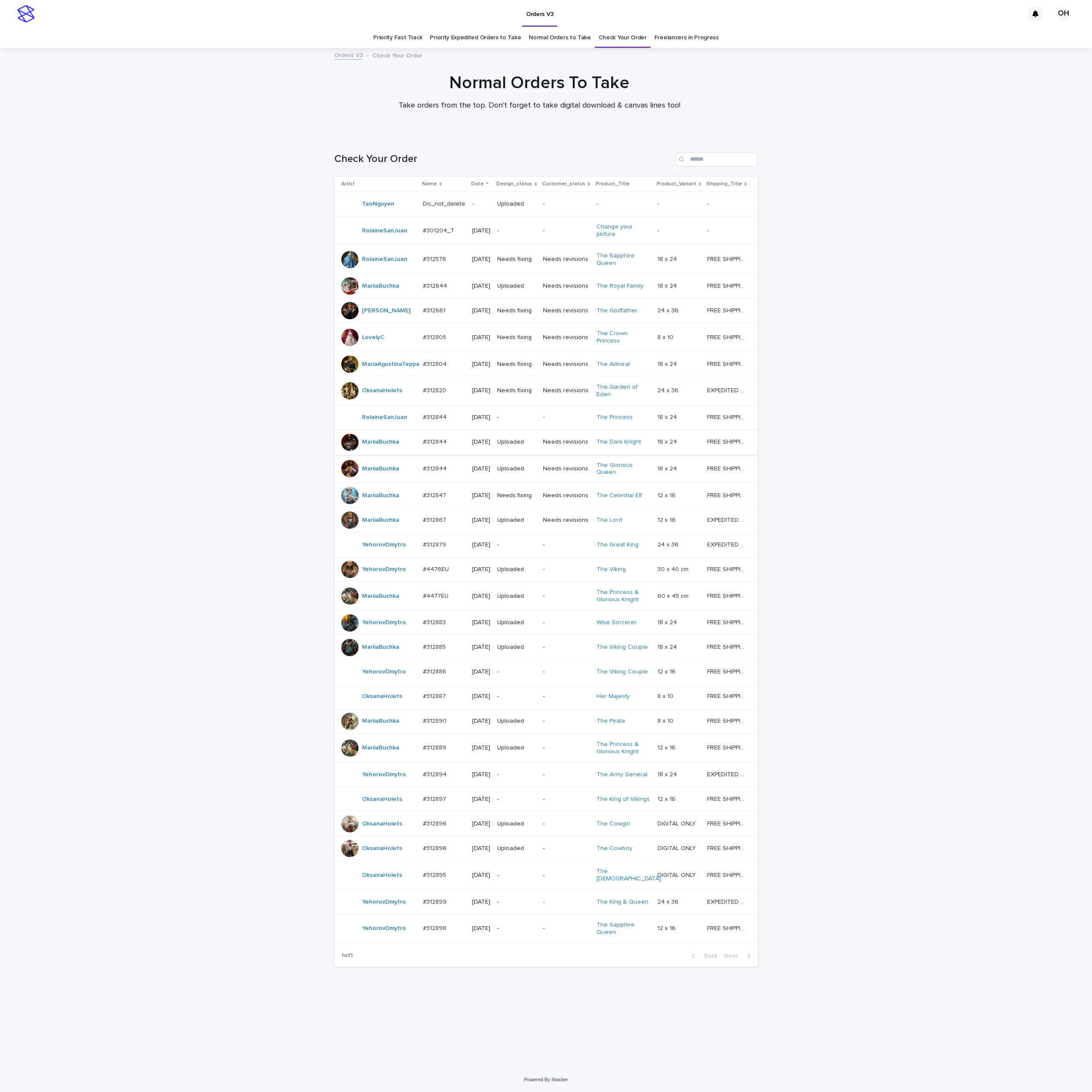
scroll to position [32, 0]
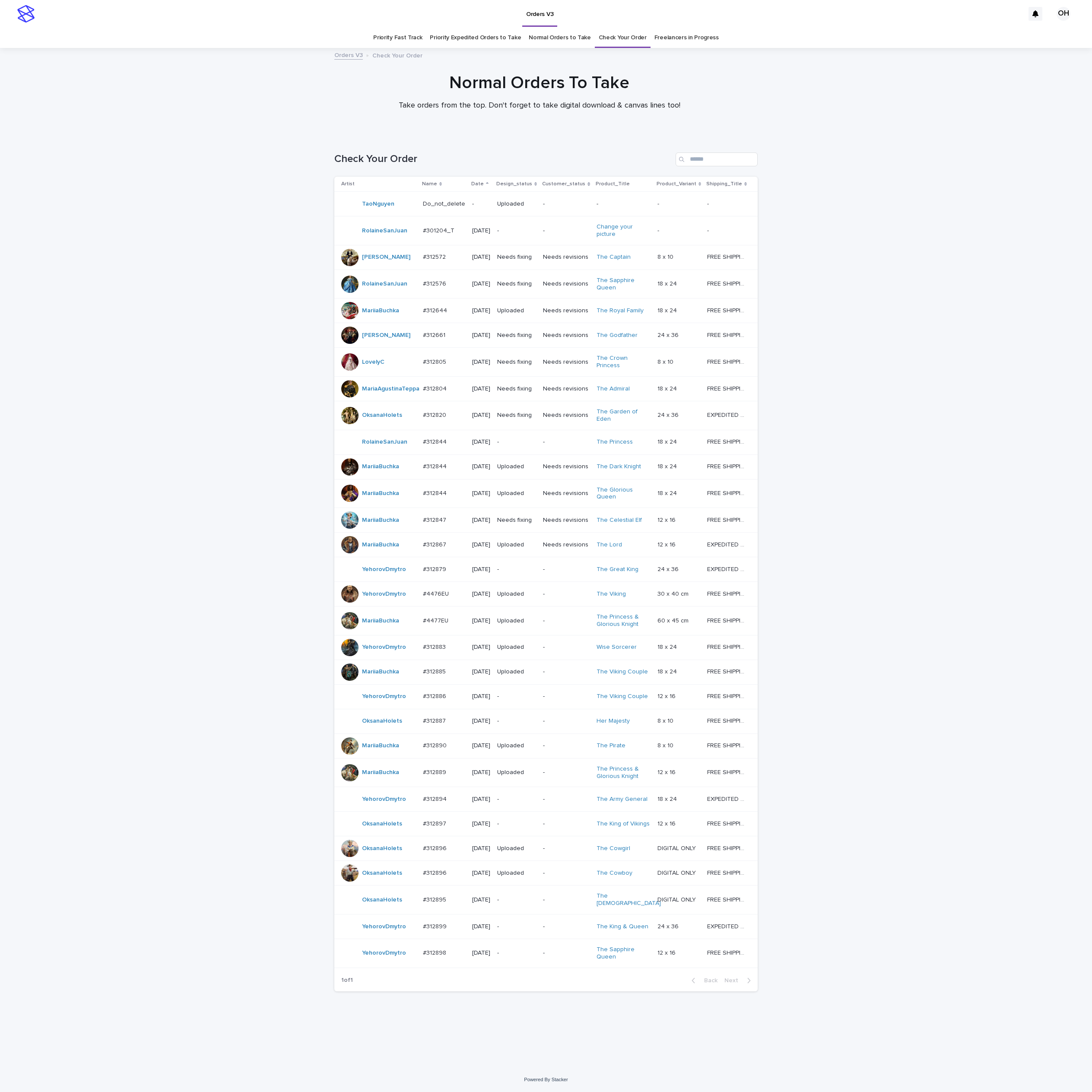
click at [433, 828] on p "#312897" at bounding box center [435, 823] width 25 height 9
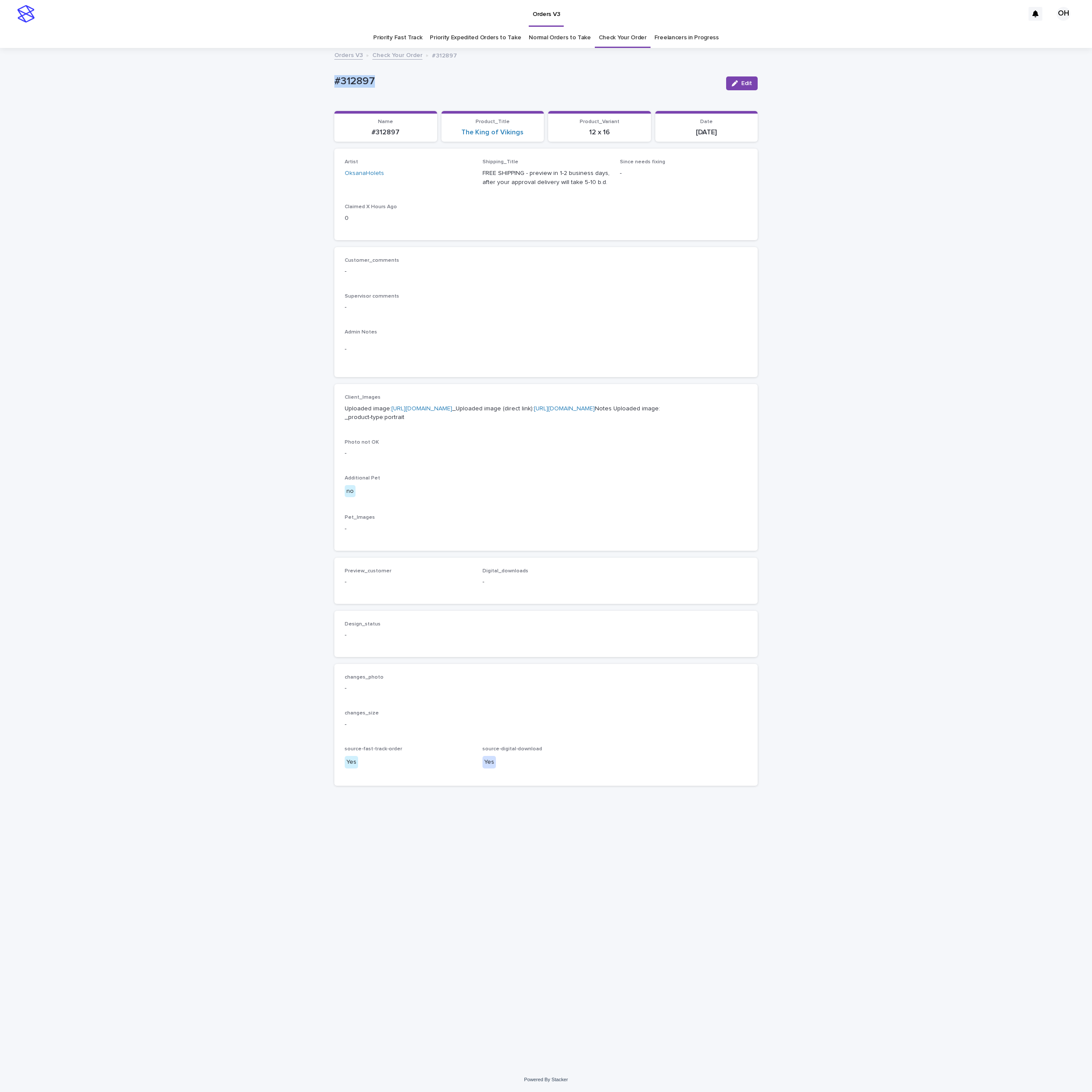
drag, startPoint x: 413, startPoint y: 86, endPoint x: 356, endPoint y: 78, distance: 57.6
click at [318, 89] on div "Loading... Saving… Loading... Saving… #312897 Edit #312897 Edit Sorry, there wa…" at bounding box center [546, 558] width 1092 height 1018
drag, startPoint x: 356, startPoint y: 78, endPoint x: 362, endPoint y: 78, distance: 6.0
copy p "#312897"
click at [559, 311] on p "-" at bounding box center [546, 307] width 403 height 9
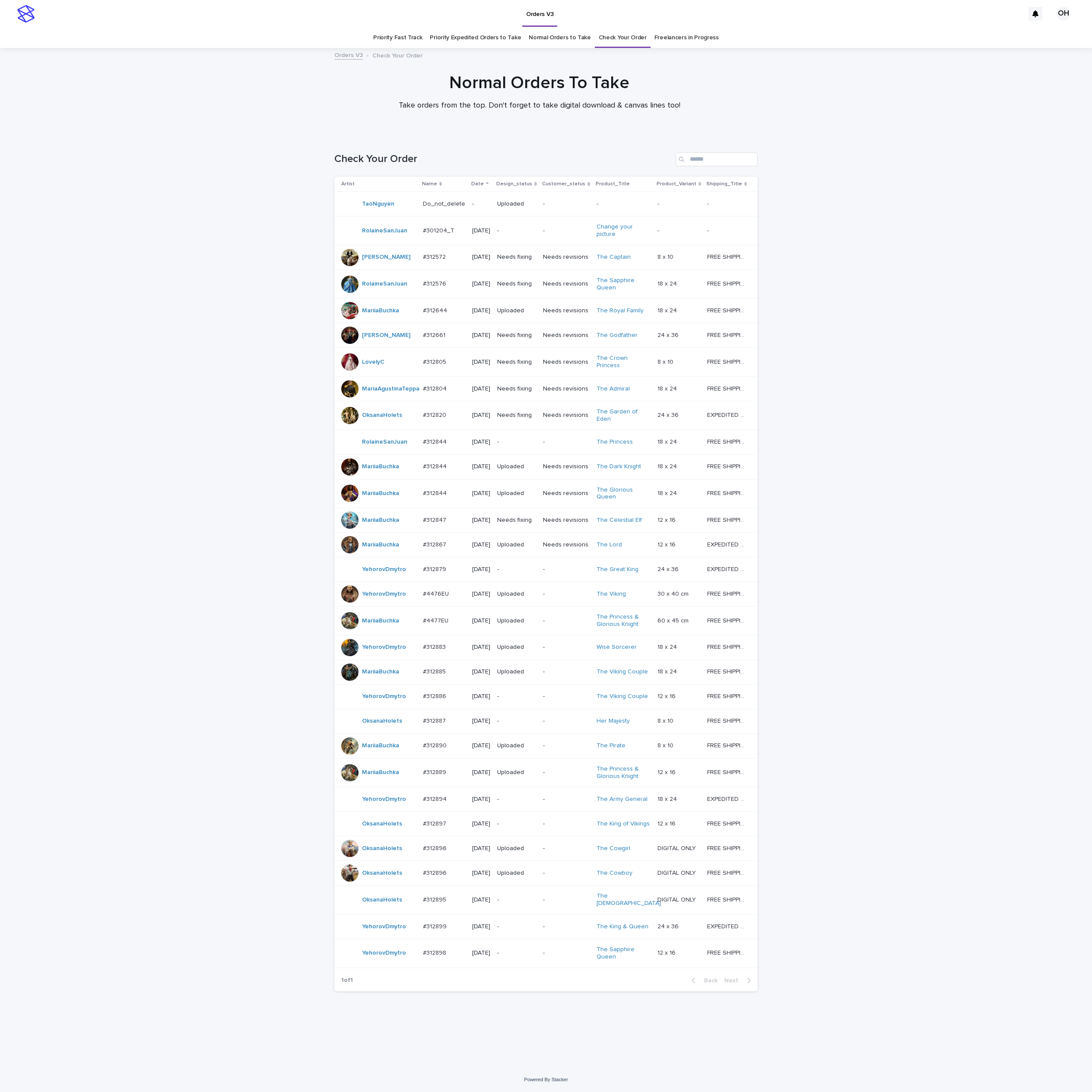
scroll to position [28, 0]
drag, startPoint x: 430, startPoint y: 755, endPoint x: 430, endPoint y: 760, distance: 5.0
click at [430, 728] on div "#312887 #312887" at bounding box center [444, 721] width 42 height 14
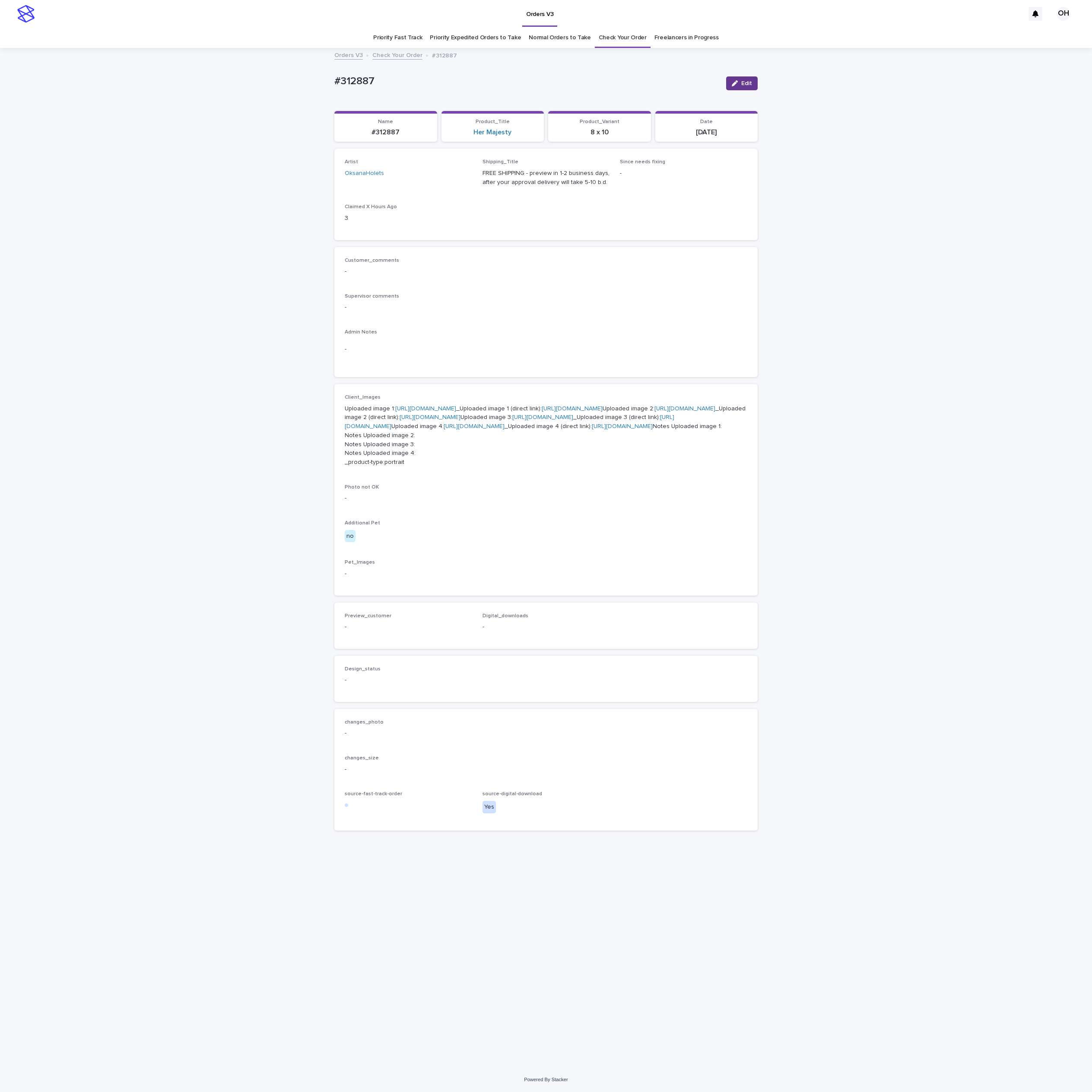
click at [726, 77] on button "Edit" at bounding box center [742, 83] width 32 height 14
click at [345, 645] on button "Add" at bounding box center [365, 638] width 41 height 14
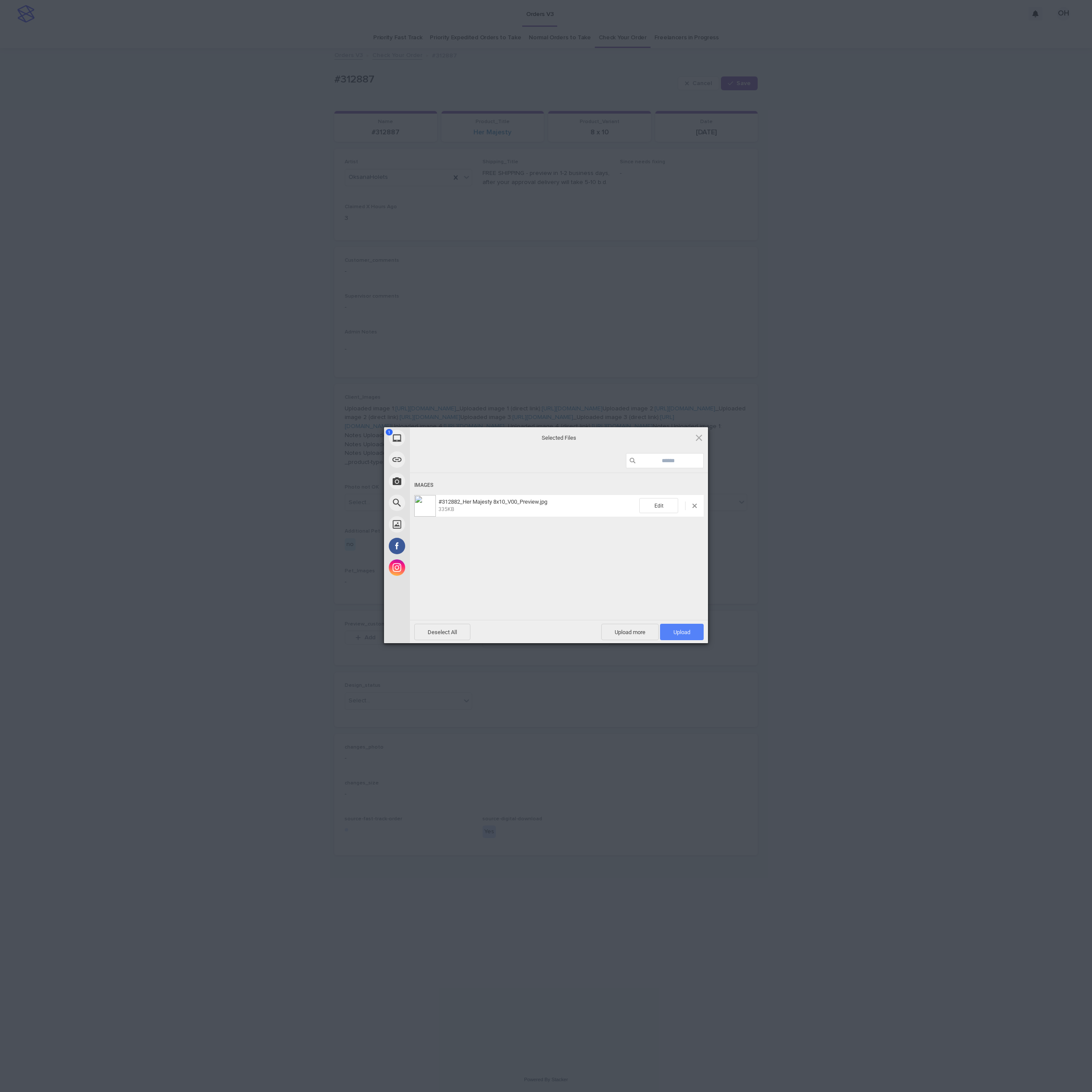
click at [690, 631] on span "Upload 1" at bounding box center [682, 632] width 17 height 7
click at [873, 572] on div "My Device Link (URL) Take Photo Web Search Unsplash Facebook Instagram Uploaded…" at bounding box center [546, 546] width 1092 height 1092
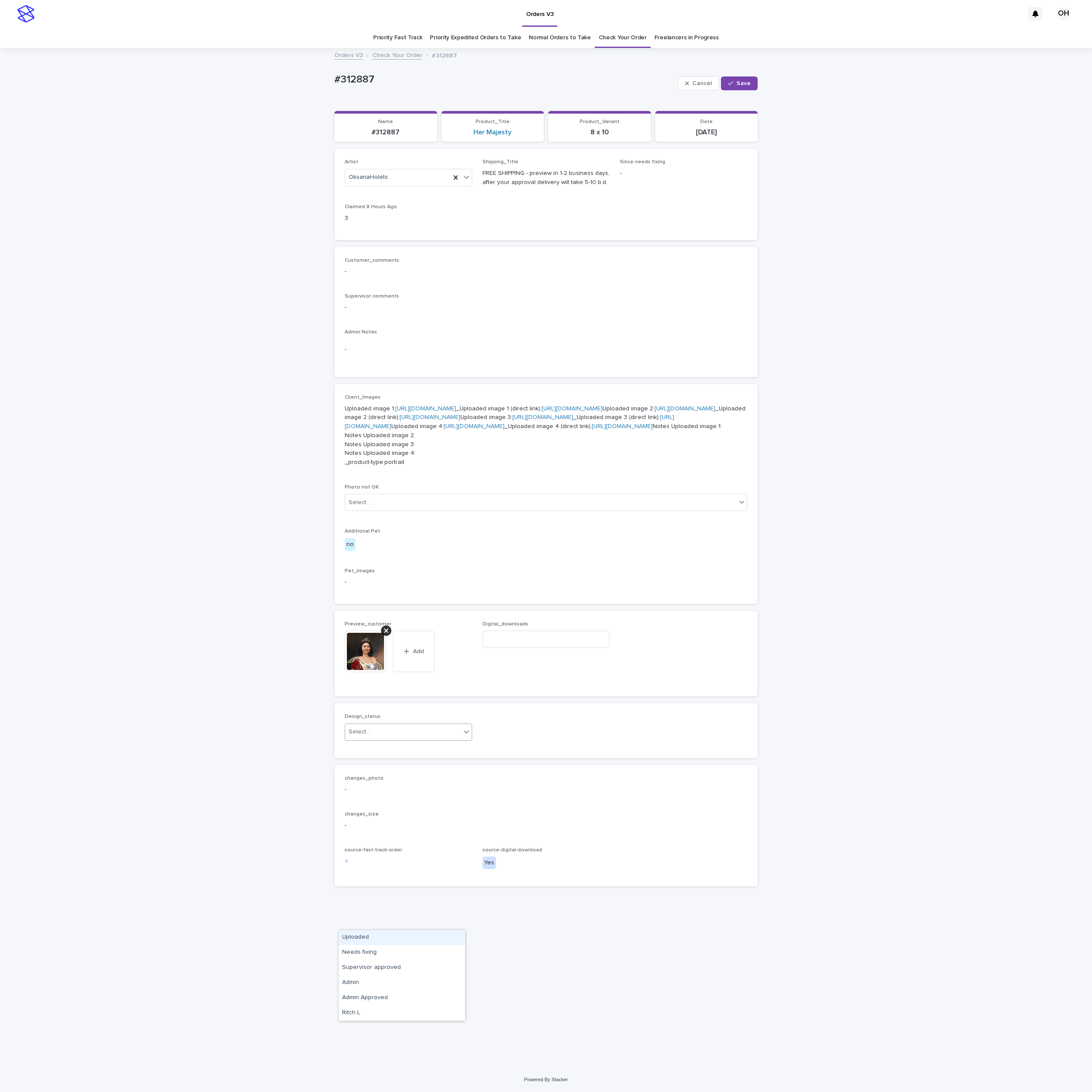
click at [371, 739] on div "Select..." at bounding box center [403, 732] width 116 height 14
click at [364, 934] on div "Uploaded" at bounding box center [402, 938] width 127 height 15
click at [348, 672] on img at bounding box center [365, 651] width 41 height 41
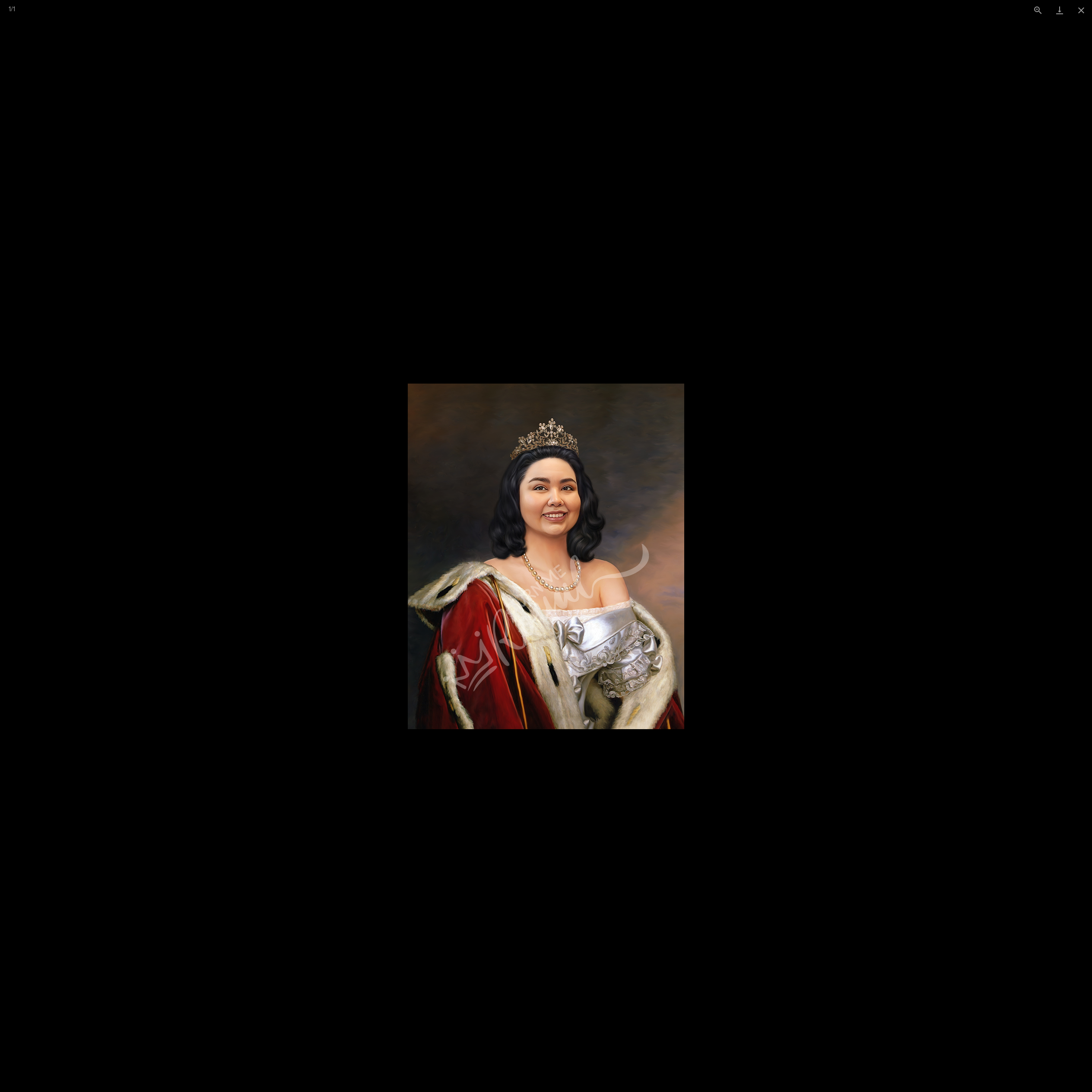
click at [781, 568] on picture at bounding box center [546, 556] width 1092 height 1072
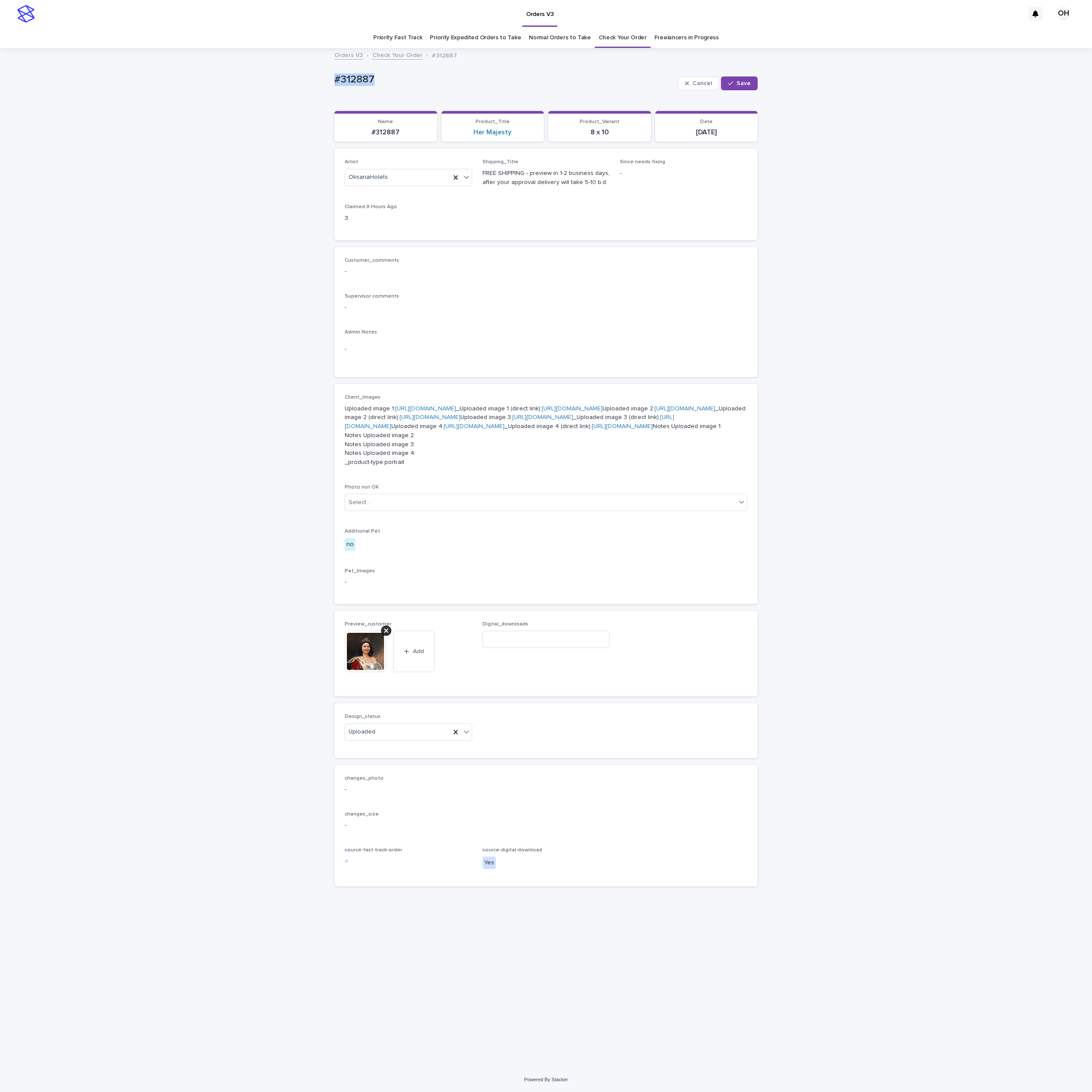
drag, startPoint x: 417, startPoint y: 74, endPoint x: 315, endPoint y: 78, distance: 102.1
click at [315, 78] on div "Loading... Saving… Loading... Saving… #312887 Cancel Save #312887 Cancel Save S…" at bounding box center [546, 558] width 1092 height 1018
drag, startPoint x: 346, startPoint y: 74, endPoint x: 357, endPoint y: 78, distance: 11.7
copy p "#312887"
click at [743, 83] on span "Save" at bounding box center [744, 83] width 14 height 6
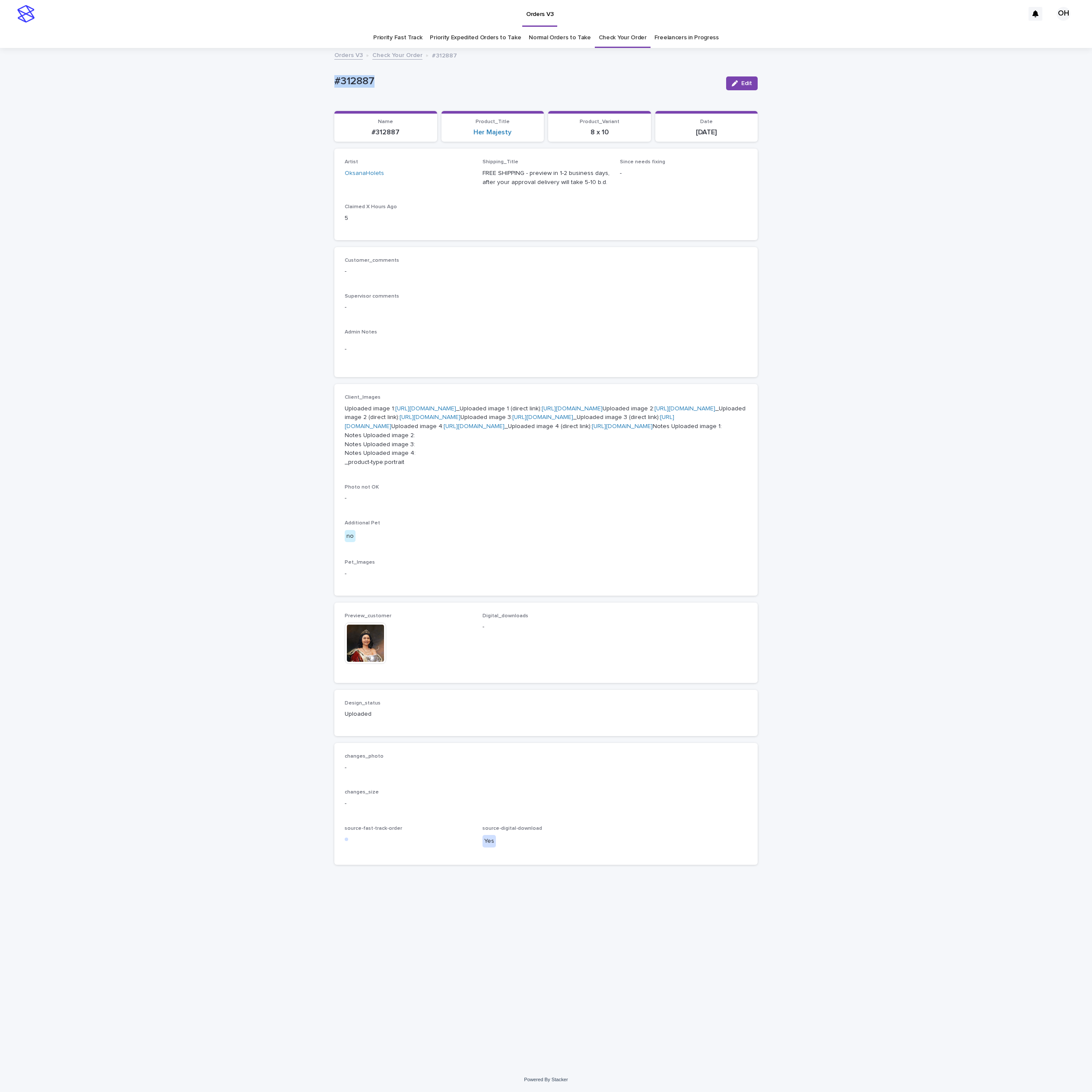
copy p "#312887"
click at [362, 664] on img at bounding box center [365, 643] width 41 height 41
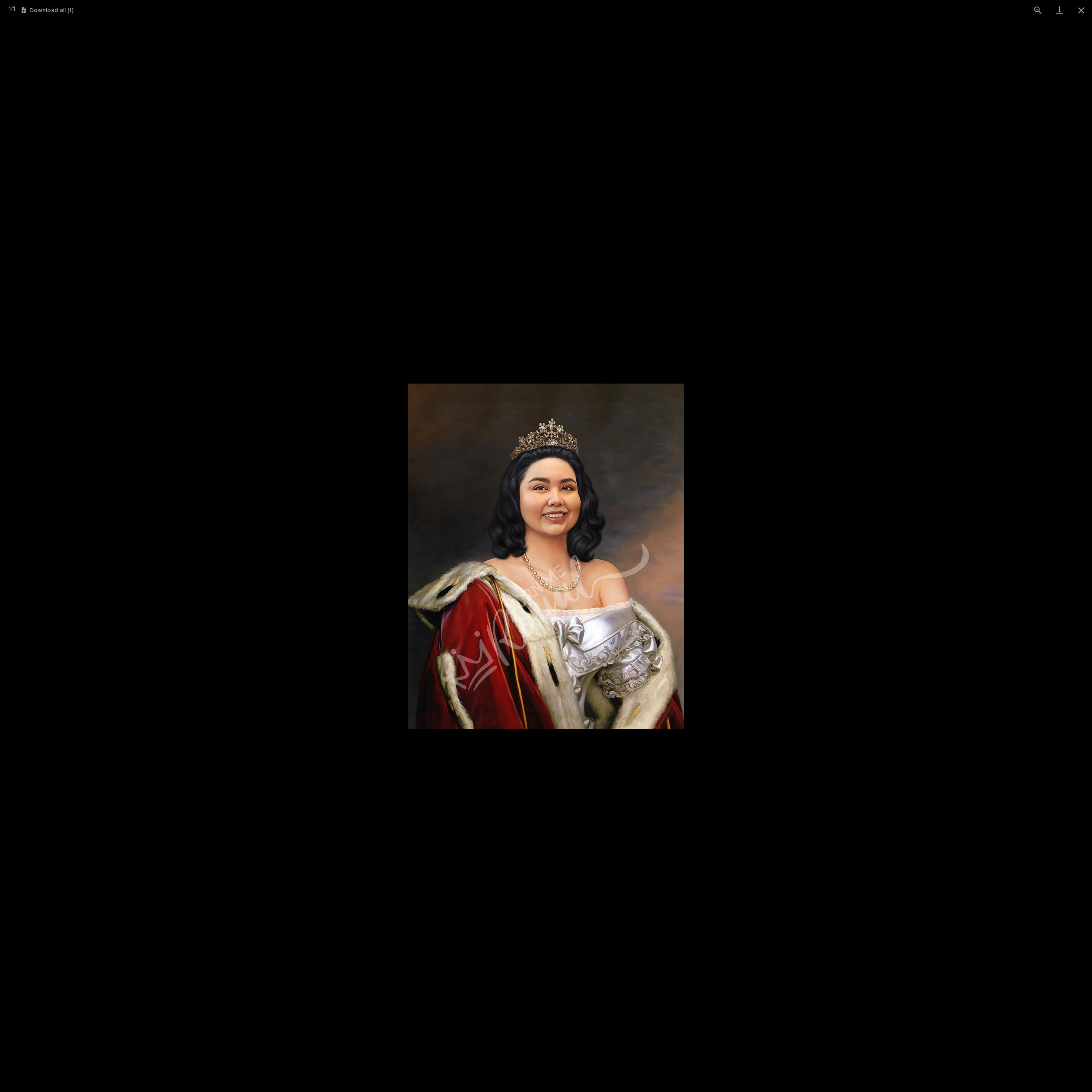
click at [840, 505] on picture at bounding box center [546, 556] width 1092 height 1072
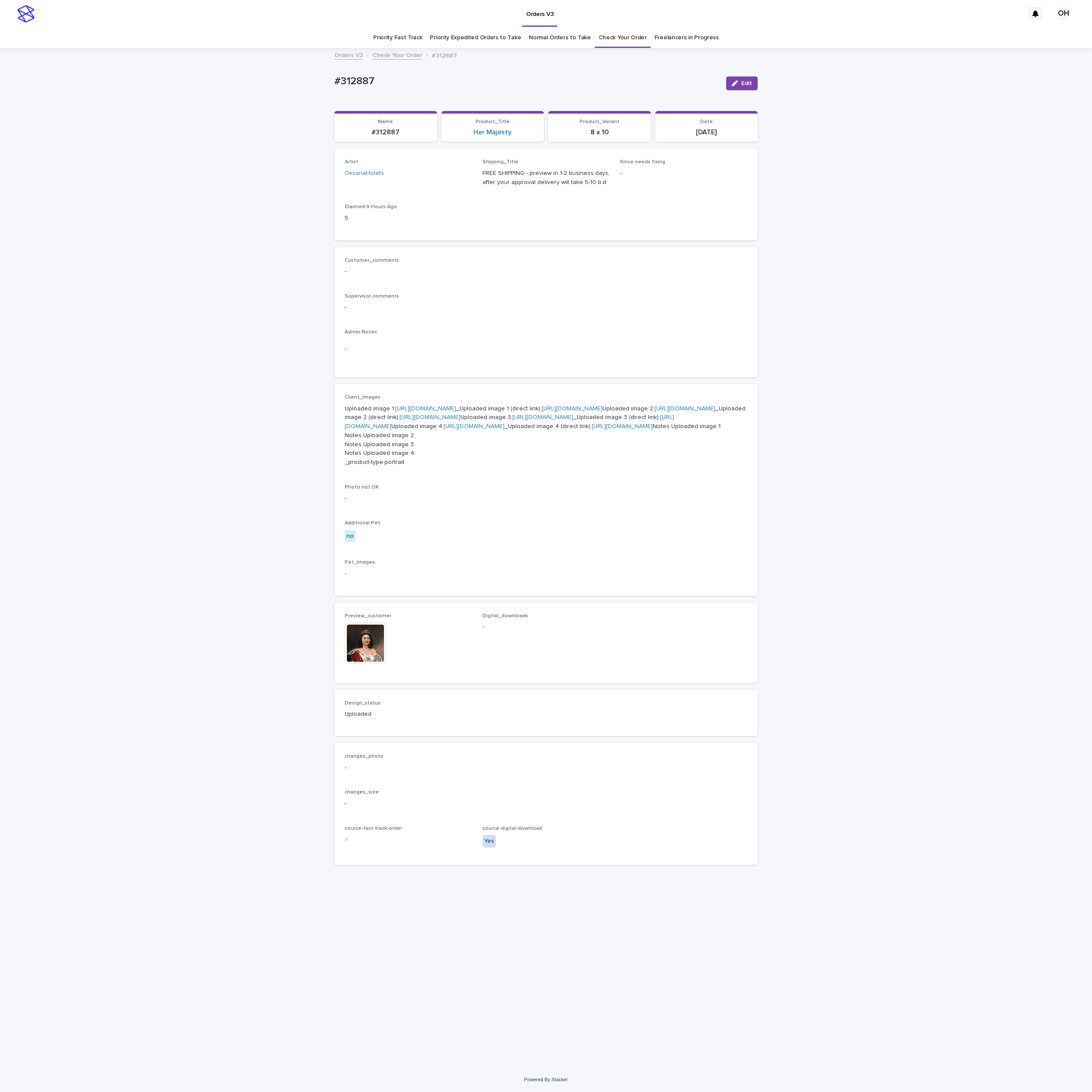
click at [778, 261] on div "Loading... Saving… Loading... Saving… #312887 Edit #312887 Edit Sorry, there wa…" at bounding box center [546, 558] width 1092 height 1018
drag, startPoint x: 384, startPoint y: 73, endPoint x: 331, endPoint y: 81, distance: 53.6
click at [315, 78] on div "Loading... Saving… Loading... Saving… #312887 Edit #312887 Edit Sorry, there wa…" at bounding box center [546, 558] width 1092 height 1018
drag, startPoint x: 331, startPoint y: 81, endPoint x: 335, endPoint y: 82, distance: 4.1
copy p "#312887"
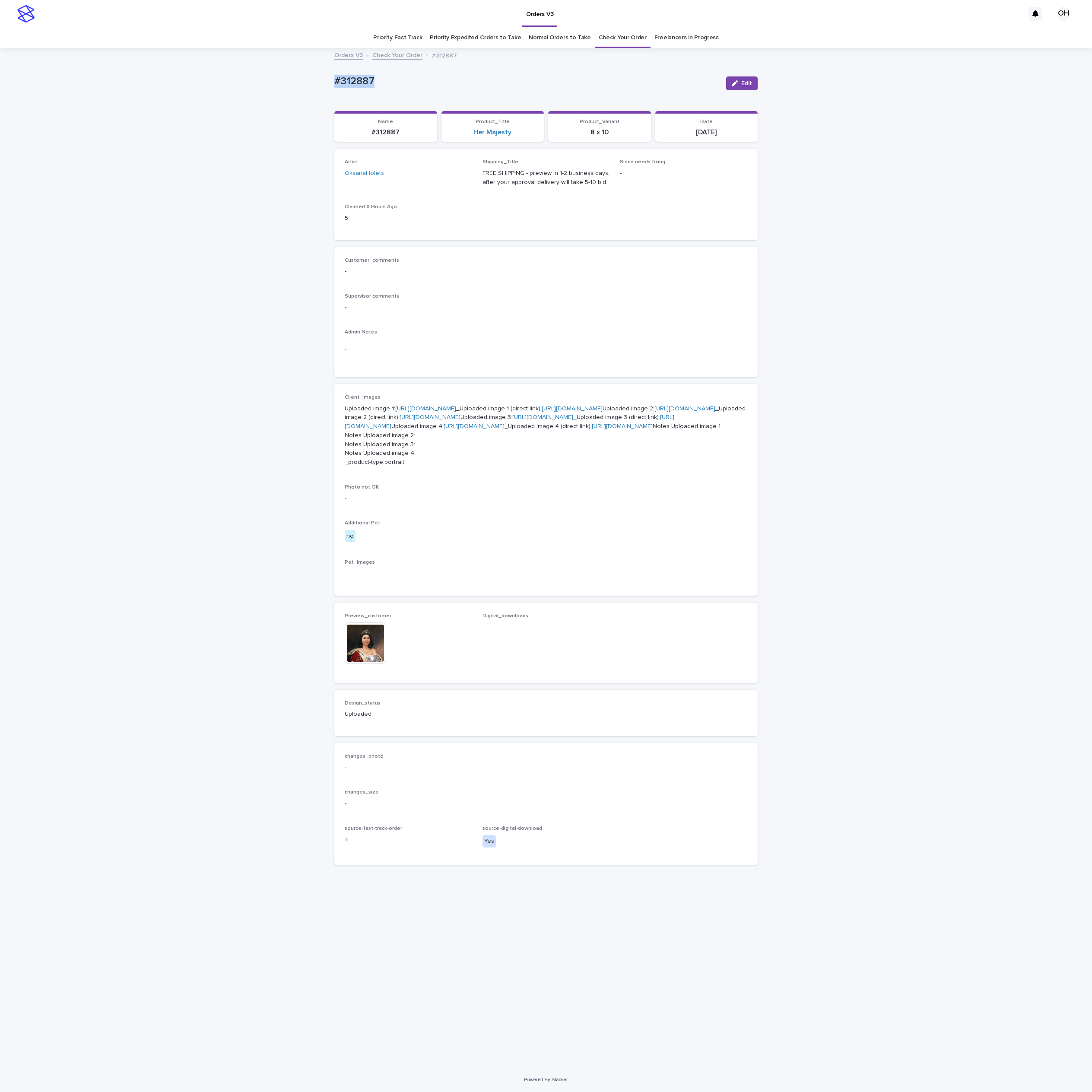
click at [422, 412] on link "https://cdn.shopify.com-uploadkit.app/s/files/1/0033/4807/0511/files/download.h…" at bounding box center [425, 409] width 61 height 6
click at [732, 77] on button "Edit" at bounding box center [742, 83] width 32 height 14
click at [500, 655] on div "Digital_downloads" at bounding box center [546, 638] width 127 height 34
click at [509, 648] on input at bounding box center [546, 639] width 127 height 17
paste input "**********"
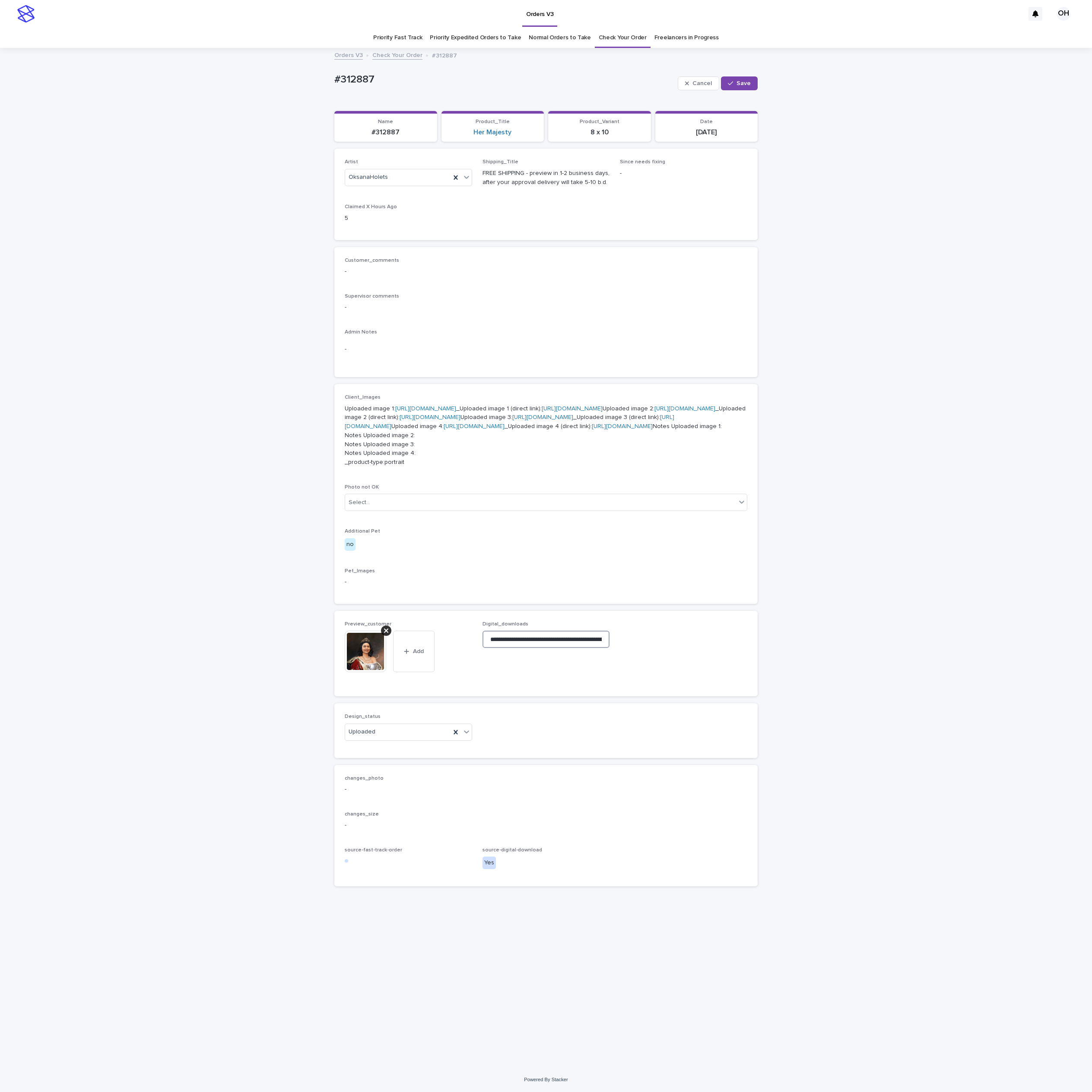
scroll to position [0, 132]
type input "**********"
click at [745, 81] on button "Save" at bounding box center [739, 83] width 37 height 14
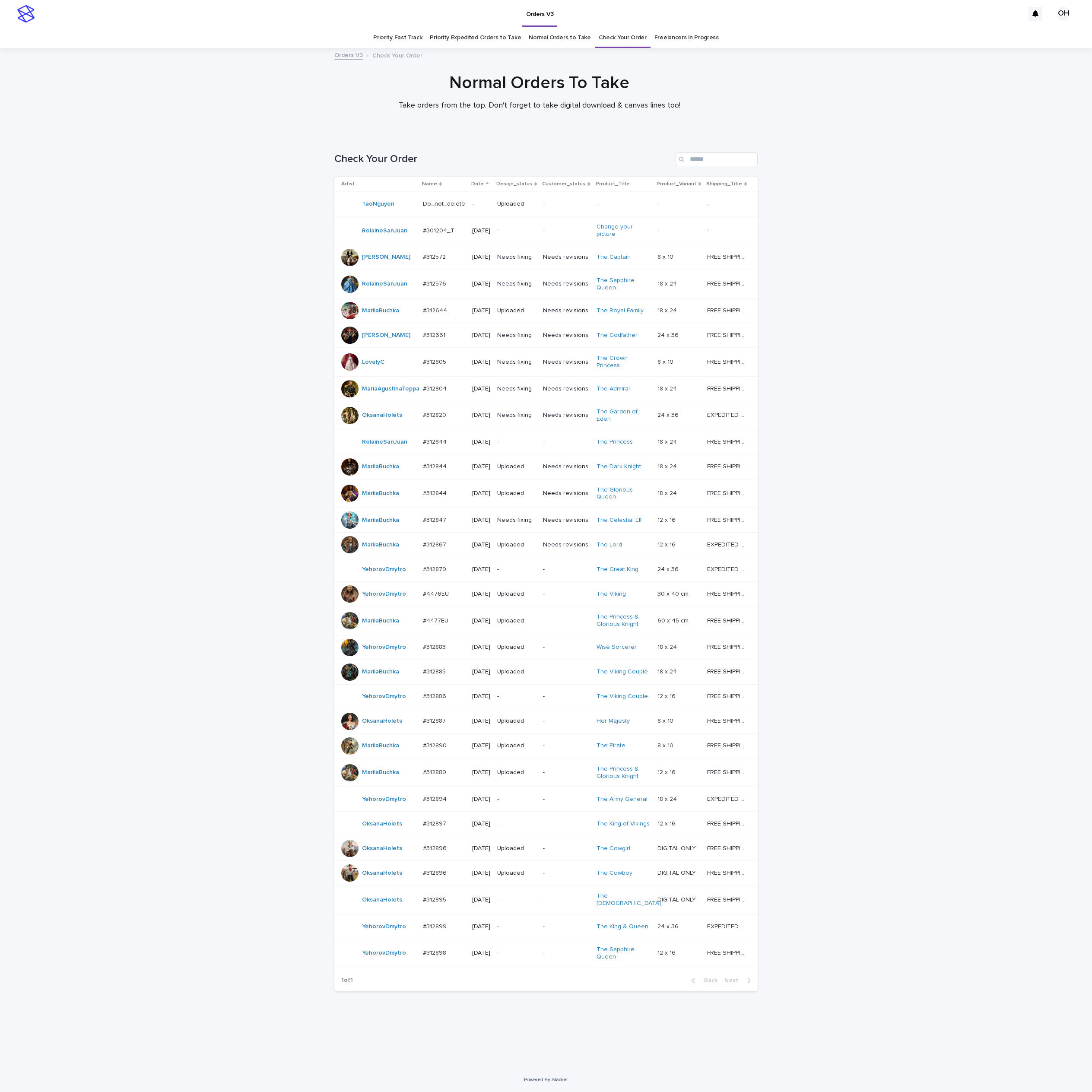
scroll to position [61, 0]
click at [424, 724] on div "#312887 #312887" at bounding box center [444, 721] width 42 height 14
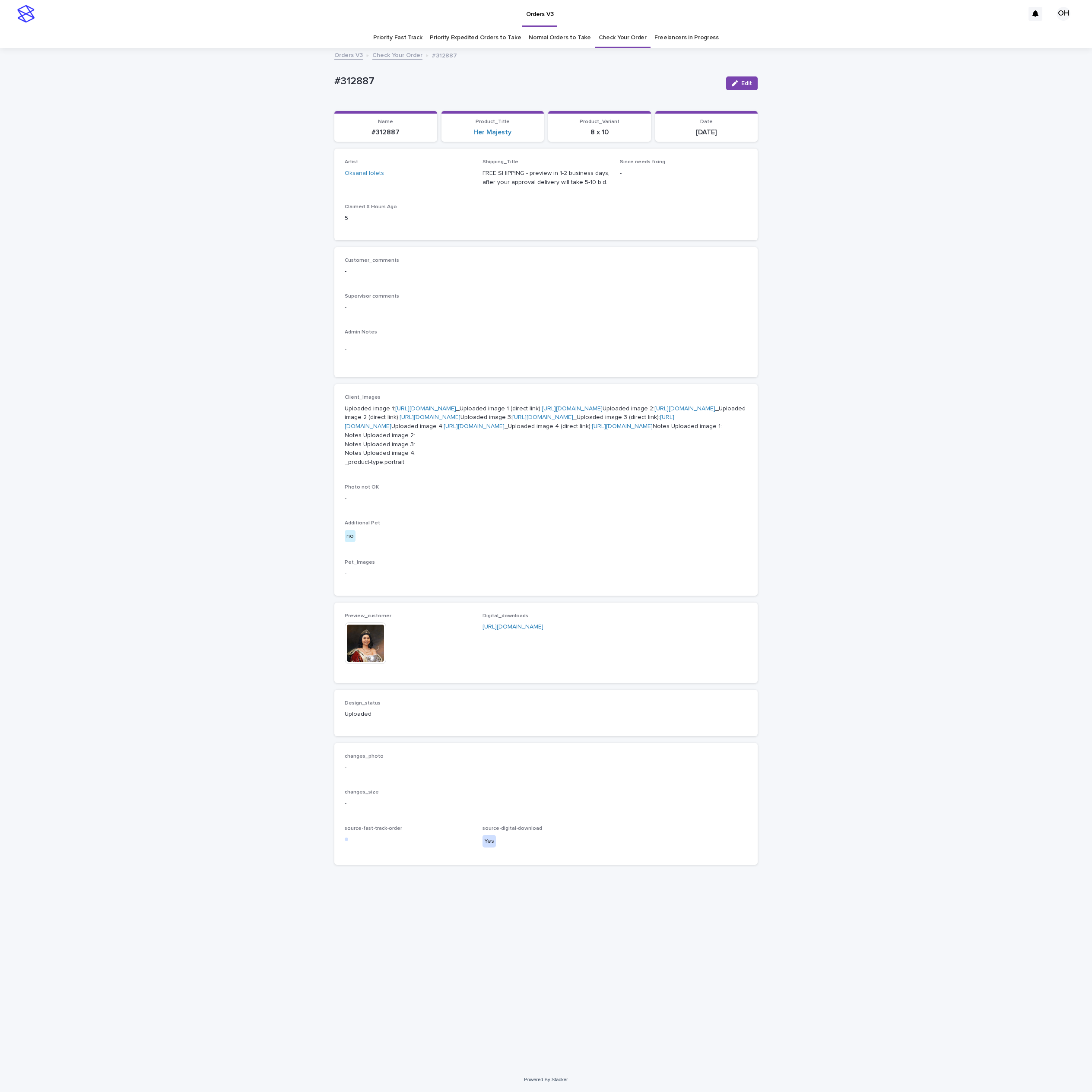
scroll to position [28, 0]
click at [743, 80] on span "Edit" at bounding box center [747, 83] width 11 height 6
click at [736, 80] on span "Save" at bounding box center [744, 83] width 14 height 6
drag, startPoint x: 740, startPoint y: 59, endPoint x: 493, endPoint y: 462, distance: 472.7
click at [740, 77] on button "Edit" at bounding box center [742, 83] width 32 height 14
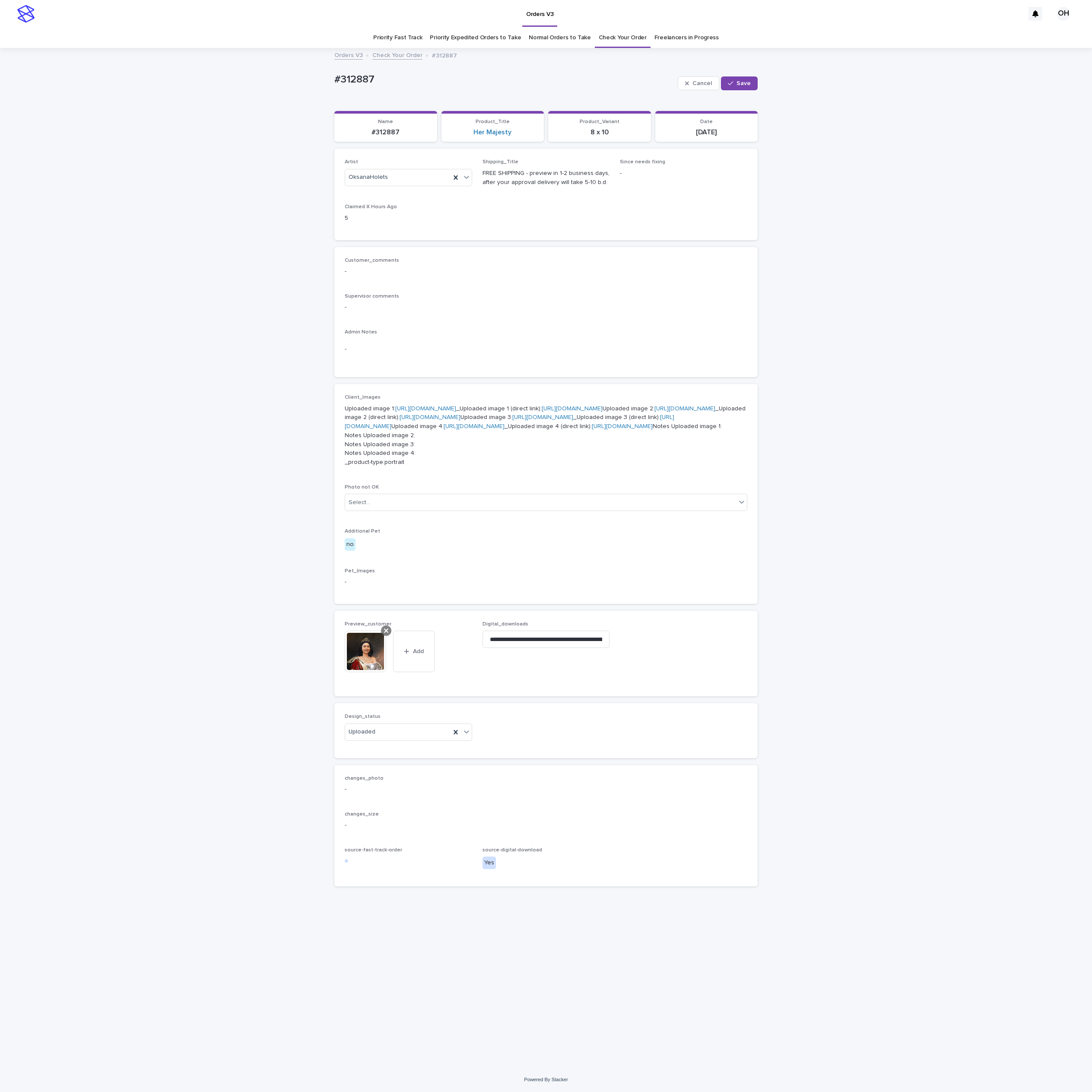
click at [384, 633] on icon at bounding box center [386, 631] width 4 height 4
click at [356, 641] on div "button" at bounding box center [360, 638] width 8 height 6
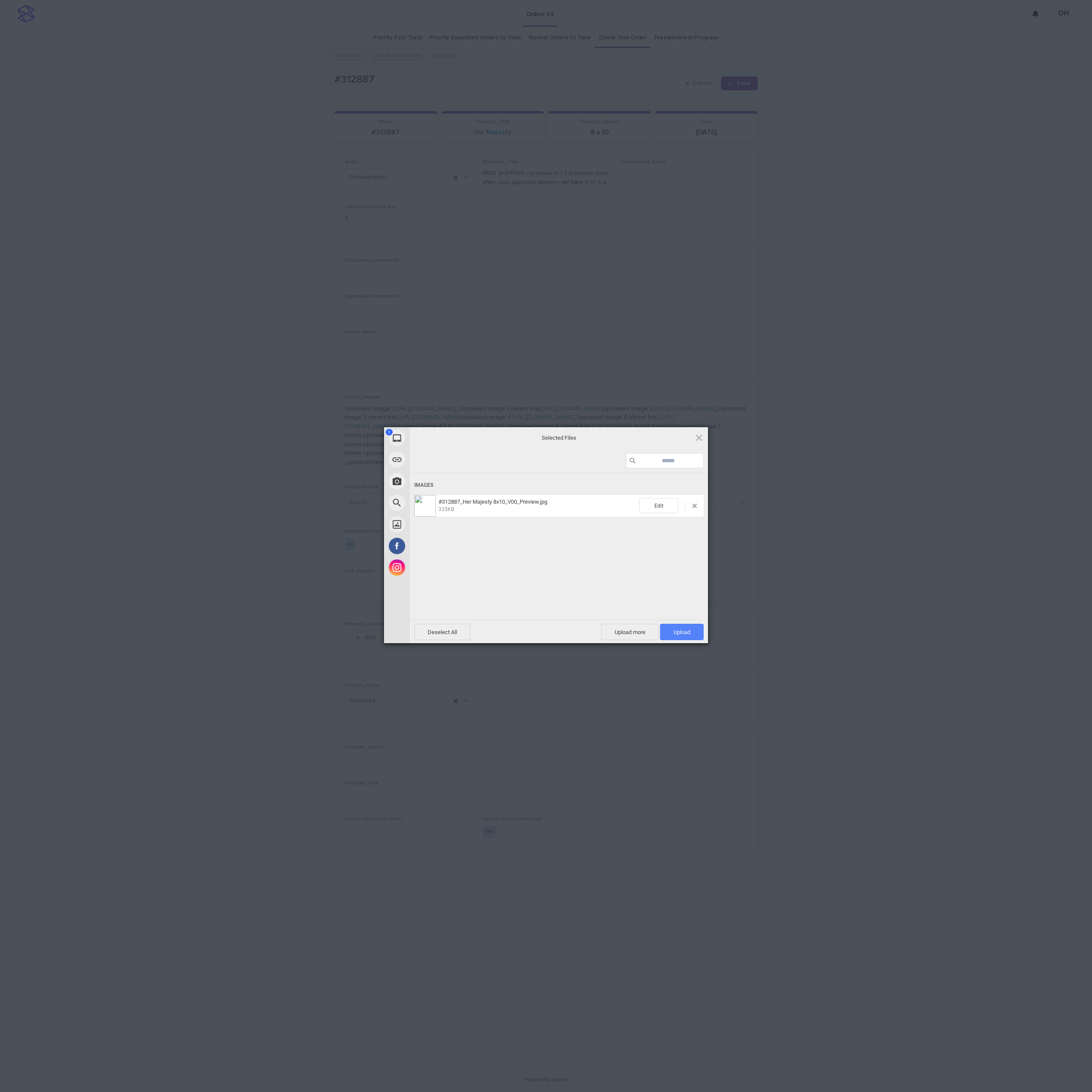
drag, startPoint x: 688, startPoint y: 626, endPoint x: 697, endPoint y: 629, distance: 9.5
click at [688, 627] on span "Upload 1" at bounding box center [682, 632] width 44 height 16
click at [867, 591] on div "My Device Link (URL) Take Photo Web Search Unsplash Facebook Instagram Uploaded…" at bounding box center [546, 546] width 1092 height 1092
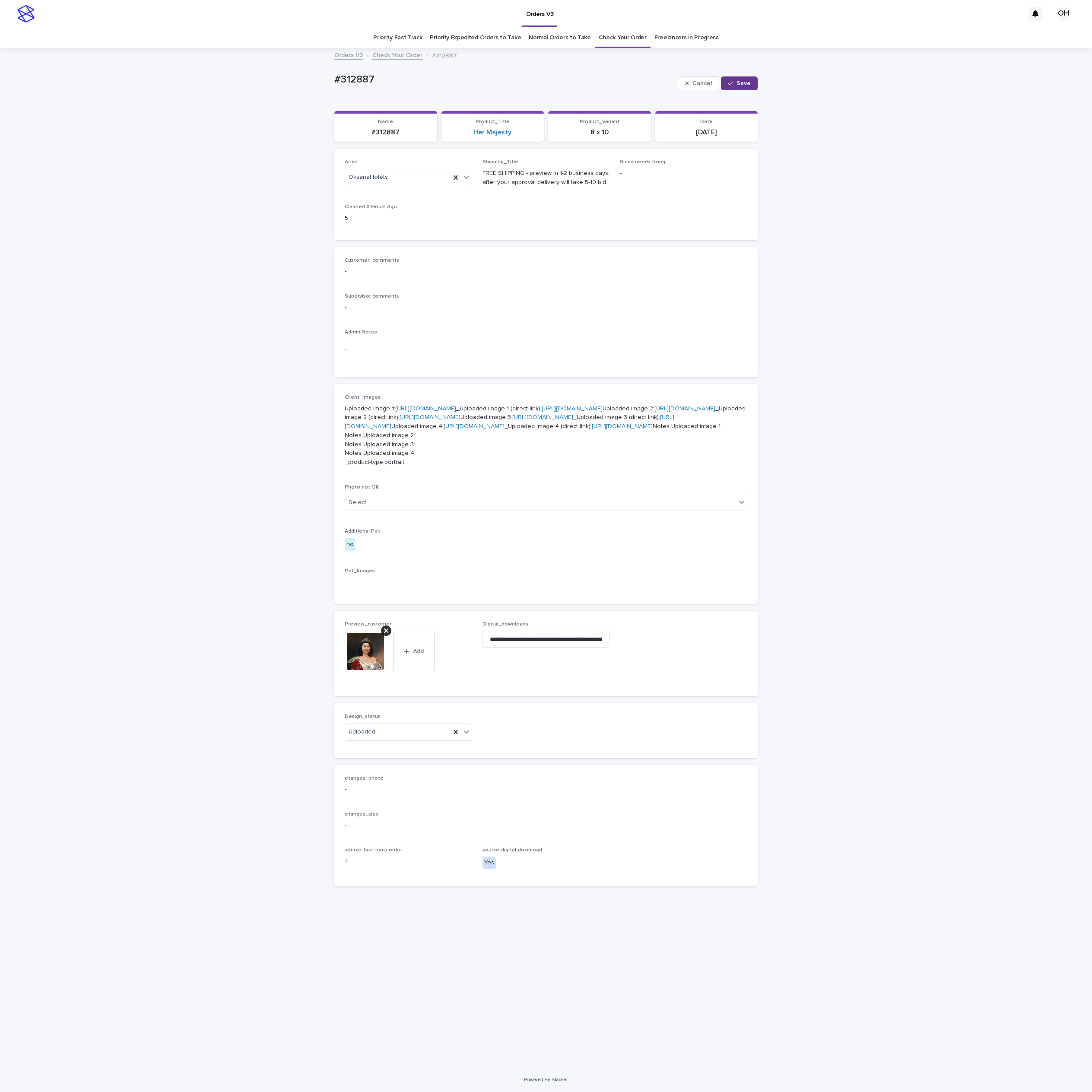
click at [736, 80] on span "Save" at bounding box center [744, 83] width 14 height 6
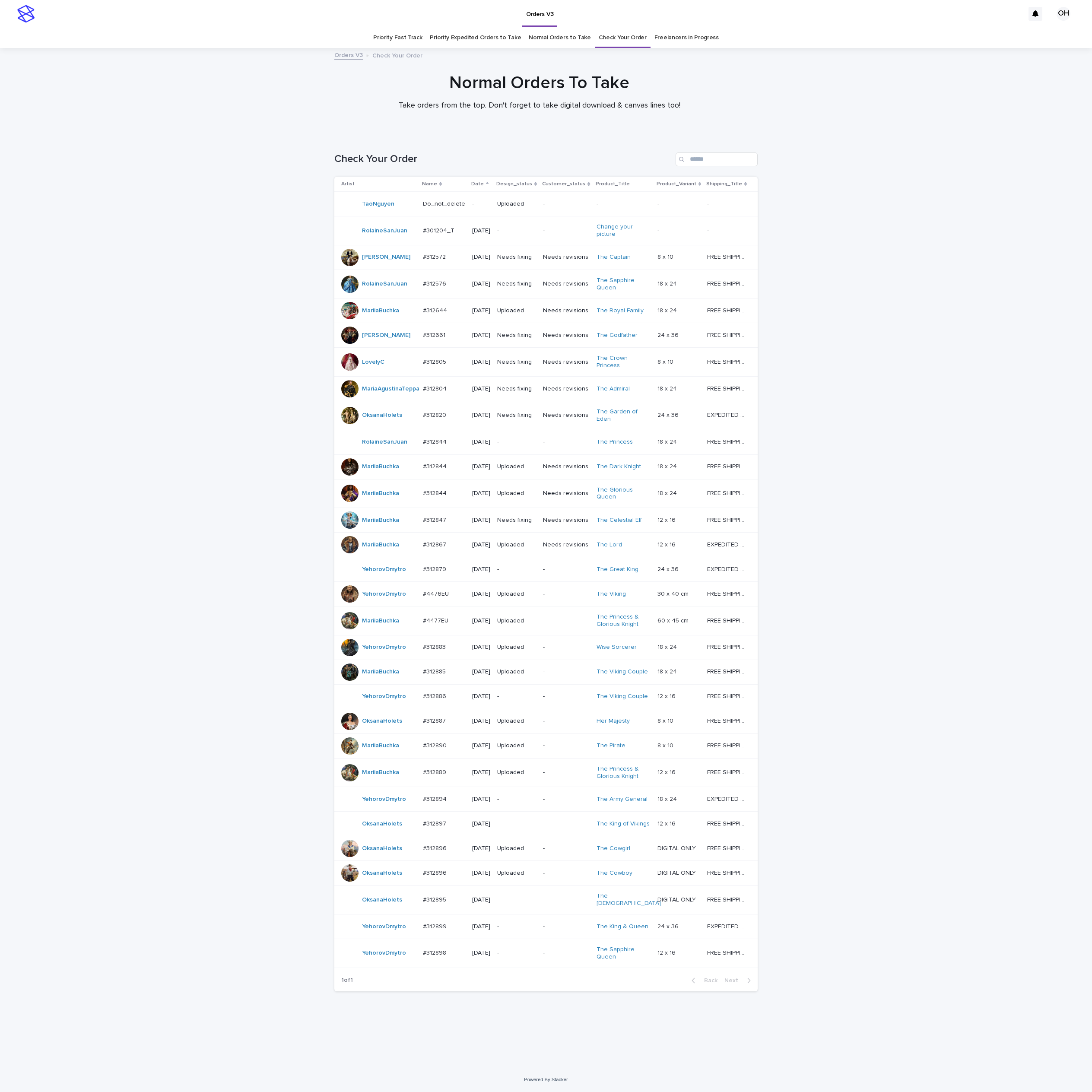
scroll to position [28, 0]
click at [420, 836] on td "#312897 #312897" at bounding box center [444, 824] width 49 height 25
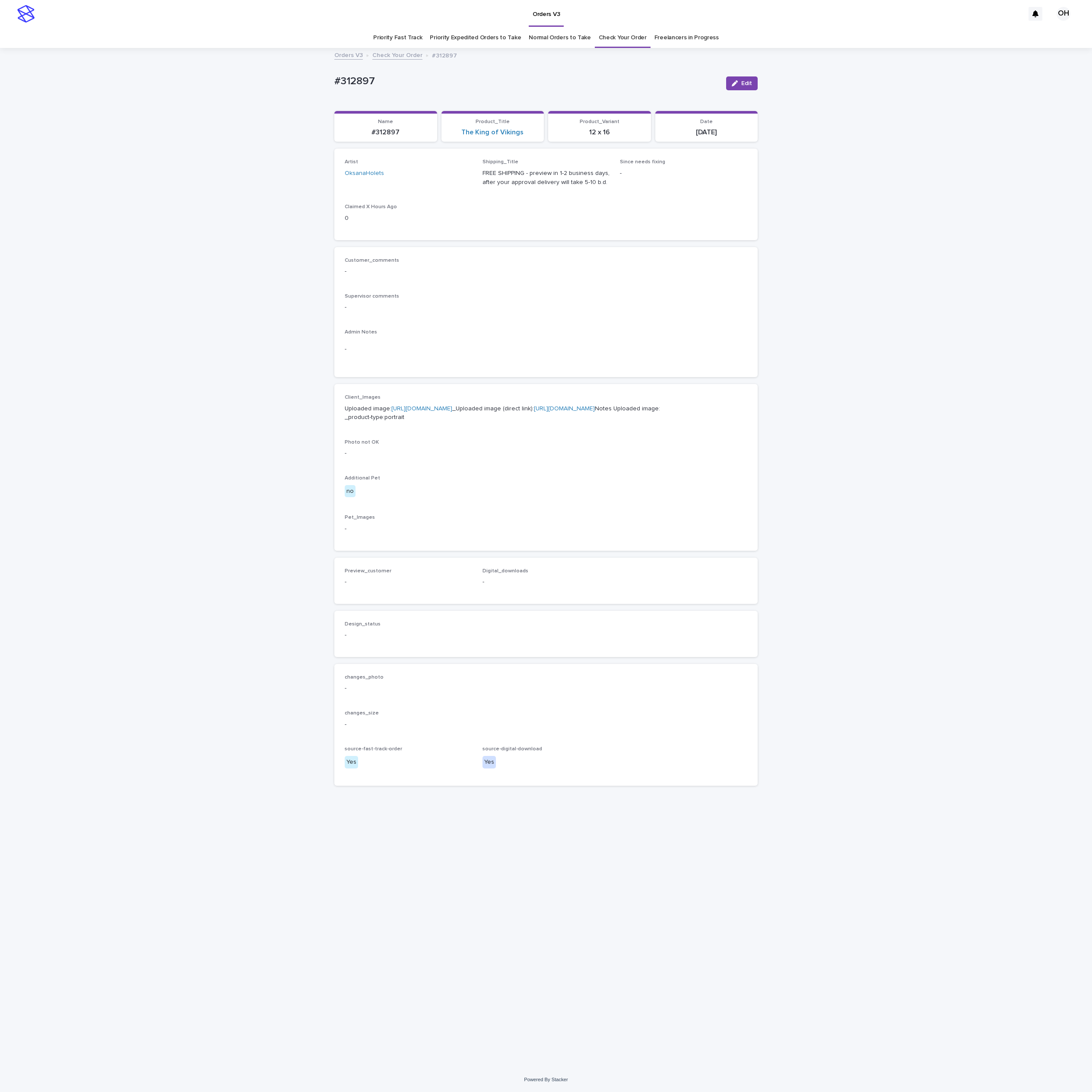
drag, startPoint x: 562, startPoint y: 217, endPoint x: 581, endPoint y: 179, distance: 42.5
click at [562, 217] on div "Artist OksanaHolets Shipping_Title FREE SHIPPING - preview in 1-2 business days…" at bounding box center [546, 194] width 403 height 70
click at [742, 82] on span "Edit" at bounding box center [747, 83] width 11 height 6
click at [379, 610] on div "Preview_customer This file cannot be opened Download File Add" at bounding box center [409, 593] width 127 height 34
click at [377, 600] on button "Add" at bounding box center [365, 593] width 41 height 14
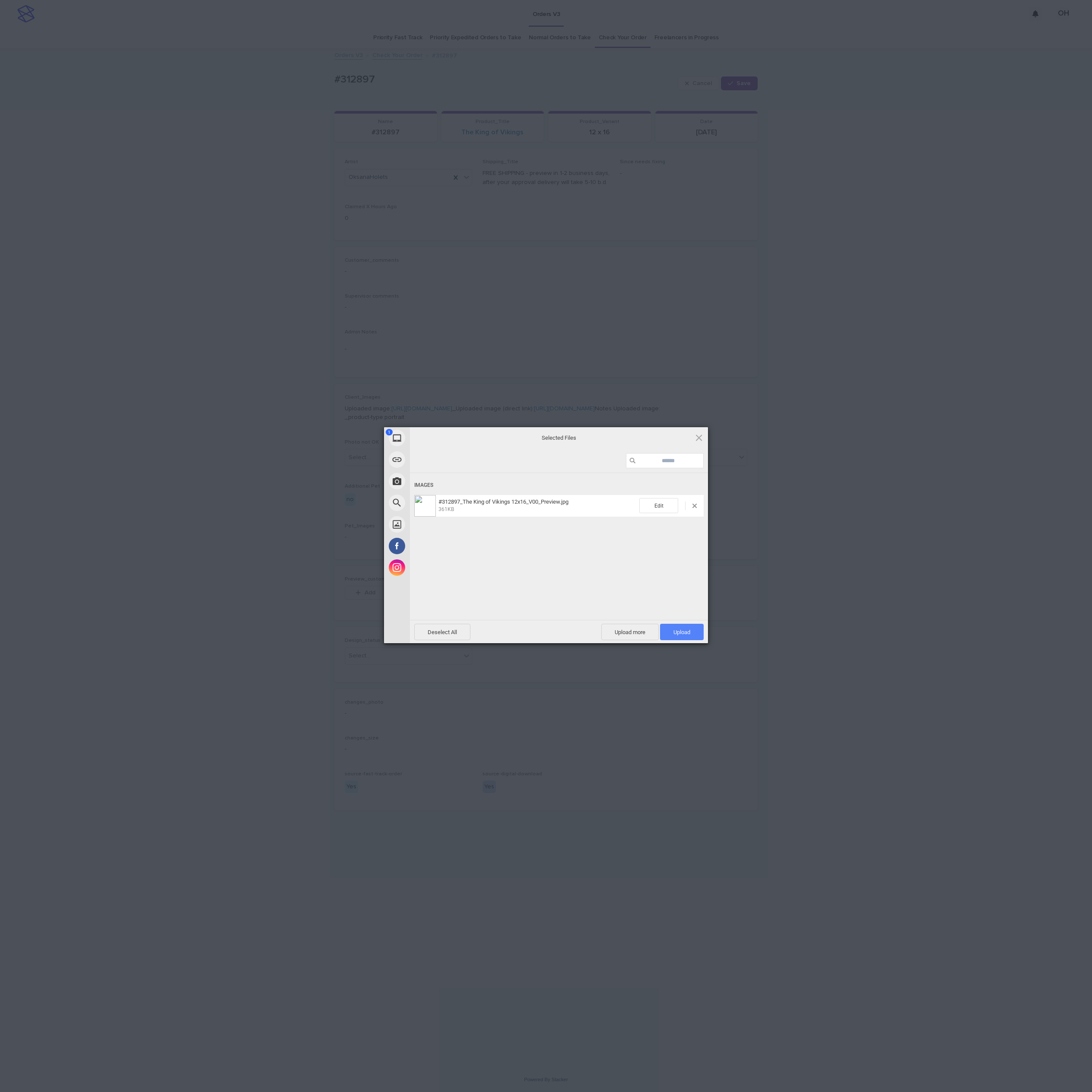
click at [688, 632] on span "Upload 1" at bounding box center [682, 632] width 17 height 7
click at [879, 549] on div "My Device Link (URL) Take Photo Web Search Unsplash Facebook Instagram Uploaded…" at bounding box center [546, 546] width 1092 height 1092
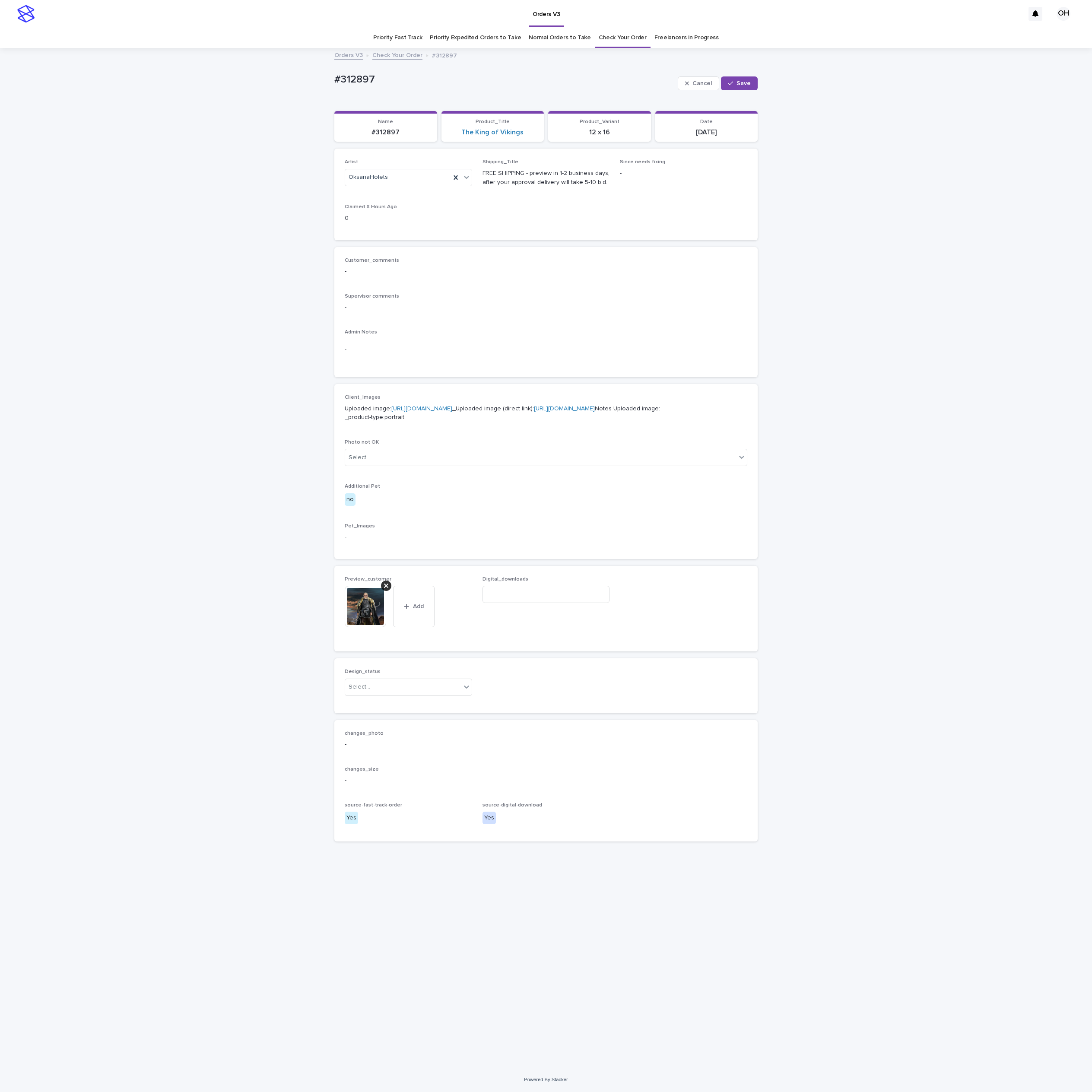
click at [393, 703] on div "Design_status Select..." at bounding box center [409, 686] width 127 height 34
click at [398, 694] on div "Select..." at bounding box center [403, 687] width 116 height 14
click at [386, 749] on div "Uploaded" at bounding box center [409, 749] width 127 height 15
click at [740, 84] on span "Save" at bounding box center [744, 83] width 14 height 6
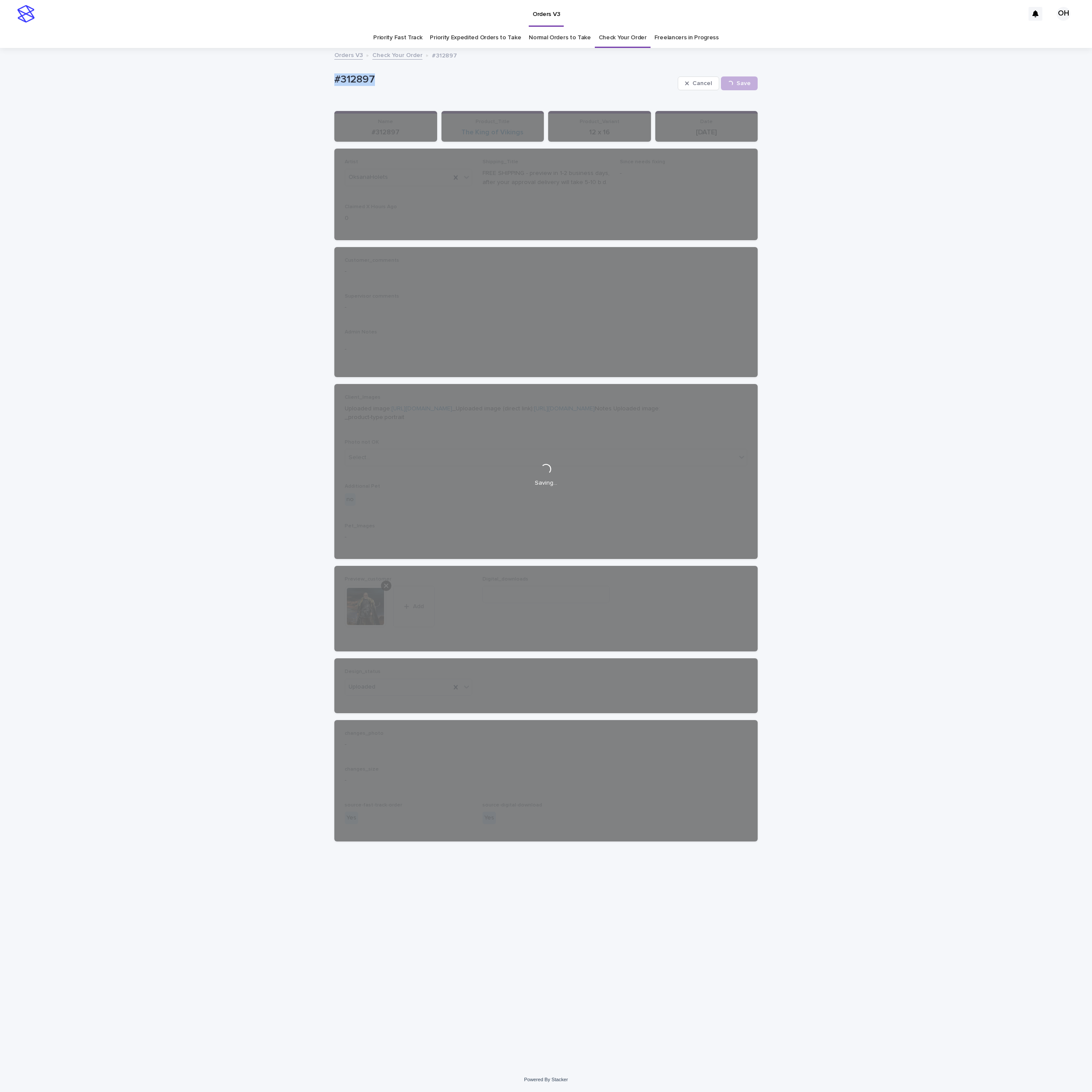
drag, startPoint x: 429, startPoint y: 88, endPoint x: 273, endPoint y: 78, distance: 156.3
click at [269, 80] on div "Loading... Saving… Loading... Saving… #312897 Cancel Save #312897 Cancel Loadin…" at bounding box center [546, 558] width 1092 height 1018
drag, startPoint x: 331, startPoint y: 71, endPoint x: 347, endPoint y: 72, distance: 16.0
copy p "#312897"
click at [619, 37] on link "Check Your Order" at bounding box center [623, 38] width 48 height 20
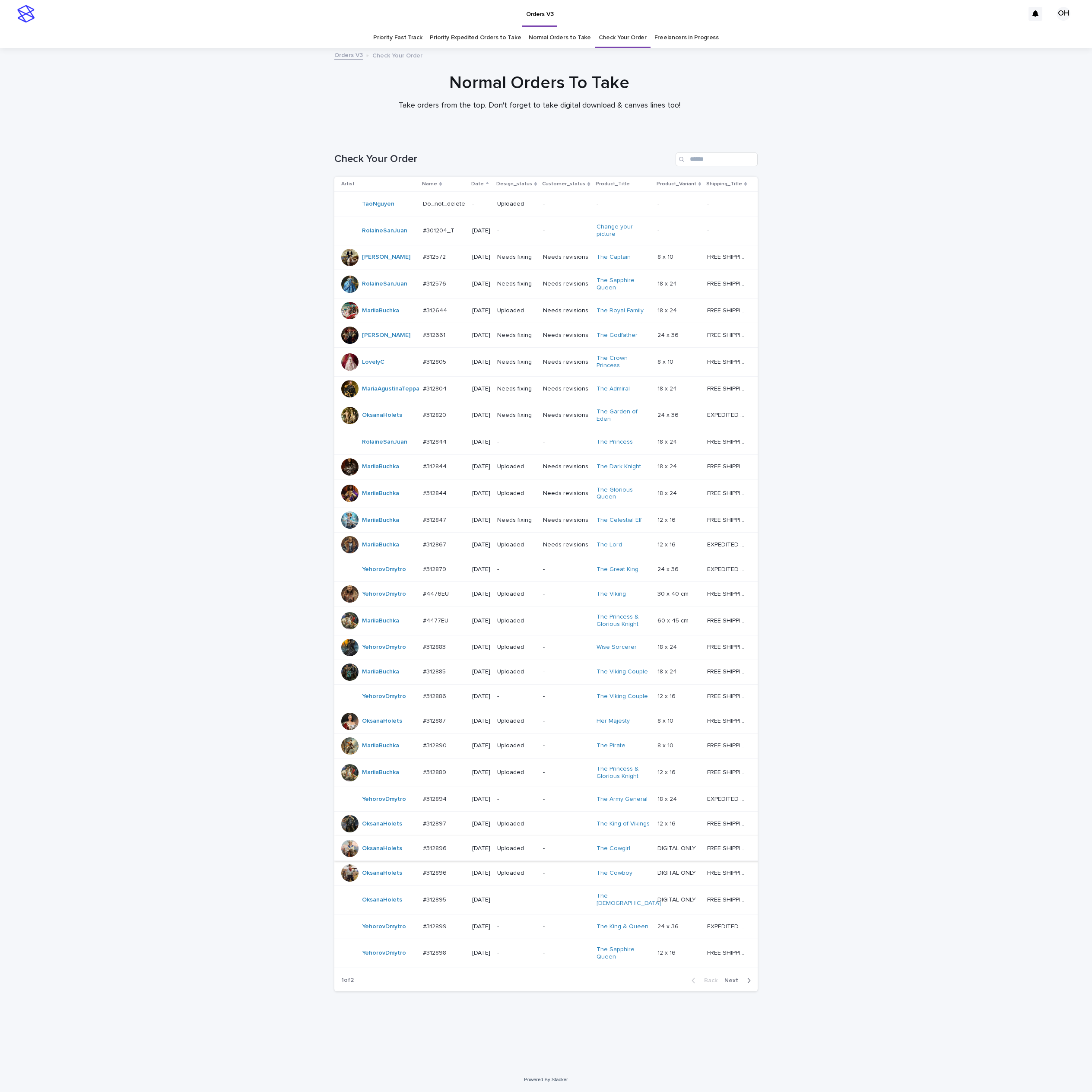
scroll to position [61, 0]
click at [425, 828] on p "#312897" at bounding box center [435, 823] width 25 height 9
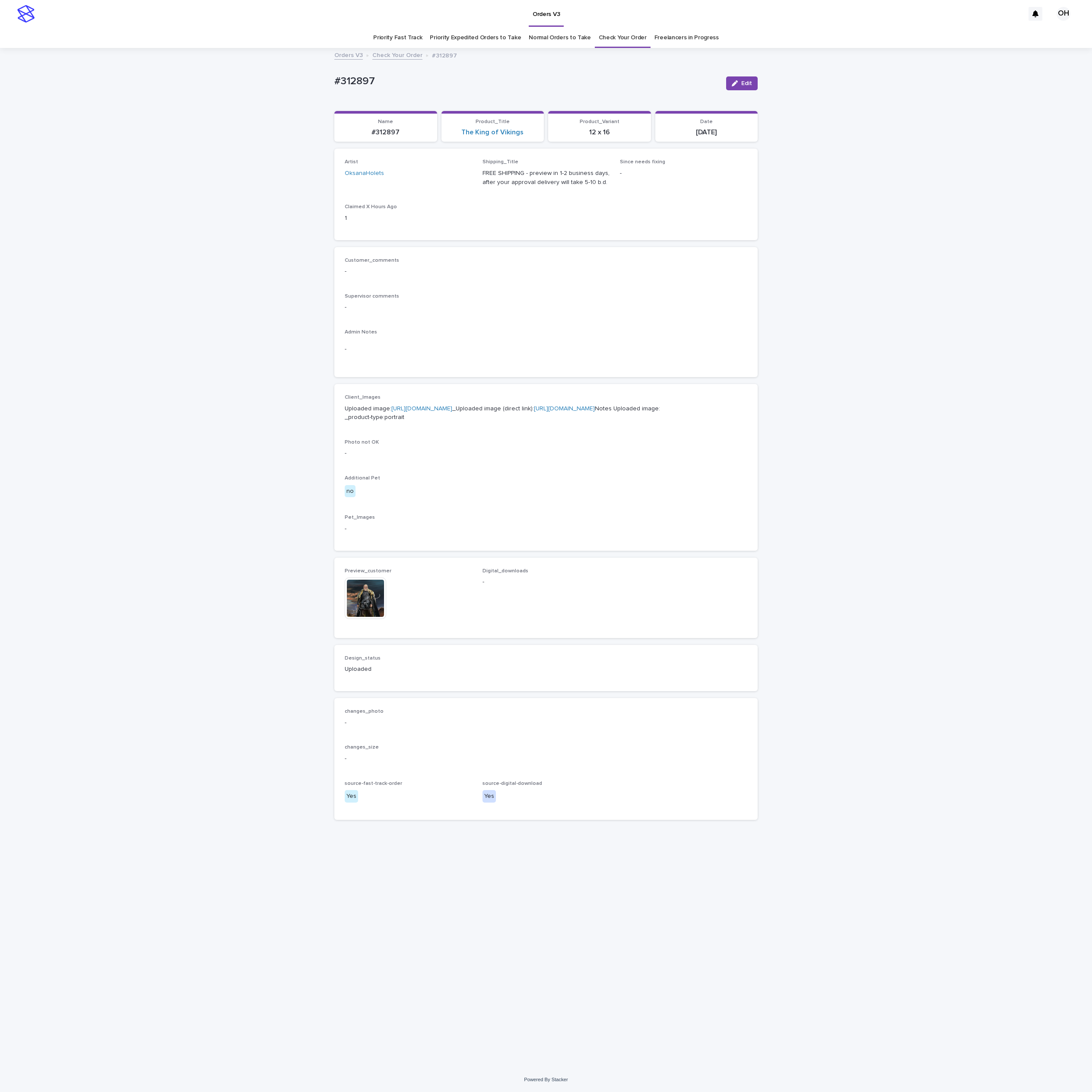
drag, startPoint x: 748, startPoint y: 81, endPoint x: 733, endPoint y: 183, distance: 103.1
click at [748, 82] on span "Edit" at bounding box center [747, 83] width 11 height 6
click at [515, 603] on input at bounding box center [546, 594] width 127 height 17
paste input "**********"
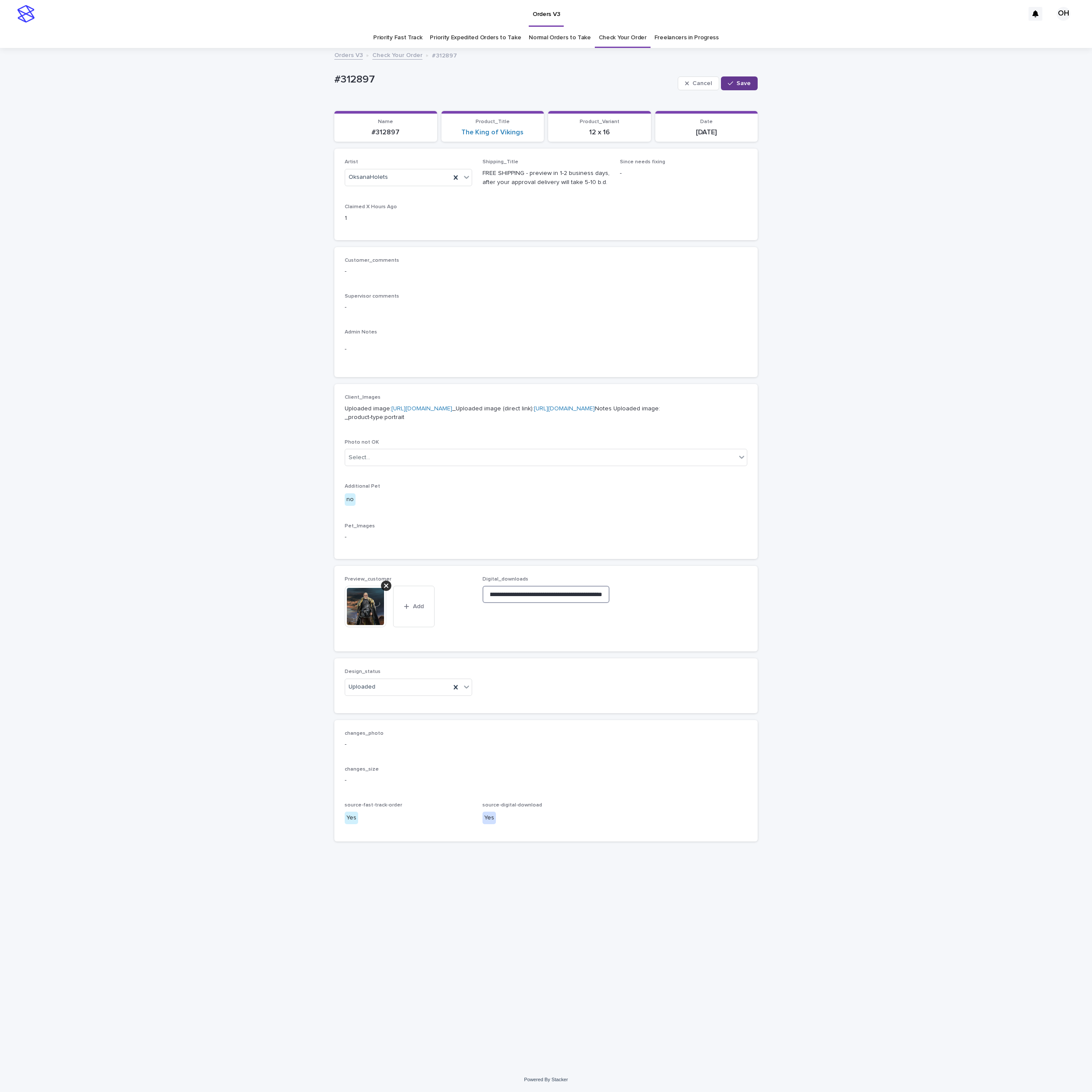
type input "**********"
click at [742, 89] on button "Save" at bounding box center [739, 83] width 37 height 14
click at [837, 210] on div "Loading... Saving… Loading... Saving… #312897 Edit #312897 Edit Sorry, there wa…" at bounding box center [546, 558] width 1092 height 1018
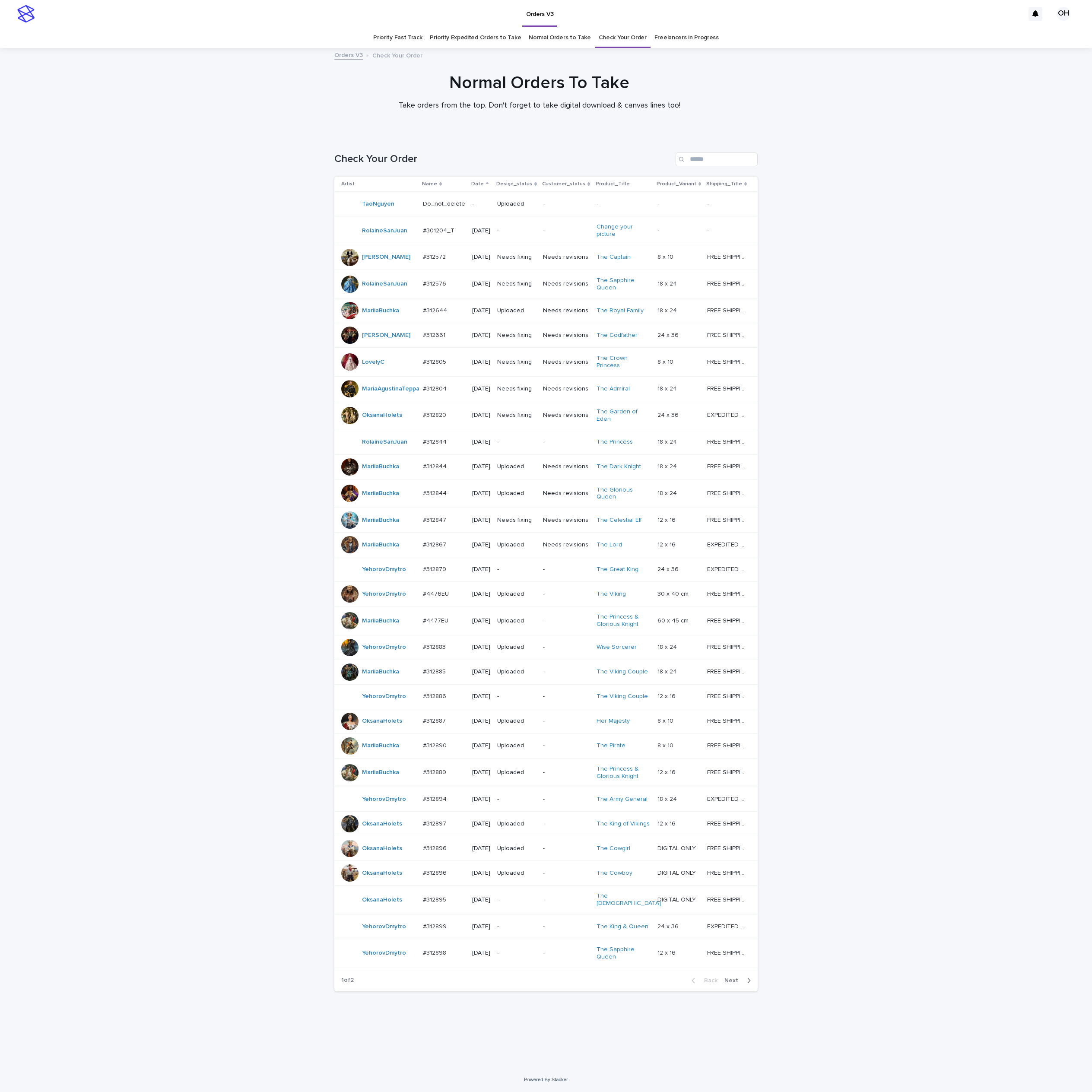
scroll to position [61, 0]
click at [724, 984] on span "Next" at bounding box center [734, 981] width 19 height 6
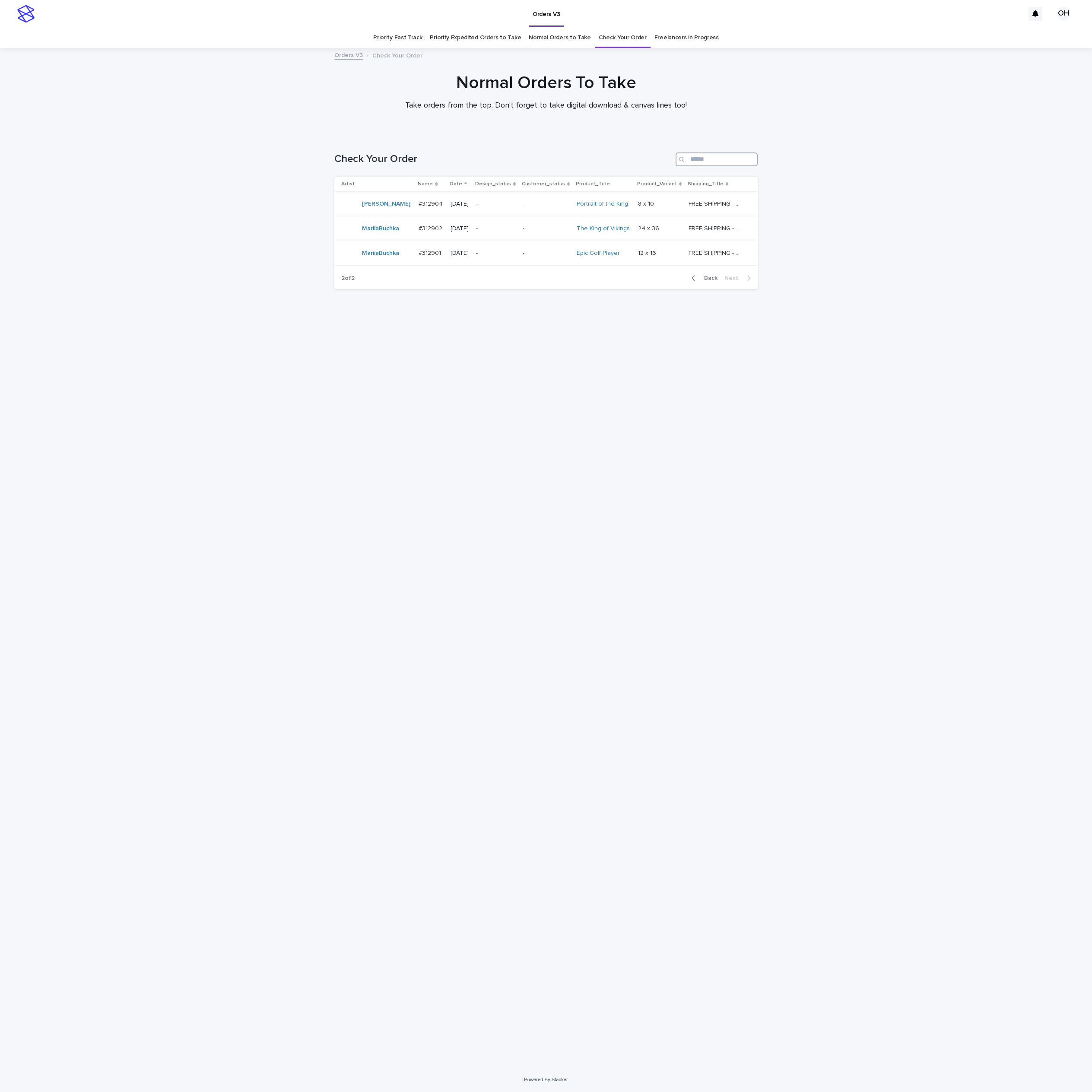
click at [710, 157] on input "Search" at bounding box center [717, 159] width 82 height 14
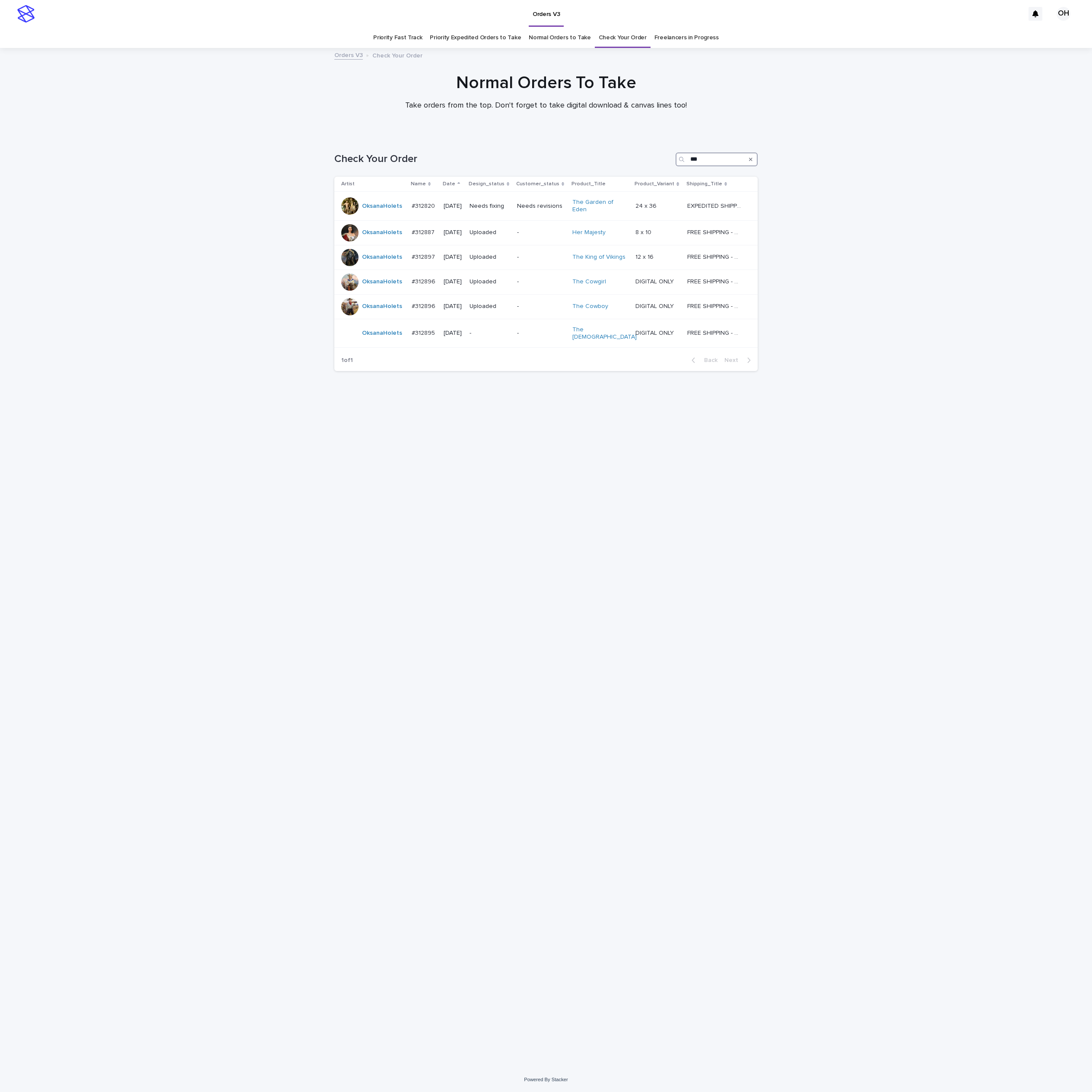
type input "***"
drag, startPoint x: 772, startPoint y: 548, endPoint x: 766, endPoint y: 445, distance: 103.2
click at [772, 549] on div "Loading... Saving… Loading... Saving… Check Your Order *** Artist Name Date Des…" at bounding box center [546, 601] width 1092 height 932
click at [1015, 304] on div "Loading... Saving… Loading... Saving… Check Your Order *** Artist Name Date Des…" at bounding box center [546, 601] width 1092 height 932
drag, startPoint x: 903, startPoint y: 391, endPoint x: 903, endPoint y: 375, distance: 16.0
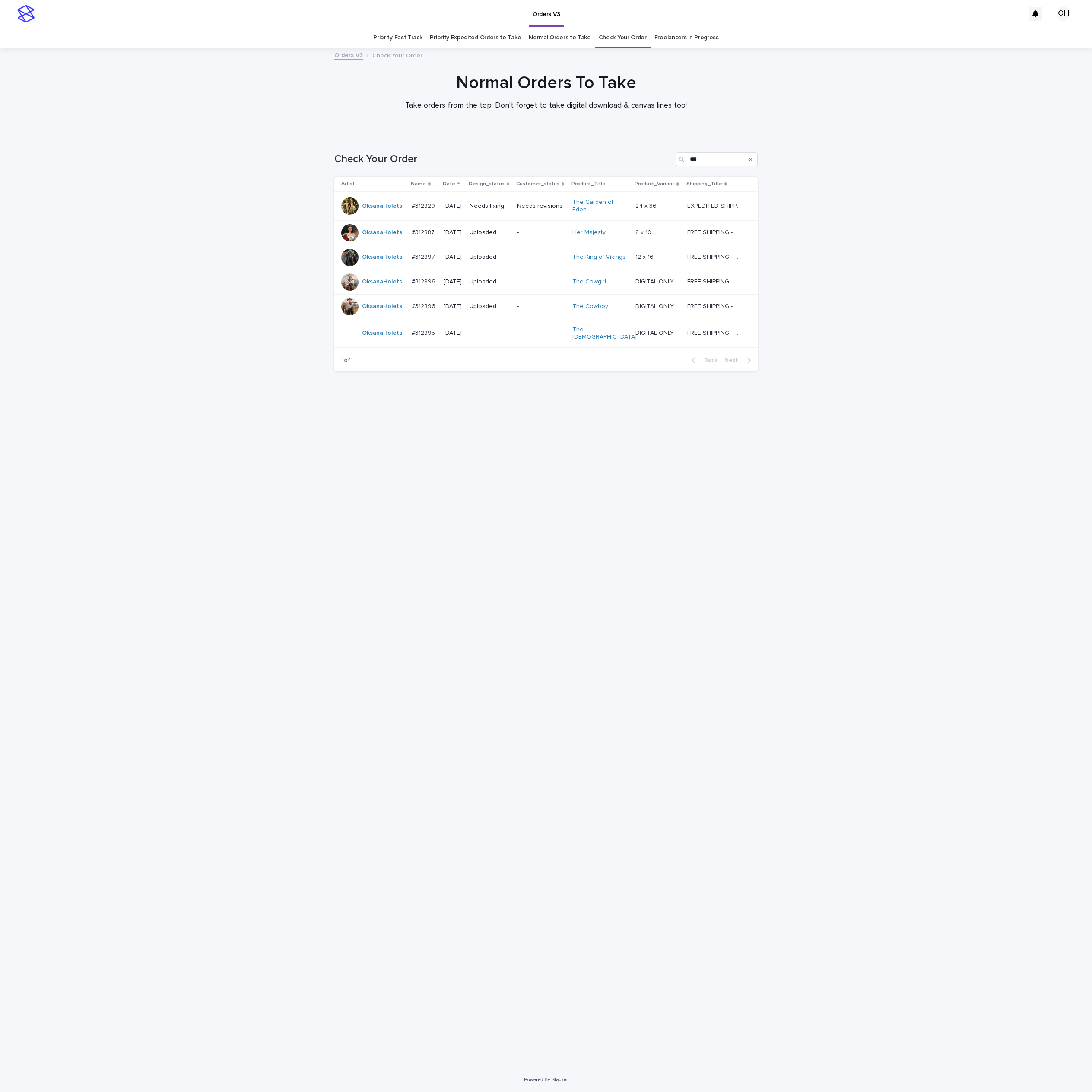
click at [903, 385] on div "Loading... Saving… Loading... Saving… Check Your Order *** Artist Name Date Des…" at bounding box center [546, 601] width 1092 height 932
click at [773, 151] on div "Loading... Saving… Loading... Saving… Check Your Order *** Artist Name Date Des…" at bounding box center [546, 601] width 1092 height 932
click at [731, 108] on div "Normal Orders To Take Take orders from the top. Don't forget to take digital do…" at bounding box center [546, 91] width 432 height 38
click at [427, 328] on p "#312895" at bounding box center [424, 332] width 25 height 9
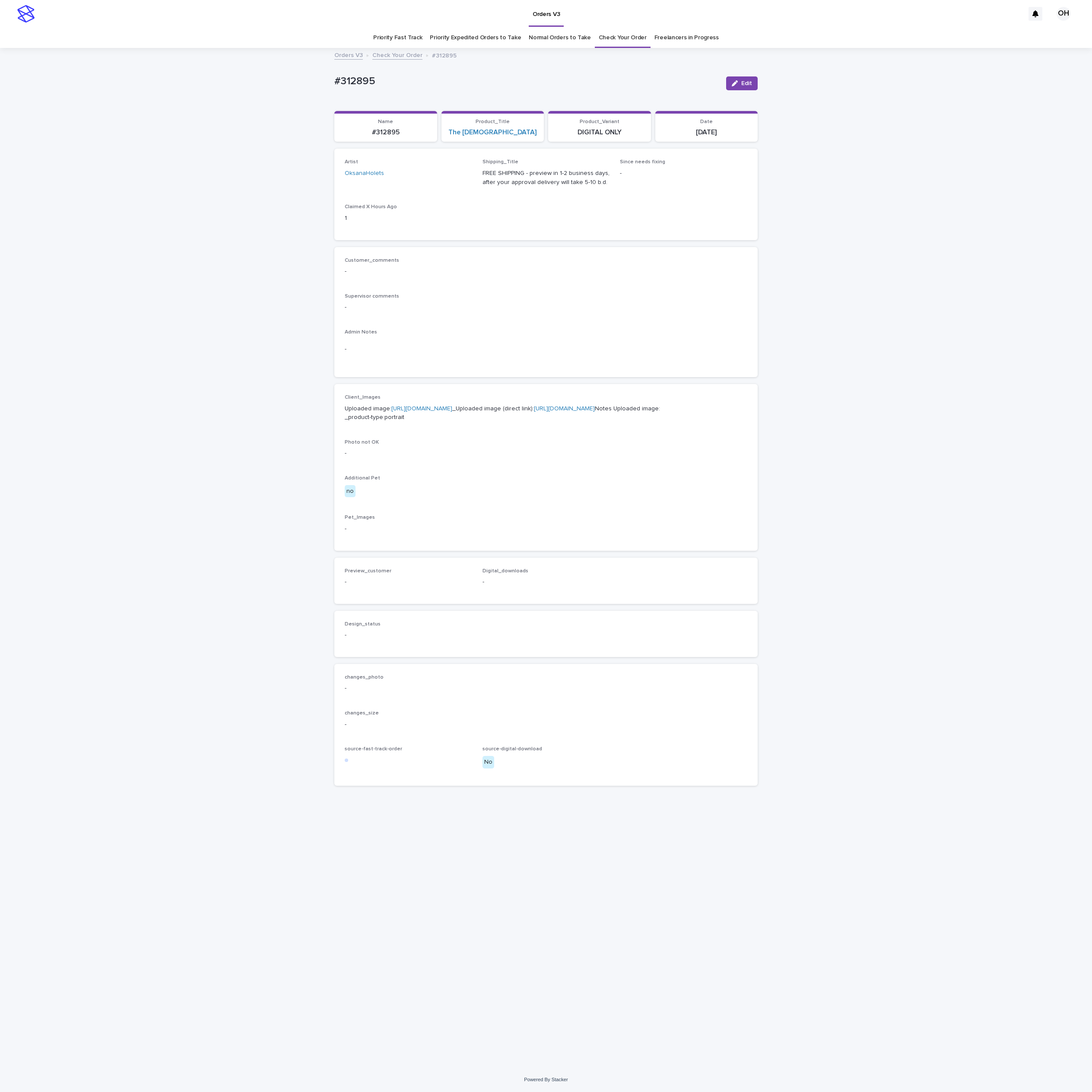
click at [428, 412] on link "https://cdn.shopify.com-uploadkit.app/s/files/1/0033/4807/0511/files/download.h…" at bounding box center [422, 409] width 61 height 6
click at [671, 282] on div "Customer_comments -" at bounding box center [546, 270] width 403 height 25
click at [605, 29] on link "Check Your Order" at bounding box center [623, 38] width 48 height 20
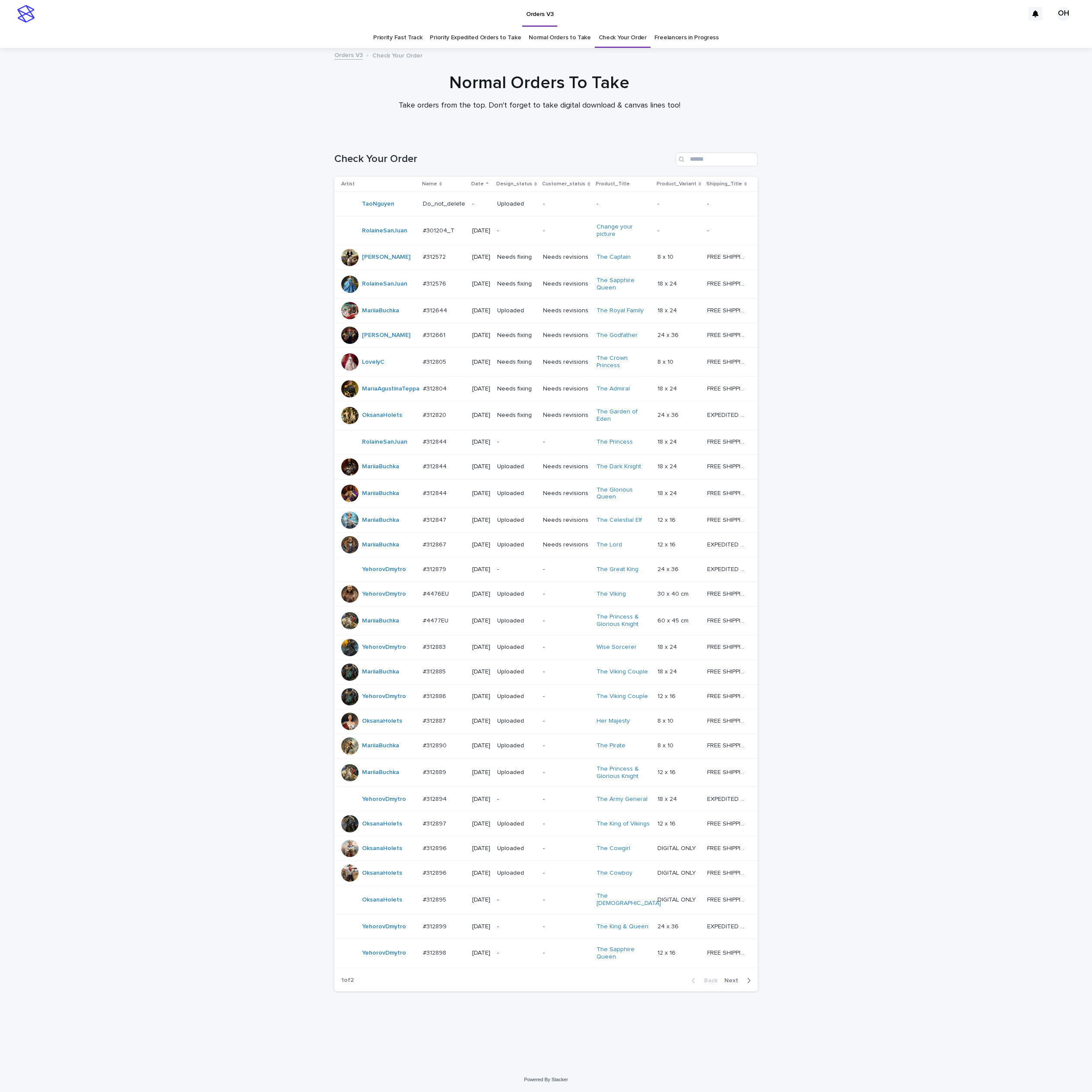
scroll to position [61, 0]
click at [725, 984] on span "Next" at bounding box center [734, 981] width 19 height 6
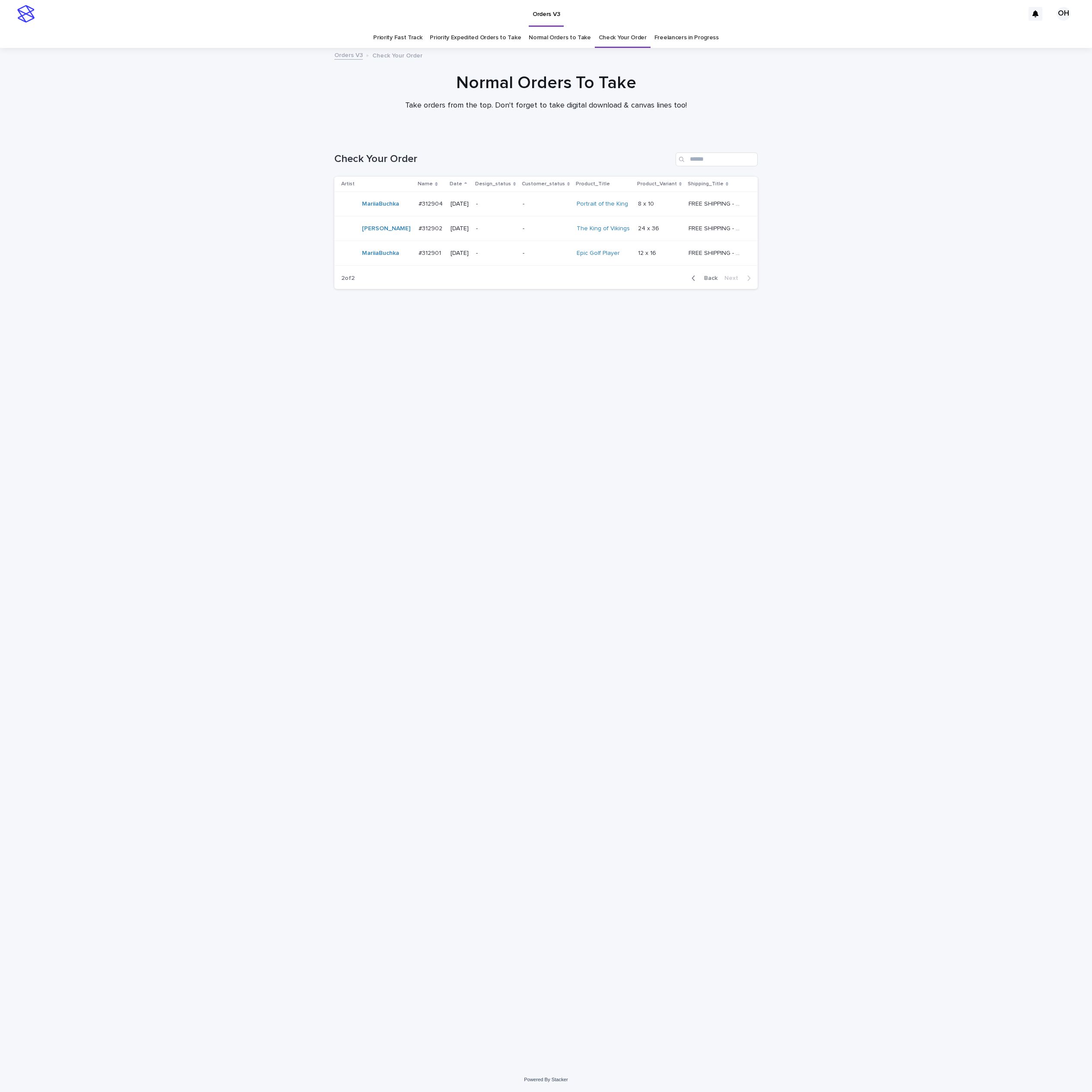
click at [547, 31] on link "Normal Orders to Take" at bounding box center [560, 38] width 62 height 20
click at [491, 35] on link "Priority Expedited Orders to Take" at bounding box center [475, 38] width 91 height 20
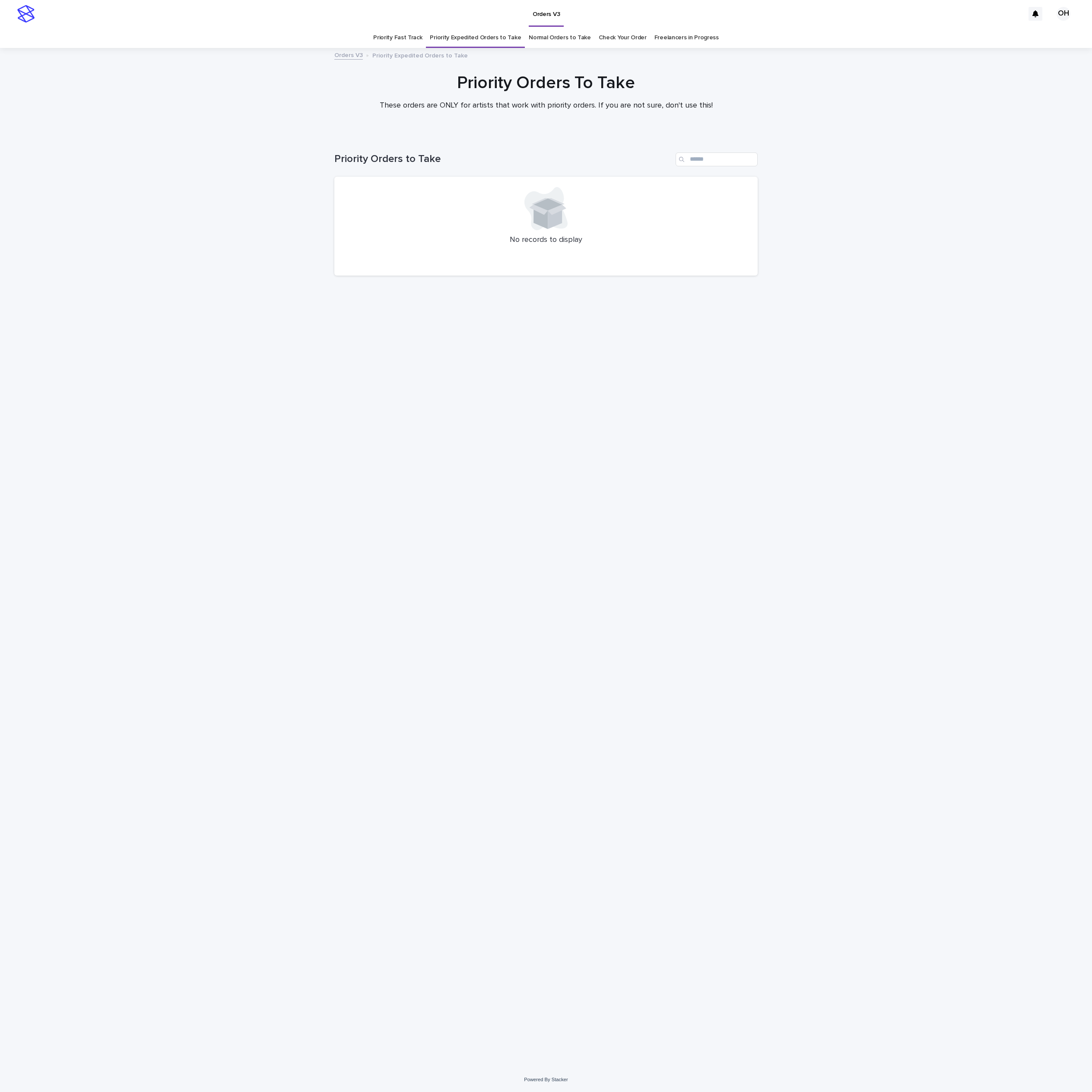
click at [419, 34] on link "Priority Fast Track" at bounding box center [398, 38] width 49 height 20
click at [697, 406] on div "Loading... Saving… Loading... Saving… Fast track No records to display" at bounding box center [546, 591] width 432 height 911
click at [630, 36] on link "Check Your Order" at bounding box center [623, 38] width 48 height 20
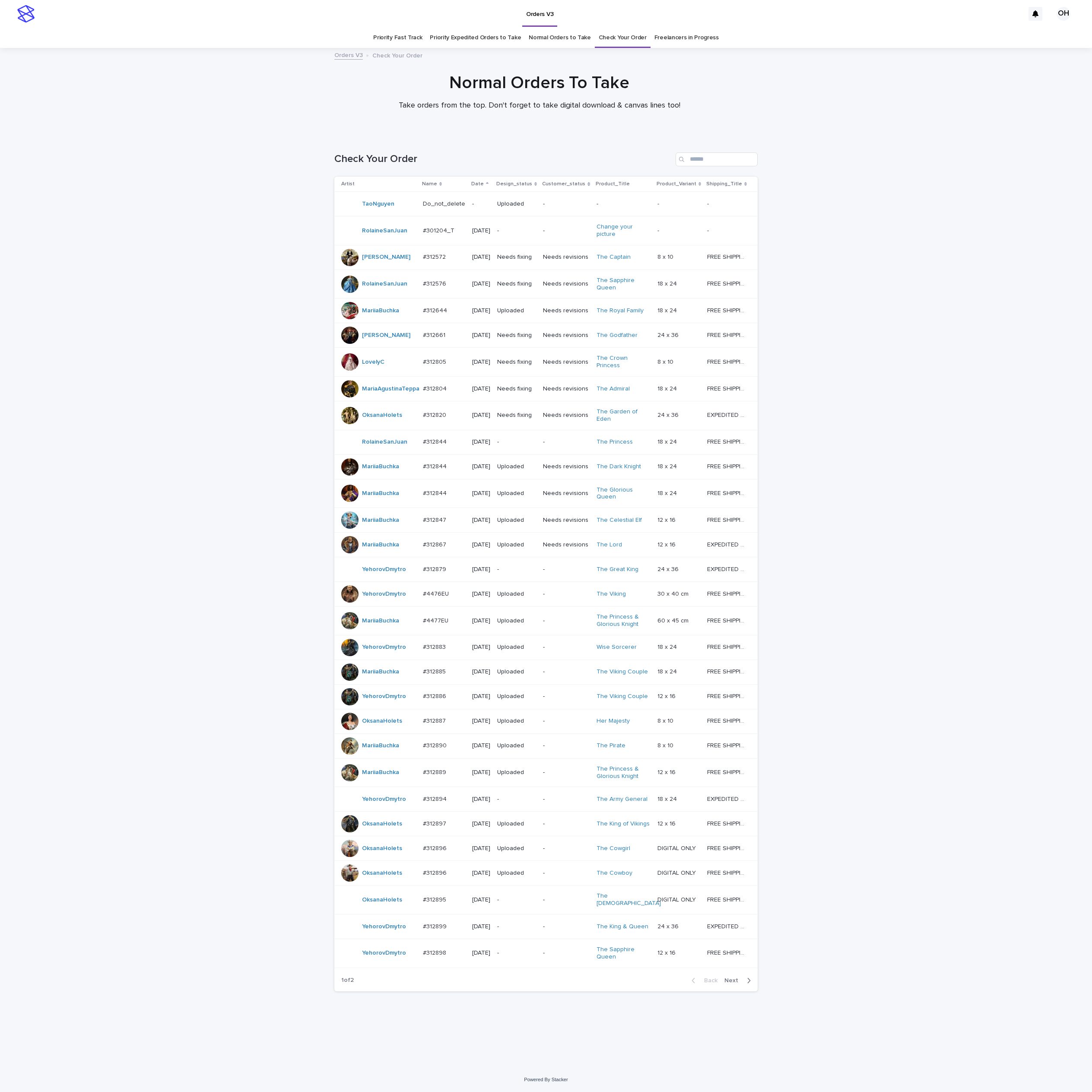
scroll to position [61, 0]
click at [728, 984] on span "Next" at bounding box center [734, 981] width 19 height 6
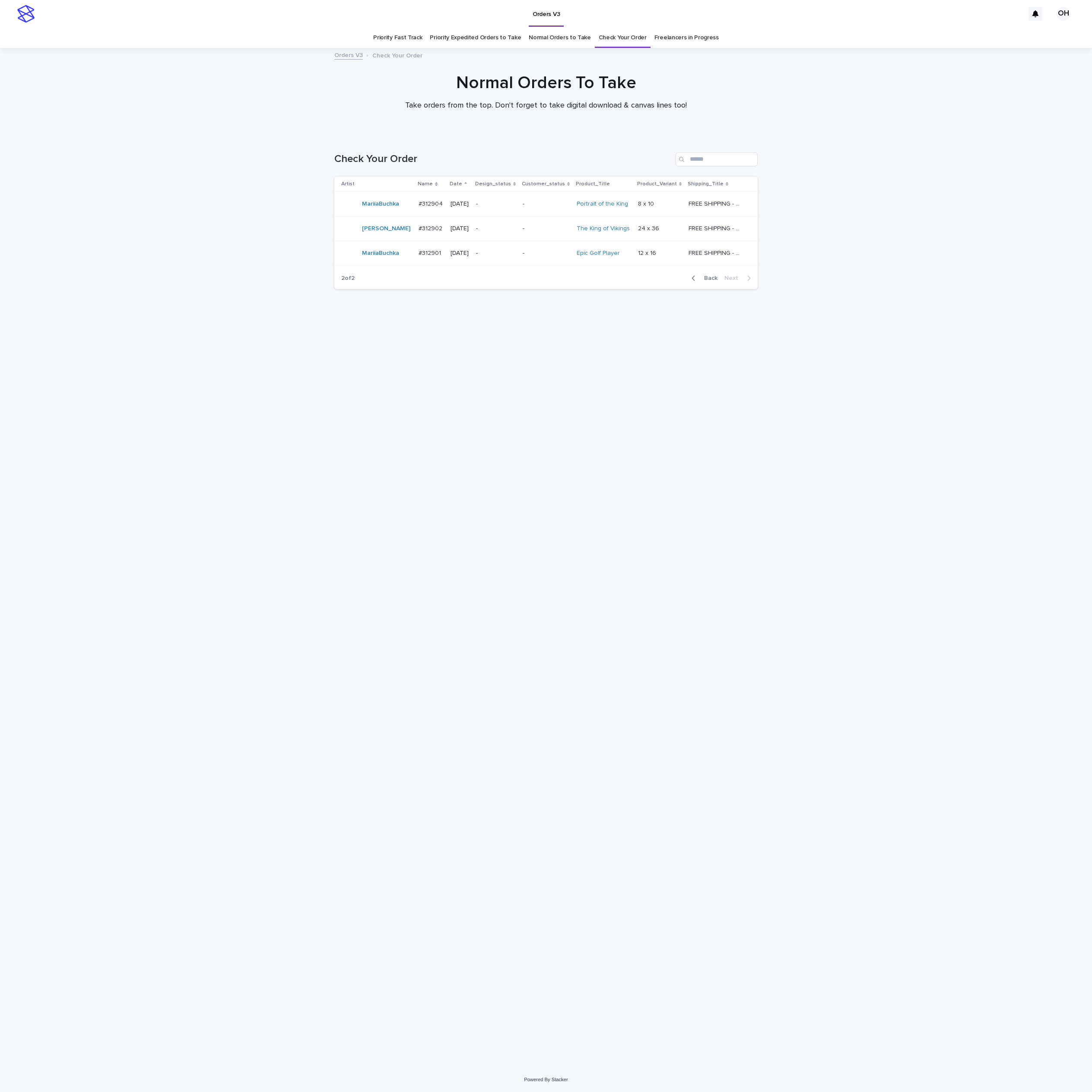
drag, startPoint x: 825, startPoint y: 634, endPoint x: 792, endPoint y: 540, distance: 99.6
click at [825, 634] on div "Loading... Saving… Loading... Saving… Check Your Order Artist Name Date Design_…" at bounding box center [546, 601] width 1092 height 932
click at [662, 43] on link "Freelancers in Progress" at bounding box center [687, 38] width 64 height 20
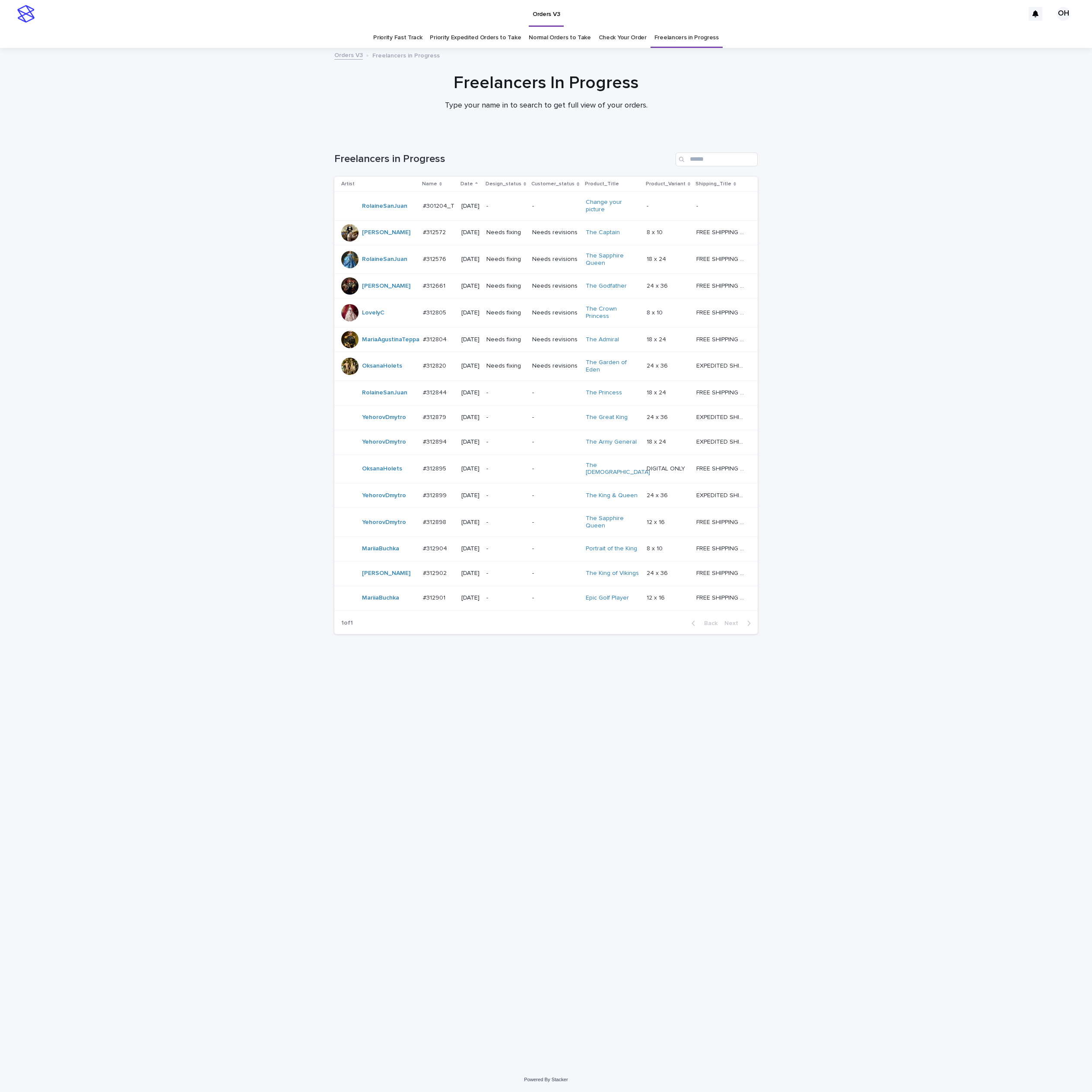
click at [434, 473] on p "#312895" at bounding box center [435, 468] width 25 height 9
click at [433, 373] on div "#312820 #312820" at bounding box center [438, 366] width 32 height 14
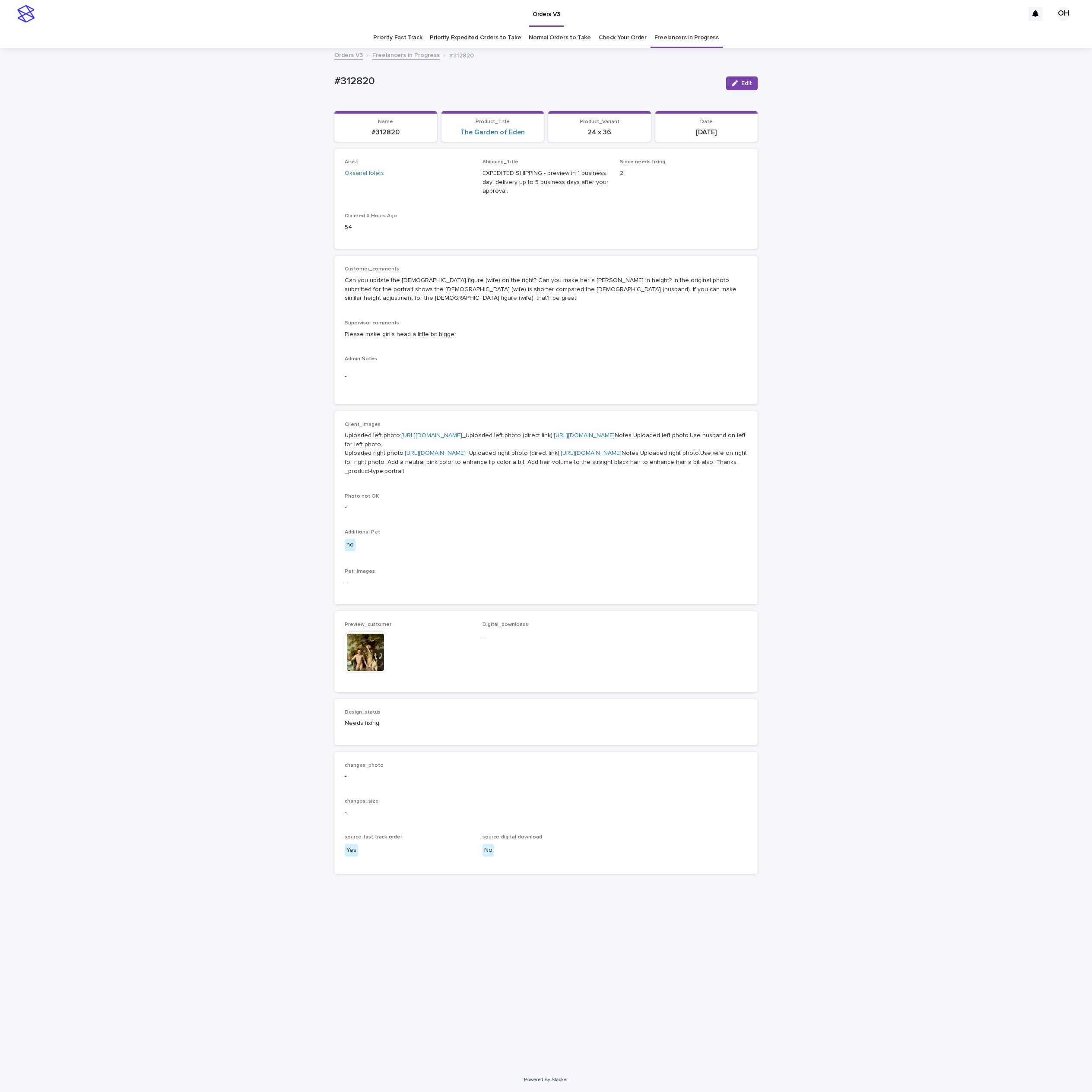
click at [372, 673] on img at bounding box center [365, 652] width 41 height 41
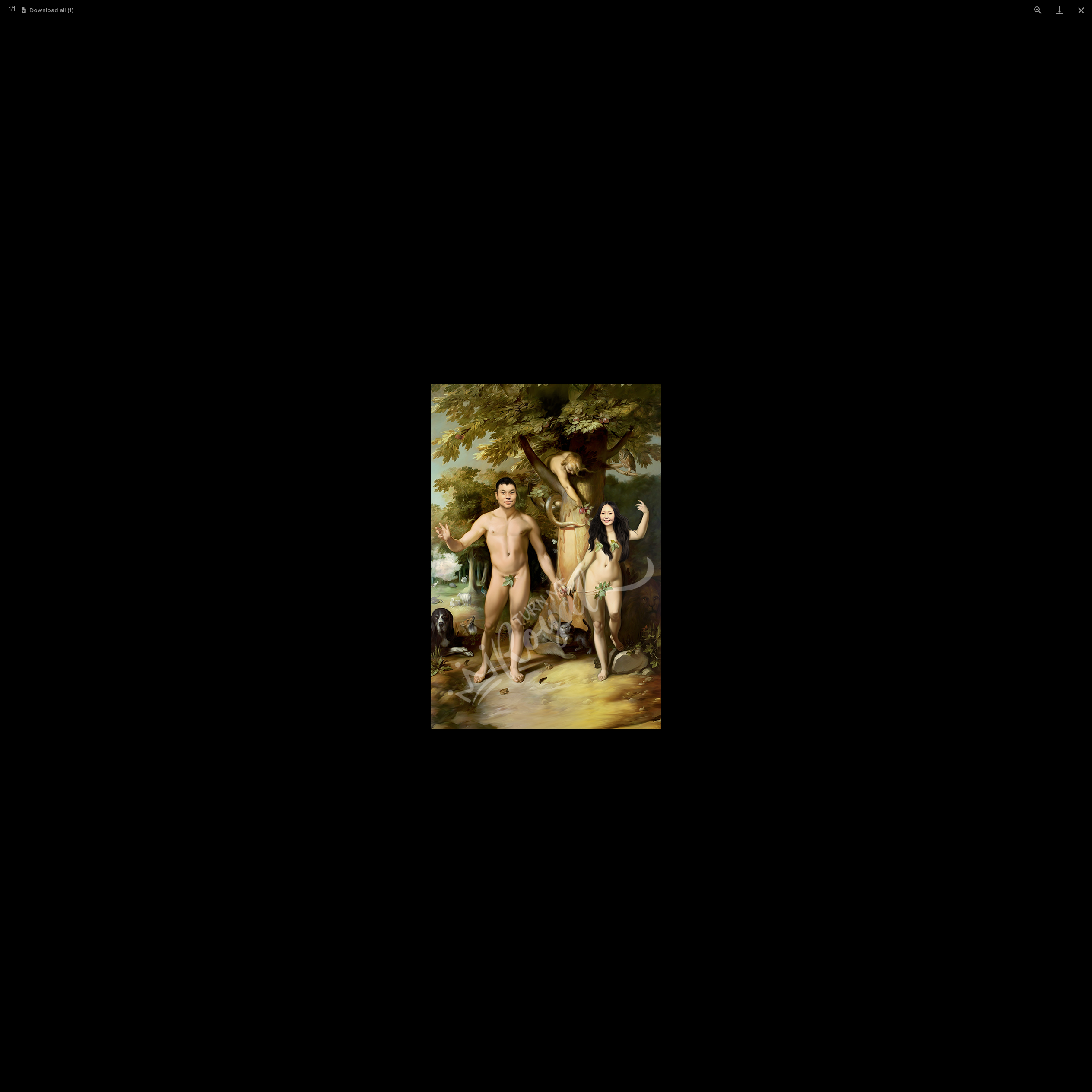
click at [789, 565] on picture at bounding box center [546, 556] width 1092 height 1072
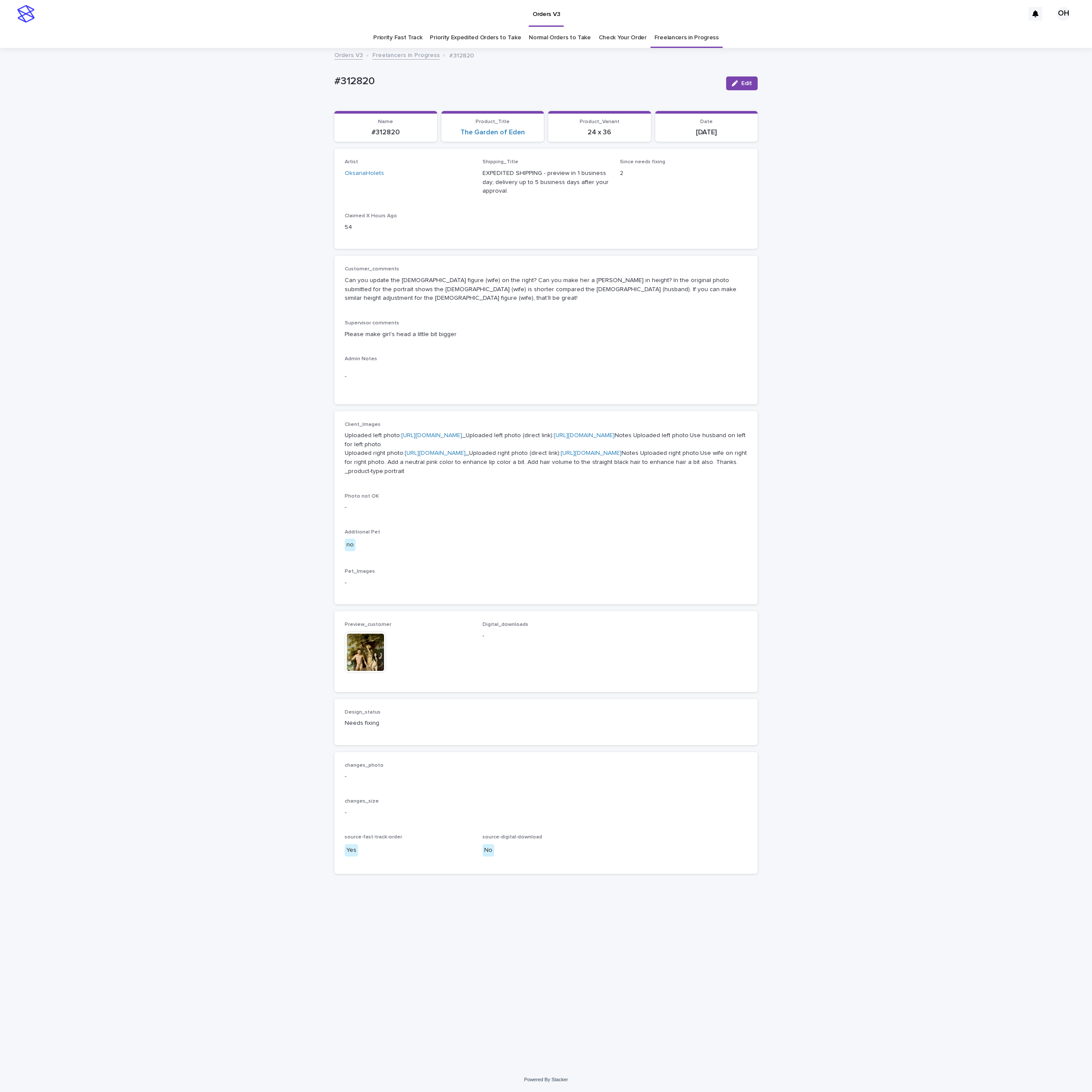
click at [508, 83] on p "#312820" at bounding box center [527, 82] width 385 height 12
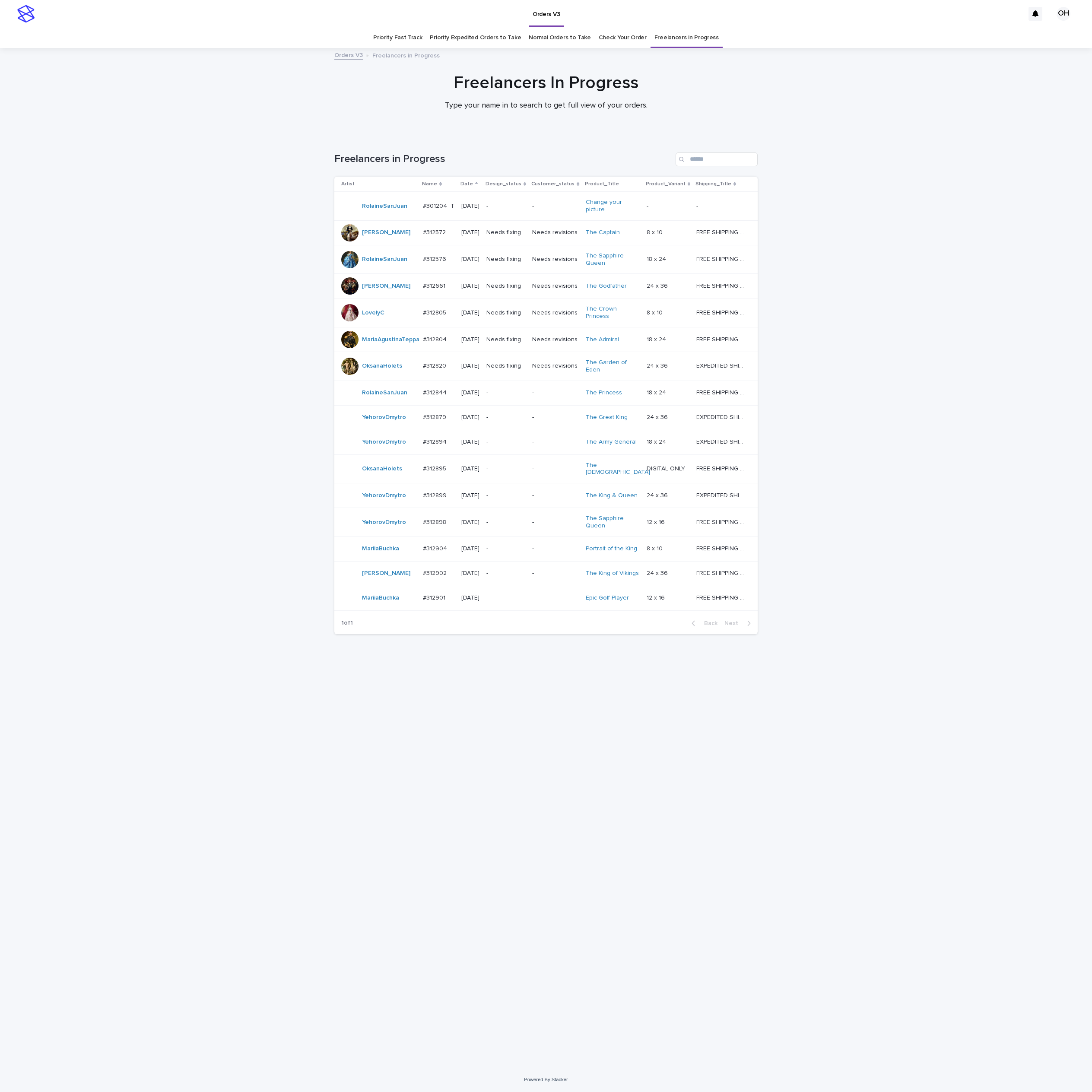
click at [847, 439] on div "Loading... Saving… Loading... Saving… Freelancers in Progress Artist Name Date …" at bounding box center [546, 601] width 1092 height 932
click at [434, 473] on p "#312895" at bounding box center [435, 468] width 25 height 9
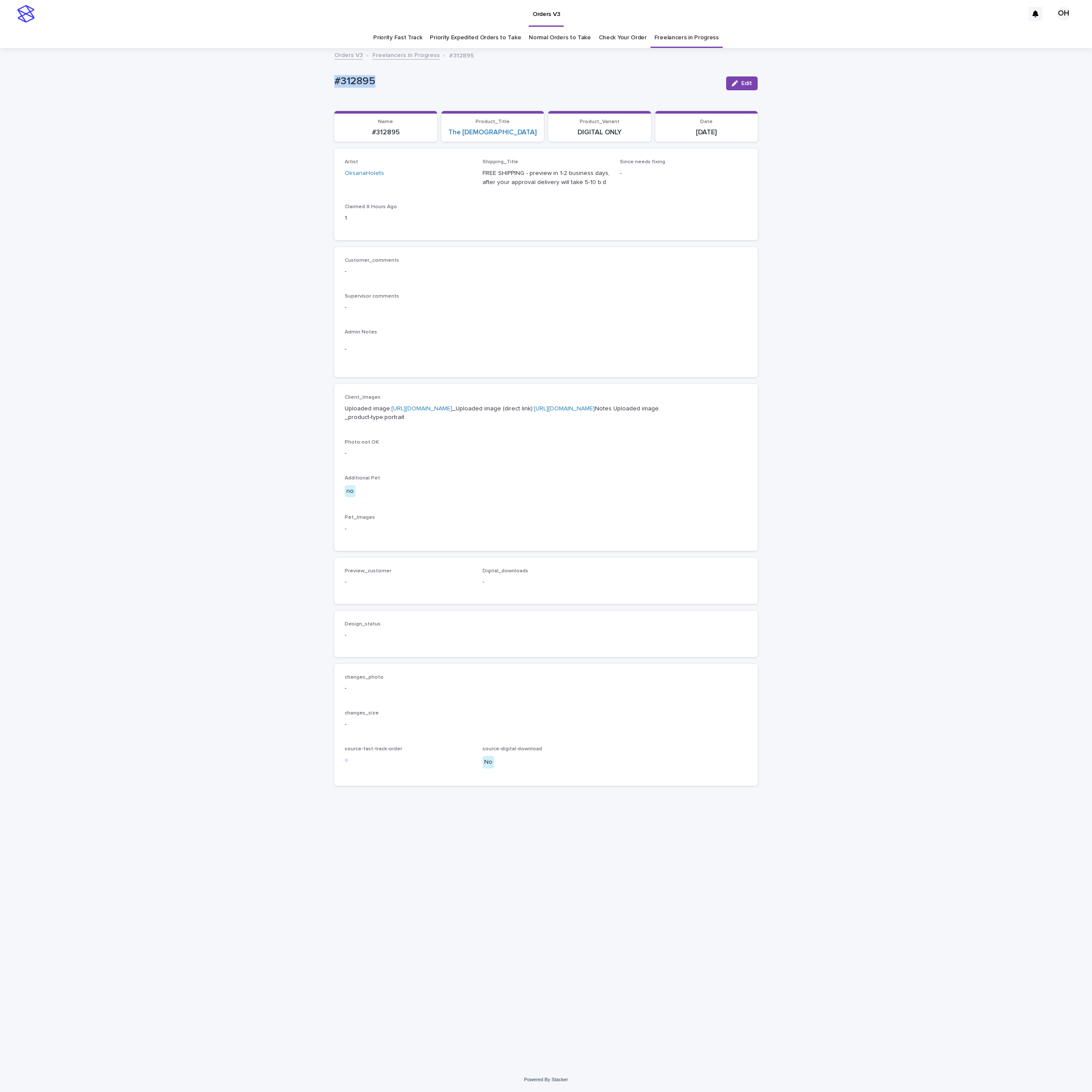
drag, startPoint x: 391, startPoint y: 76, endPoint x: 343, endPoint y: 79, distance: 48.1
click at [319, 78] on div "Loading... Saving… Loading... Saving… #312895 Edit #312895 Edit Sorry, there wa…" at bounding box center [546, 558] width 1092 height 1018
drag, startPoint x: 345, startPoint y: 80, endPoint x: 360, endPoint y: 78, distance: 15.1
copy p "#312895"
click at [600, 286] on div "Customer_comments - Supervisor comments - Admin Notes -" at bounding box center [546, 312] width 403 height 110
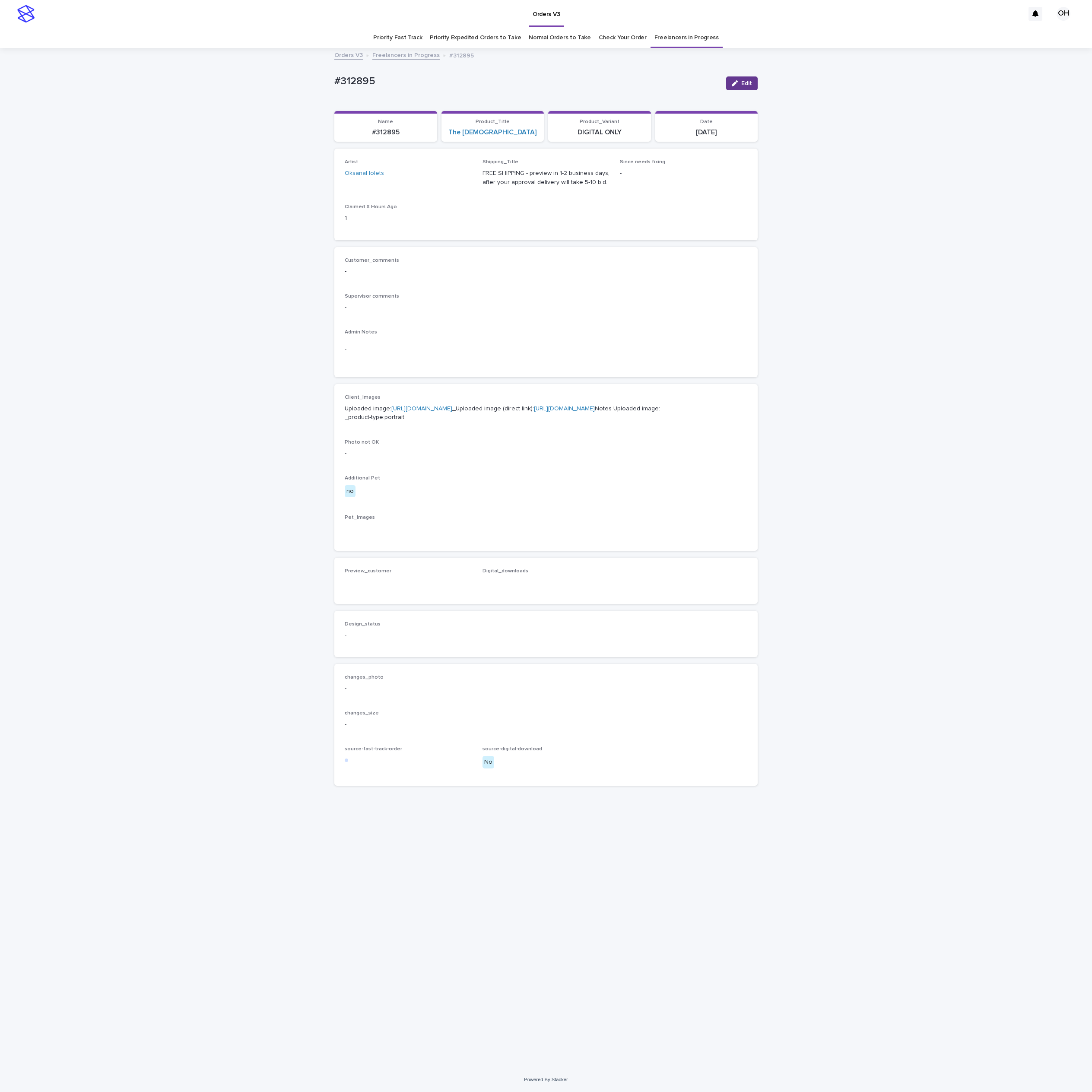
click at [746, 90] on button "Edit" at bounding box center [742, 83] width 32 height 14
click at [368, 596] on span "Add" at bounding box center [370, 593] width 11 height 6
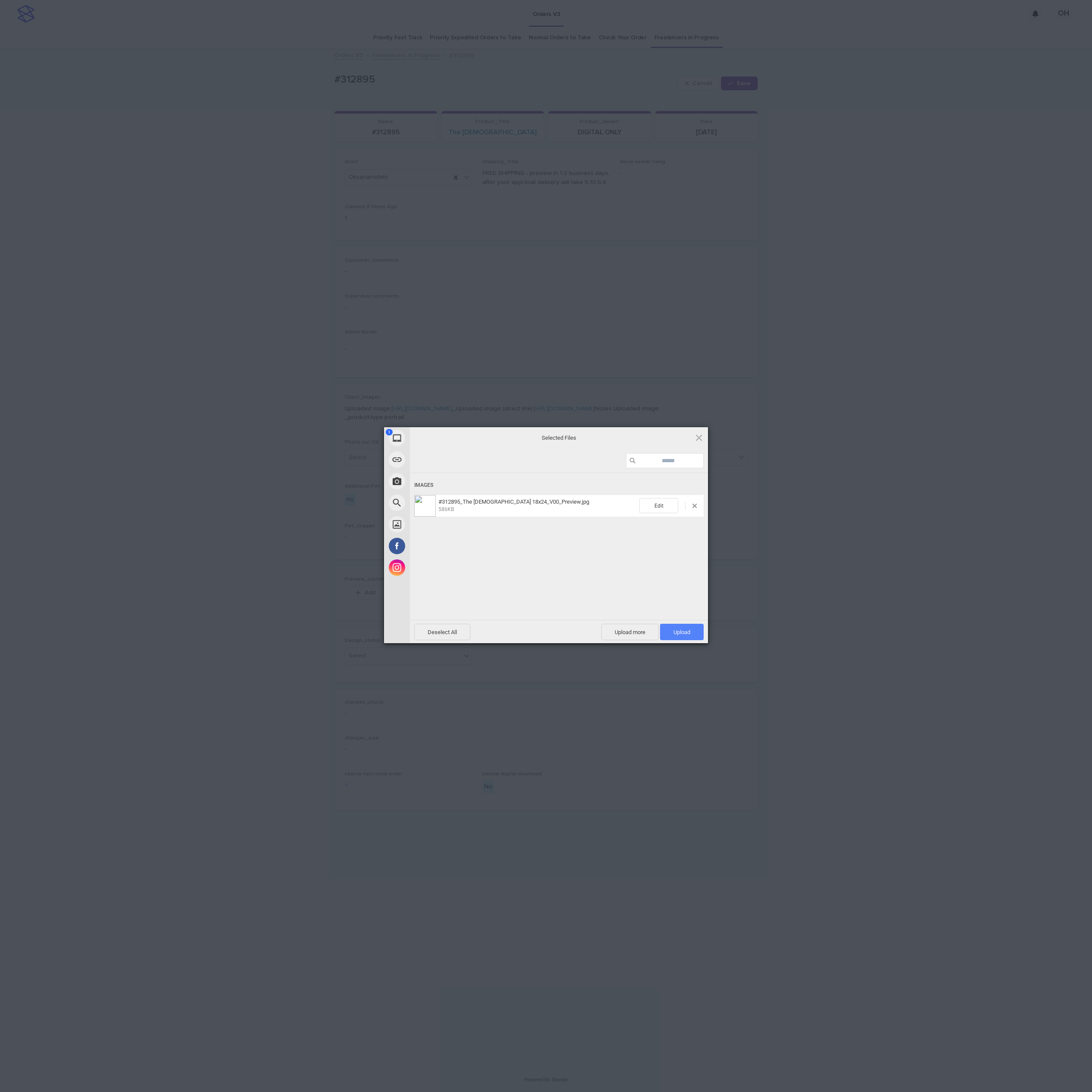
click at [696, 627] on span "Upload 1" at bounding box center [682, 632] width 44 height 16
click at [837, 471] on div "My Device Link (URL) Take Photo Web Search Unsplash Facebook Instagram Uploaded…" at bounding box center [546, 546] width 1092 height 1092
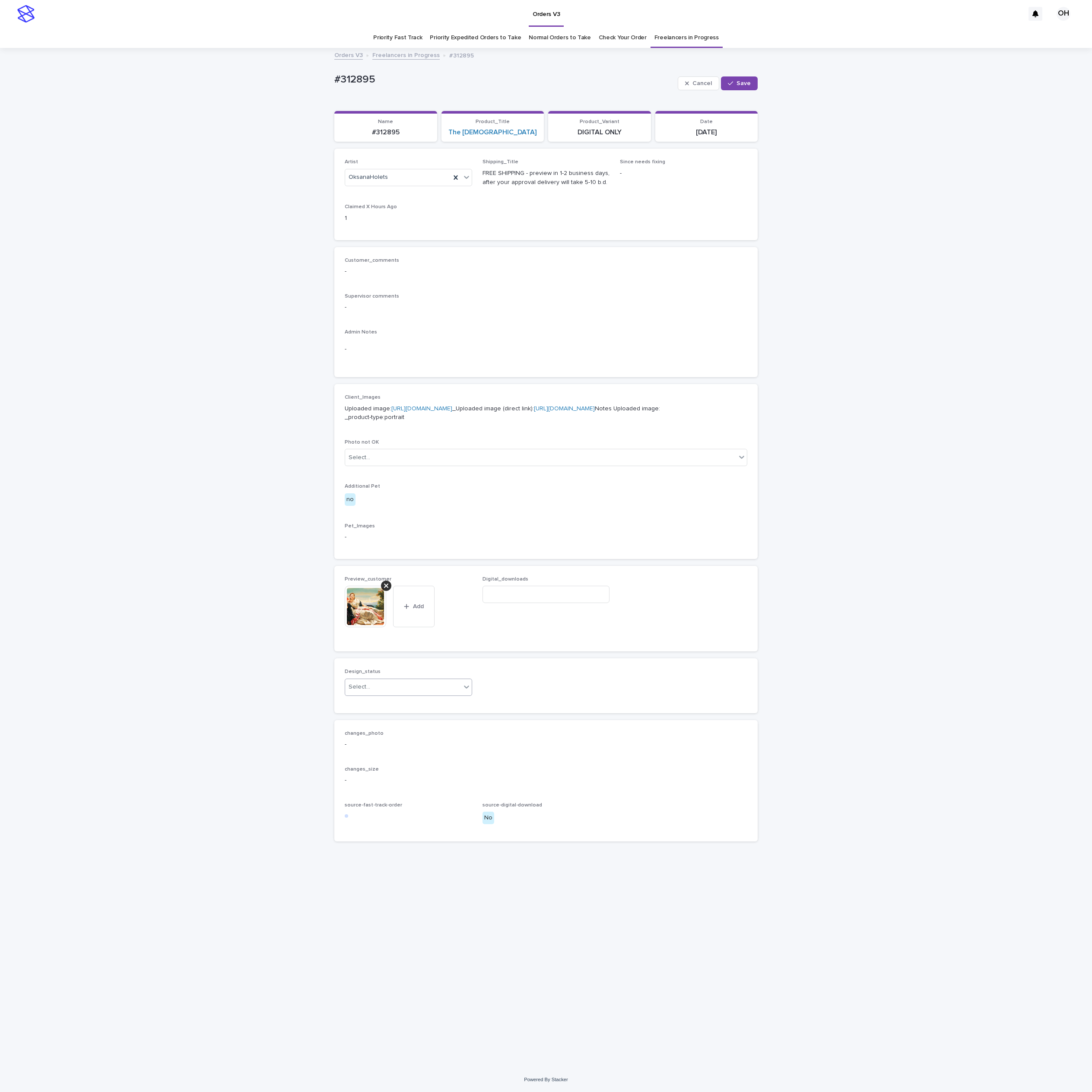
click at [384, 694] on div "Select..." at bounding box center [403, 687] width 116 height 14
click at [376, 748] on div "Uploaded" at bounding box center [409, 749] width 127 height 15
click at [747, 84] on span "Save" at bounding box center [744, 83] width 14 height 6
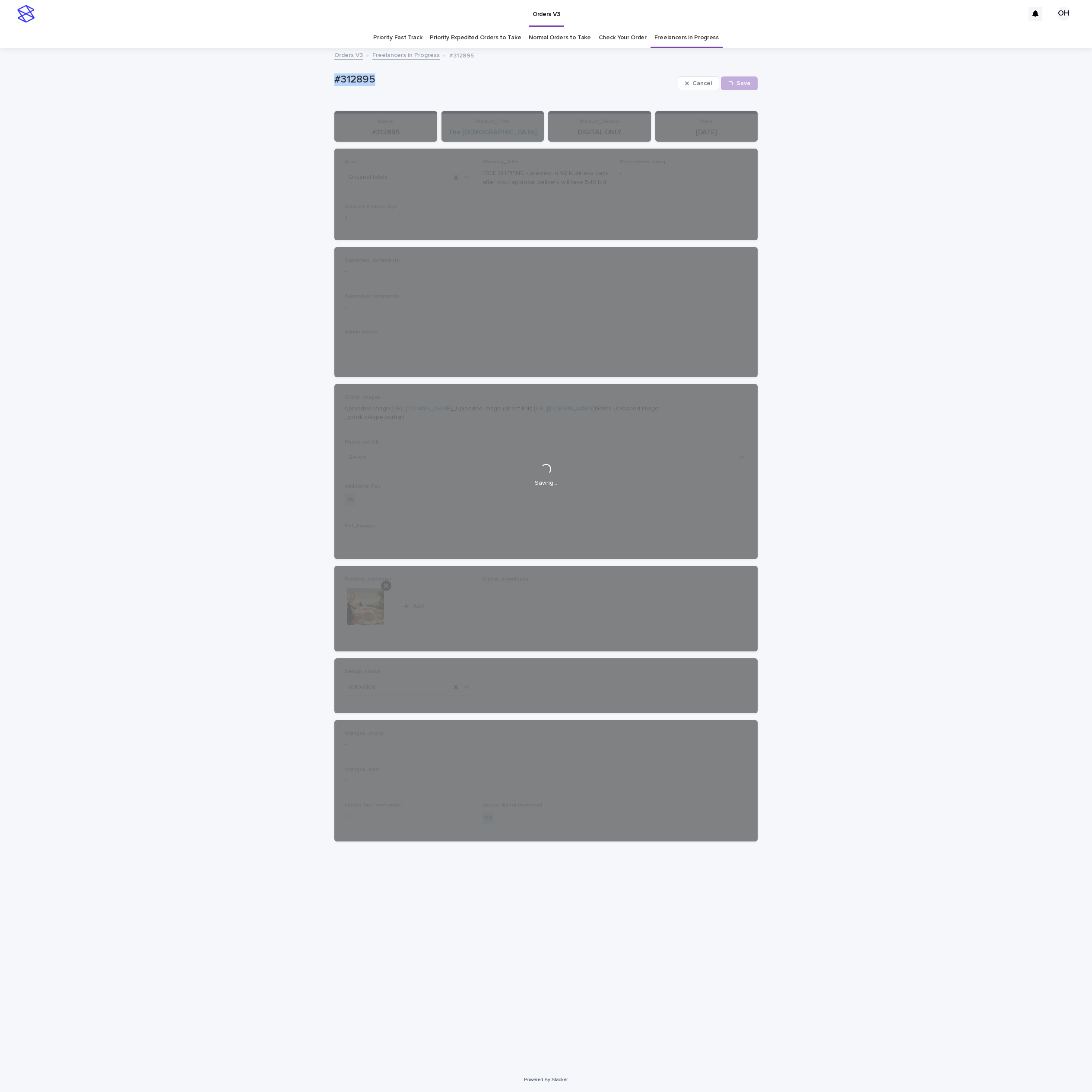
drag, startPoint x: 421, startPoint y: 76, endPoint x: 342, endPoint y: 86, distance: 79.6
click at [325, 81] on div "Loading... Saving… Loading... Saving… #312895 Cancel Save #312895 Cancel Loadin…" at bounding box center [546, 558] width 1092 height 1018
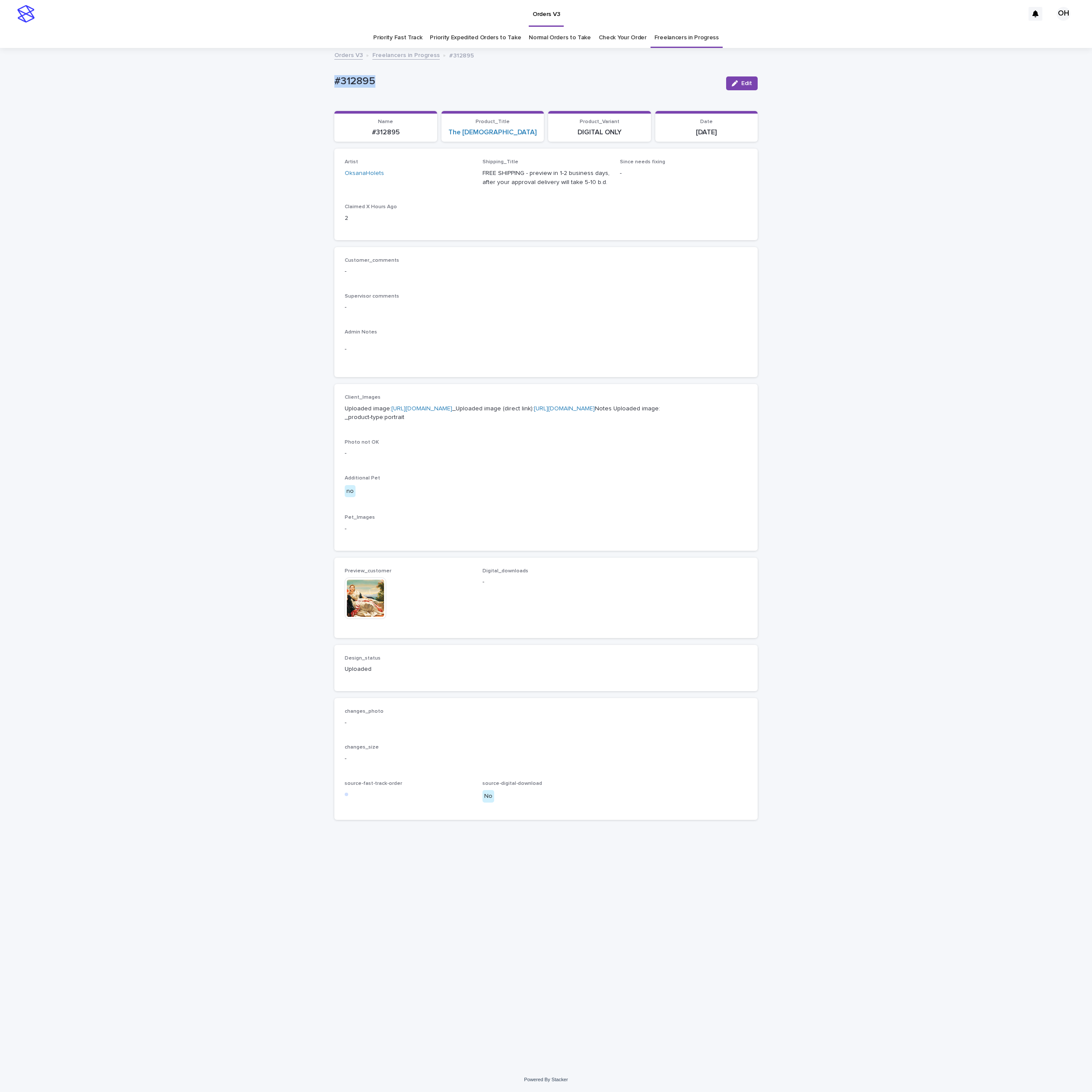
copy p "#312895"
click at [745, 84] on span "Edit" at bounding box center [747, 83] width 11 height 6
click at [560, 603] on input at bounding box center [546, 594] width 127 height 17
paste input "**********"
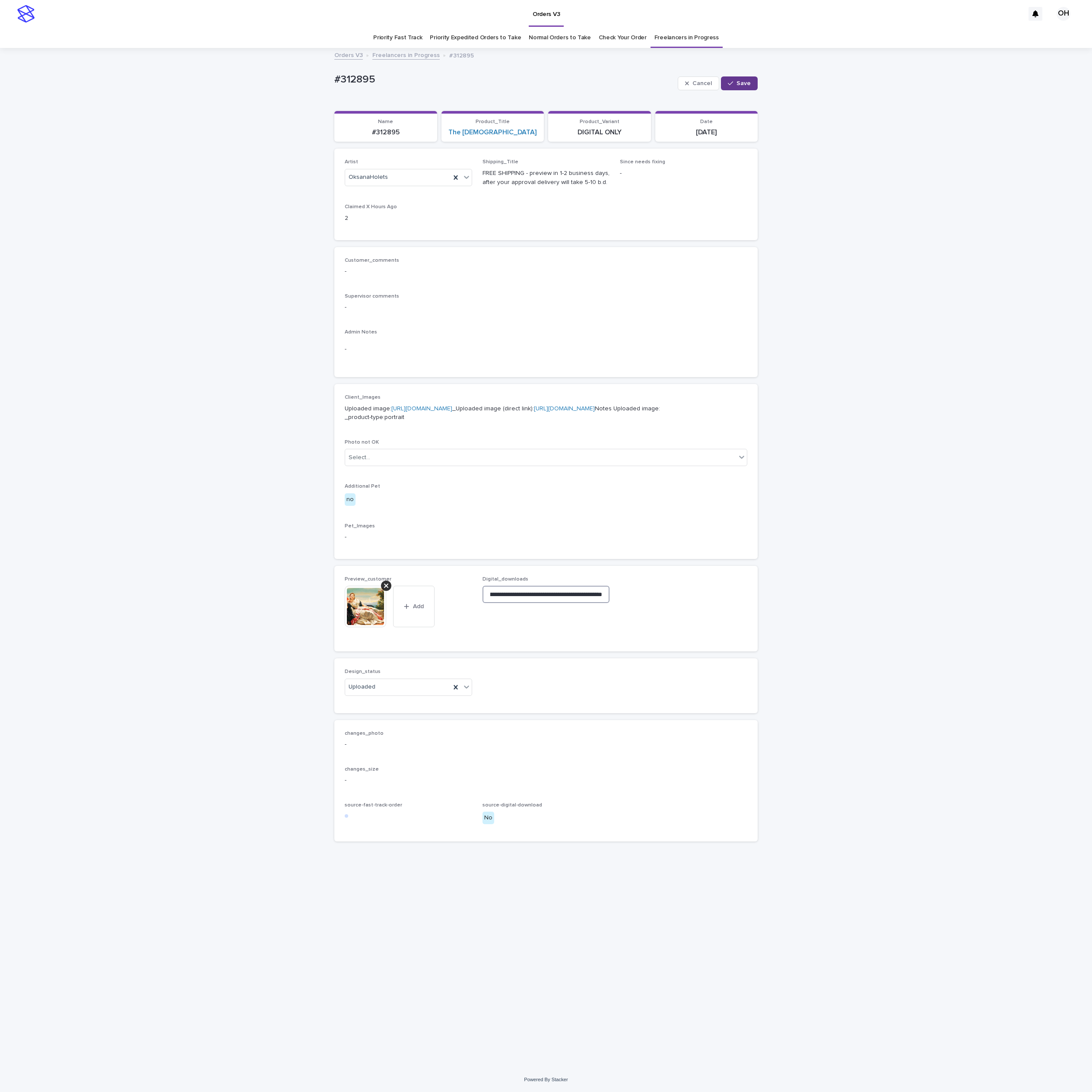
type input "**********"
click at [742, 80] on span "Save" at bounding box center [744, 83] width 14 height 6
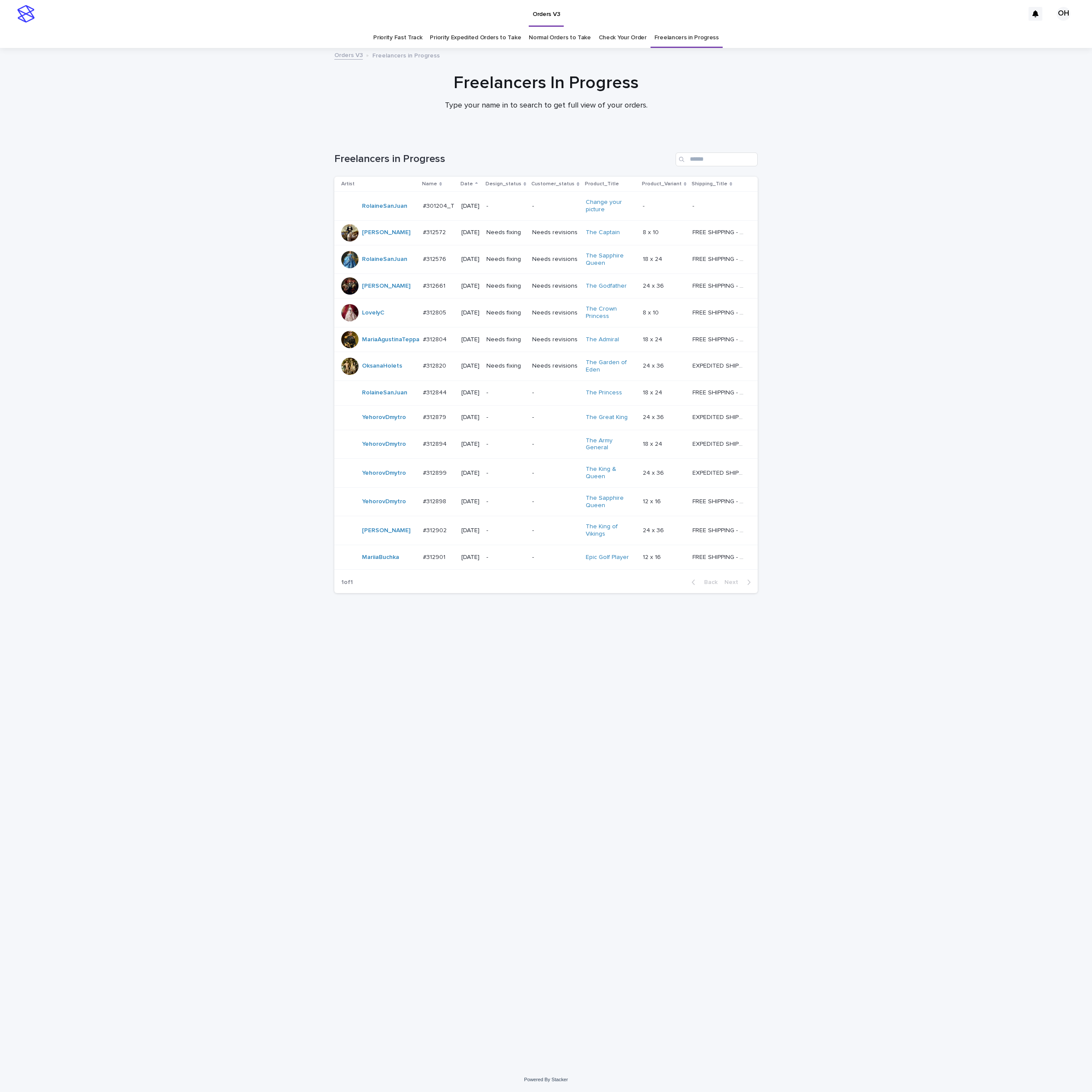
click at [445, 370] on td "#312820 #312820" at bounding box center [439, 366] width 38 height 29
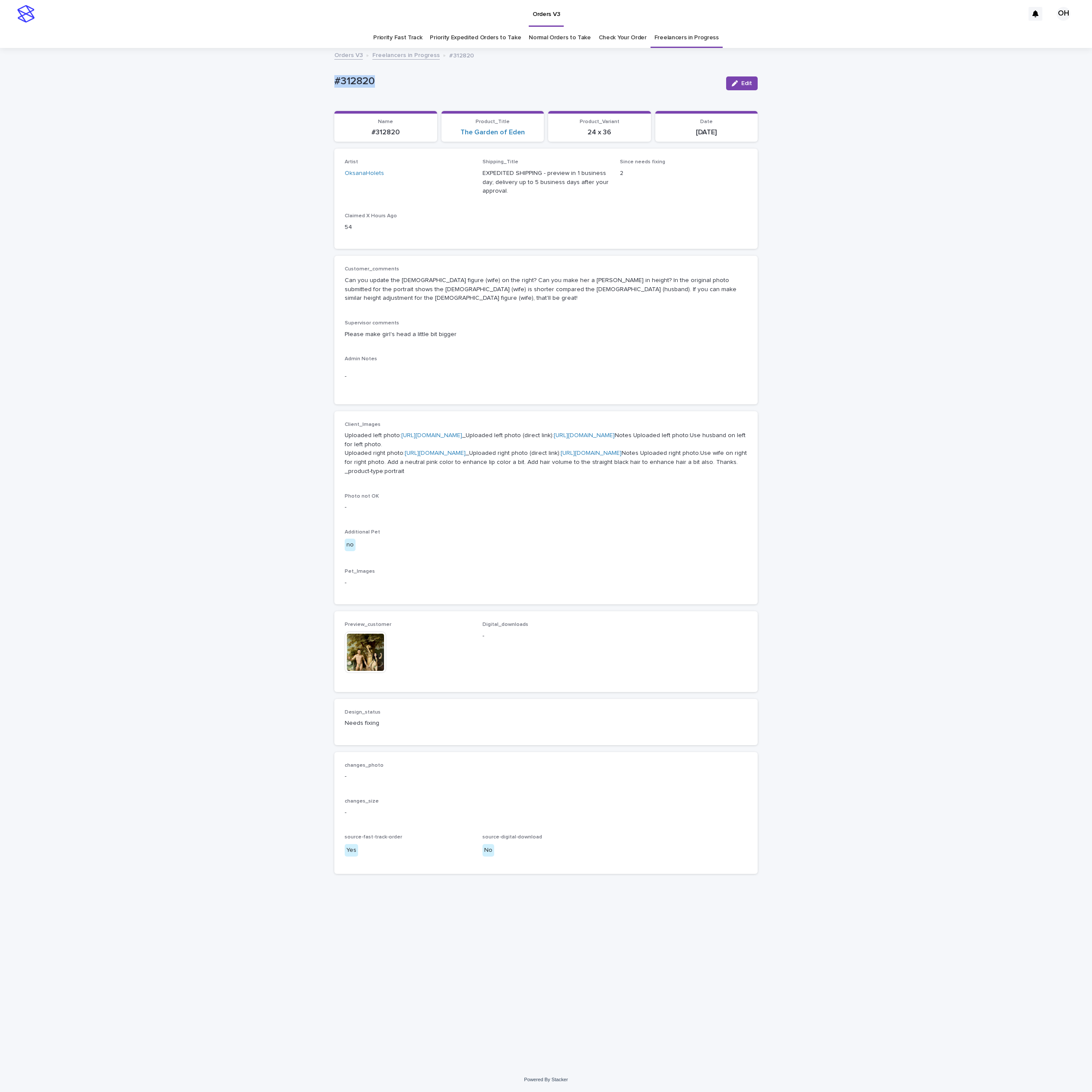
drag, startPoint x: 386, startPoint y: 83, endPoint x: 346, endPoint y: 87, distance: 40.2
click at [310, 82] on div "Loading... Saving… Loading... Saving… #312820 Edit #312820 Edit Sorry, there wa…" at bounding box center [546, 558] width 1092 height 1018
copy p "#312820"
click at [568, 372] on p "-" at bounding box center [546, 376] width 403 height 9
click at [604, 372] on p "-" at bounding box center [546, 376] width 403 height 9
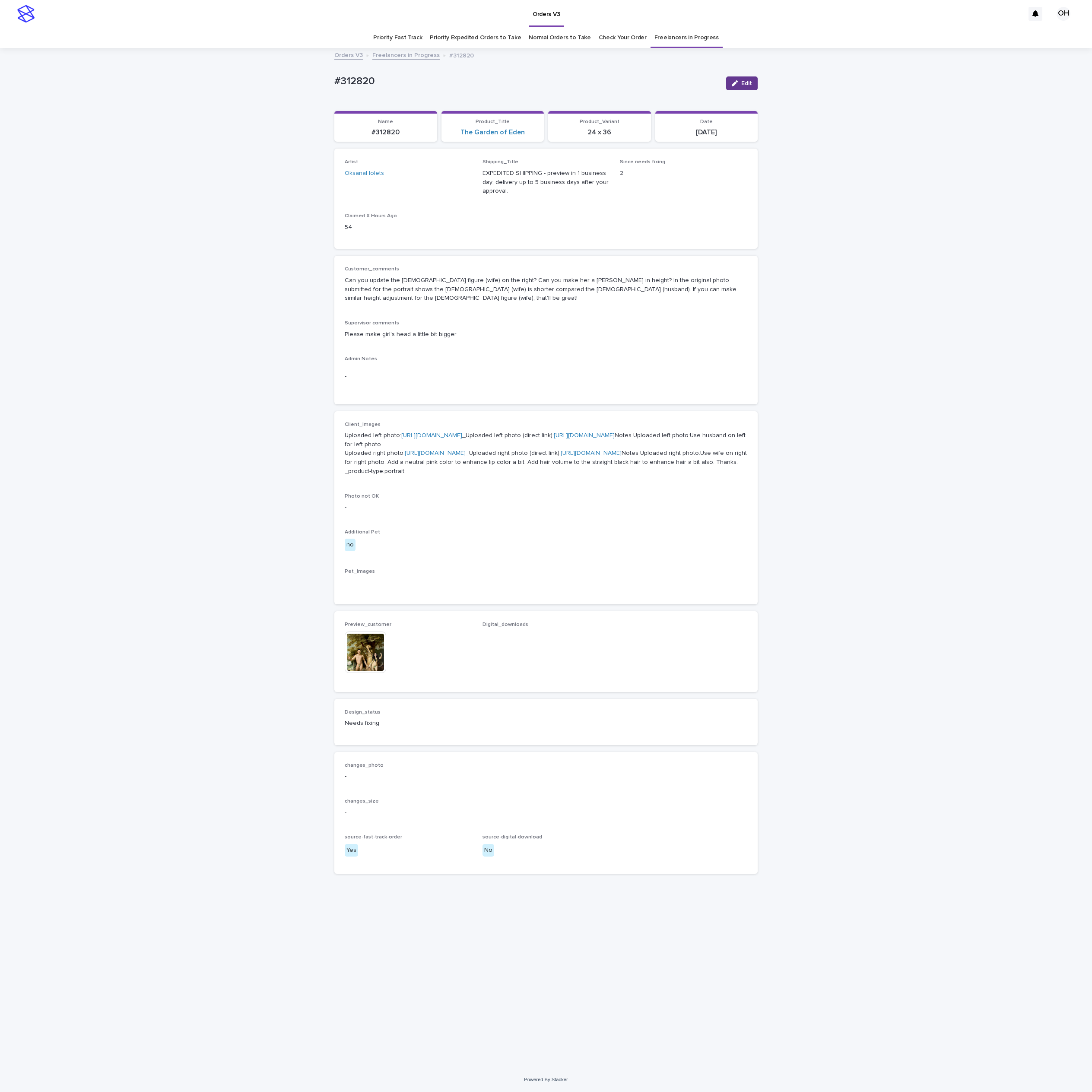
click at [750, 90] on button "Edit" at bounding box center [742, 83] width 32 height 14
click at [384, 643] on icon at bounding box center [386, 640] width 4 height 7
click at [380, 654] on button "Add" at bounding box center [365, 646] width 41 height 14
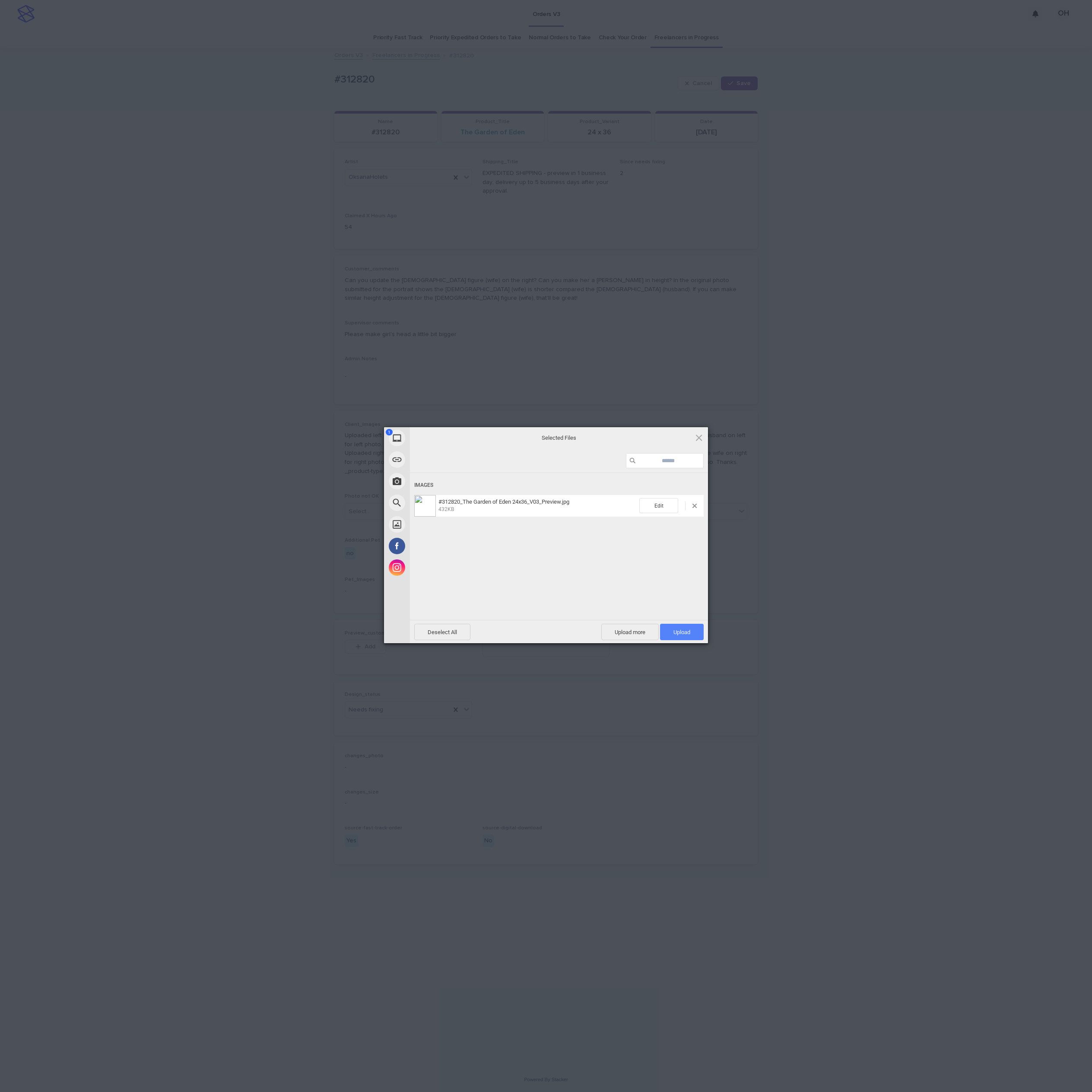
click at [690, 634] on span "Upload 1" at bounding box center [682, 632] width 17 height 7
click at [901, 495] on div "My Device Link (URL) Take Photo Web Search Unsplash Facebook Instagram Uploaded…" at bounding box center [546, 546] width 1092 height 1092
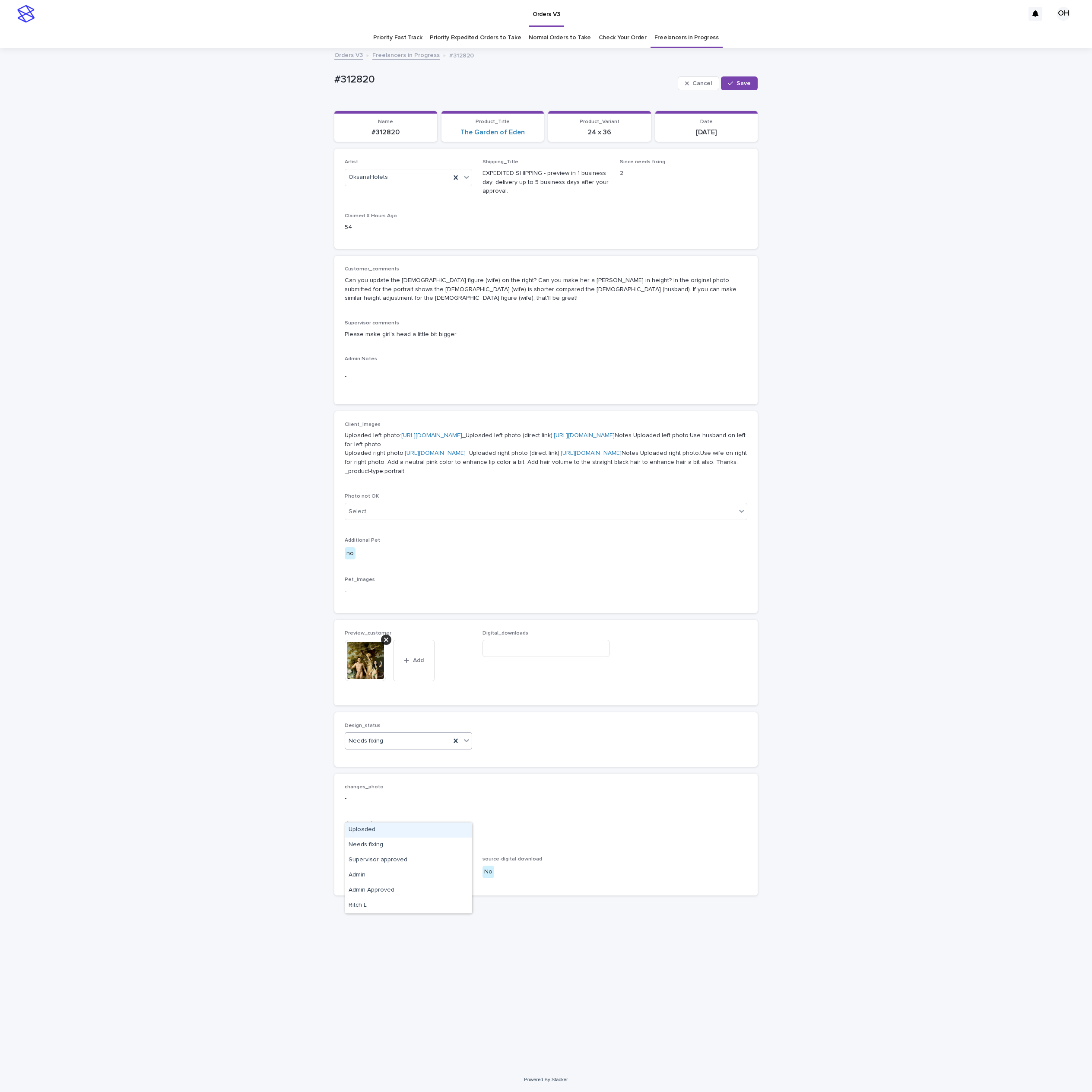
click at [464, 745] on icon at bounding box center [466, 740] width 8 height 8
click at [409, 832] on div "Uploaded" at bounding box center [409, 830] width 127 height 15
click at [749, 78] on button "Save" at bounding box center [739, 83] width 37 height 14
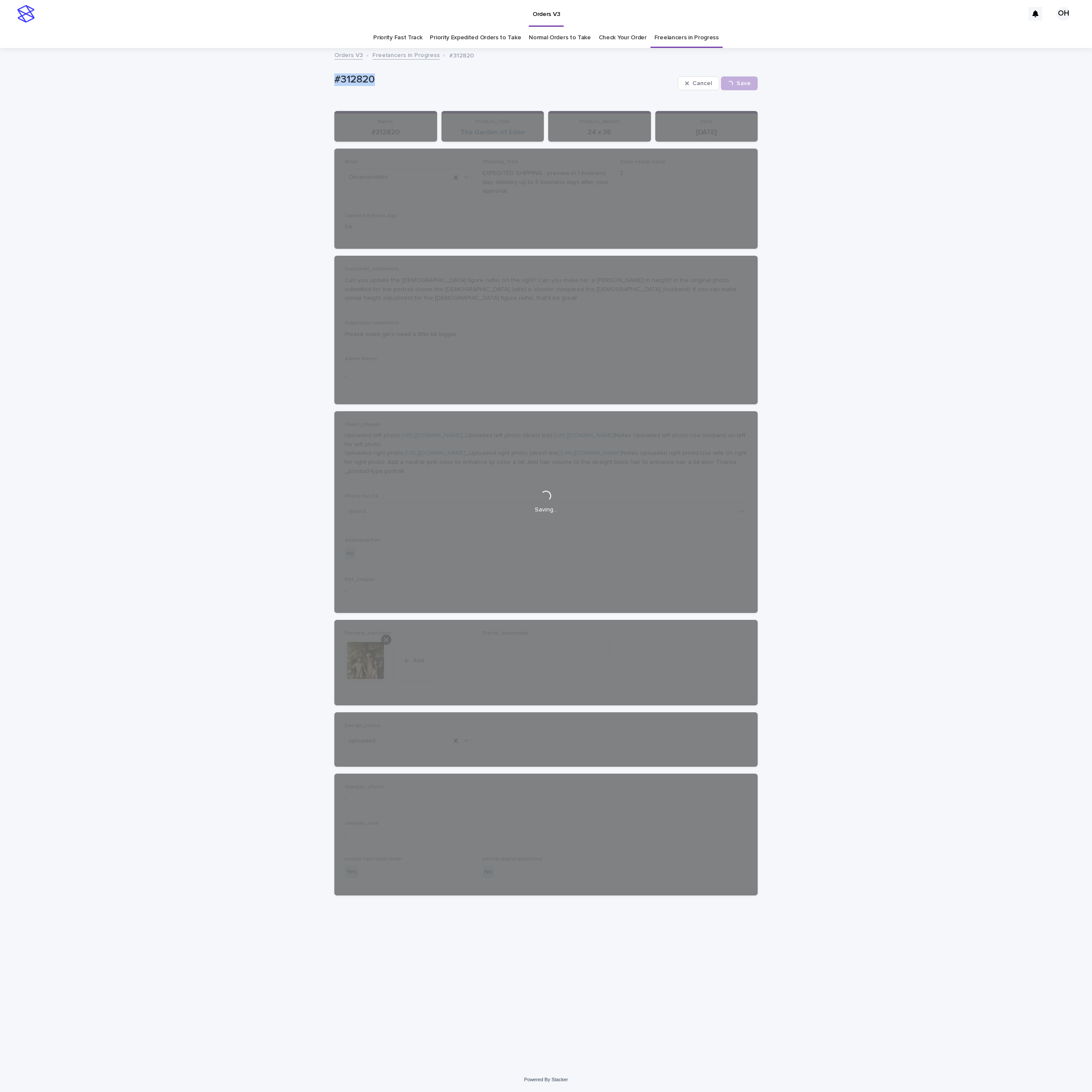
drag, startPoint x: 389, startPoint y: 79, endPoint x: 320, endPoint y: 84, distance: 69.2
click at [320, 84] on div "Loading... Saving… Loading... Saving… #312820 Cancel Save #312820 Cancel Loadin…" at bounding box center [546, 558] width 1092 height 1018
copy p "#312820"
